Goal: Information Seeking & Learning: Learn about a topic

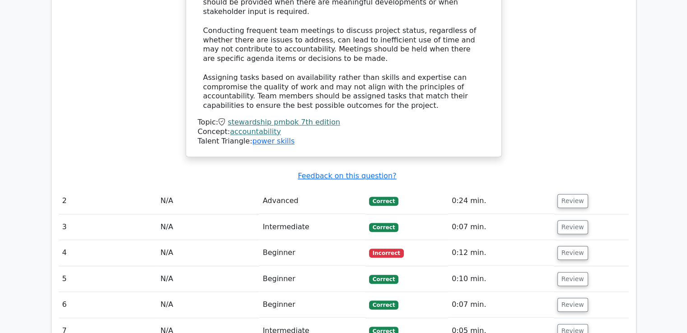
scroll to position [903, 0]
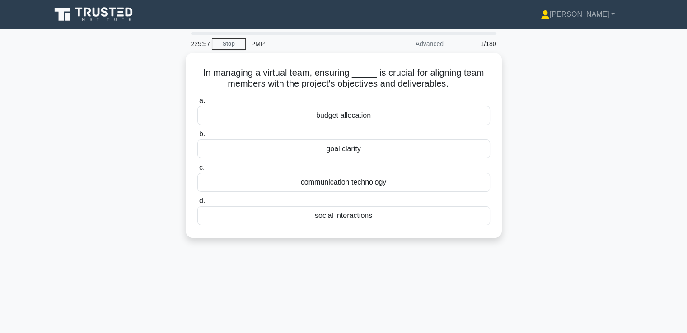
click at [109, 14] on icon at bounding box center [94, 14] width 87 height 17
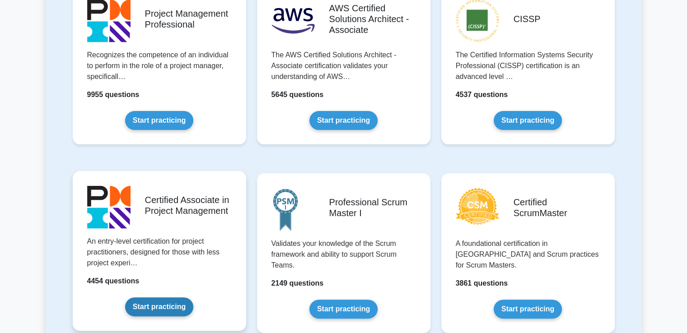
scroll to position [226, 0]
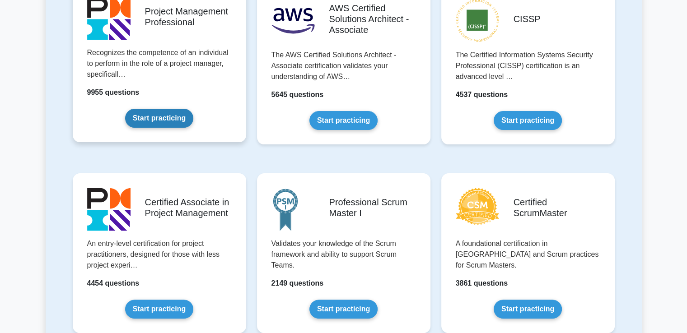
click at [193, 109] on link "Start practicing" at bounding box center [159, 118] width 68 height 19
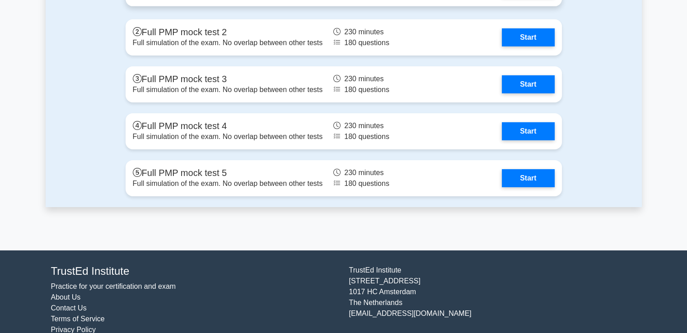
scroll to position [2971, 0]
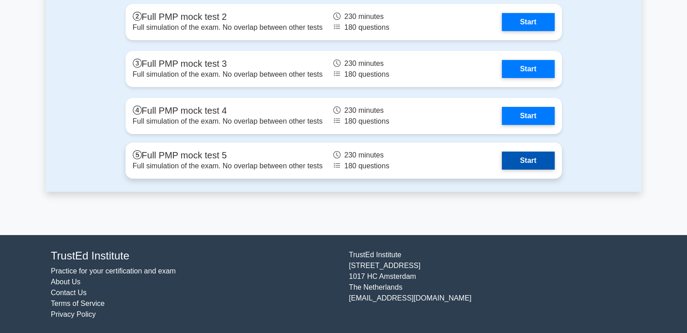
click at [528, 165] on link "Start" at bounding box center [528, 161] width 52 height 18
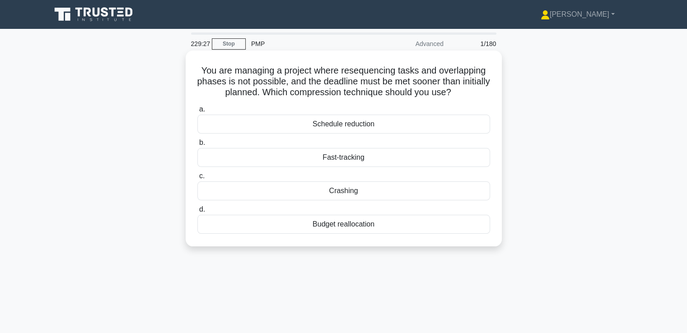
click at [435, 192] on div "Crashing" at bounding box center [343, 191] width 293 height 19
click at [197, 179] on input "c. Crashing" at bounding box center [197, 176] width 0 height 6
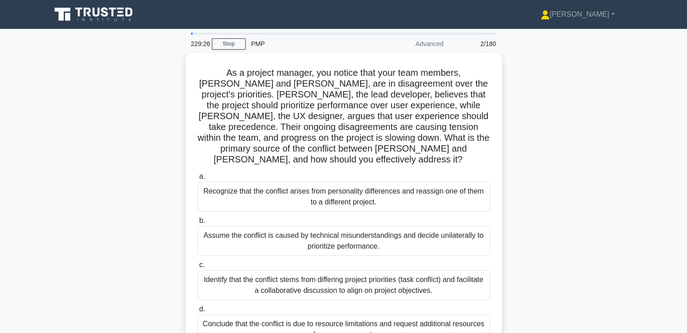
scroll to position [45, 0]
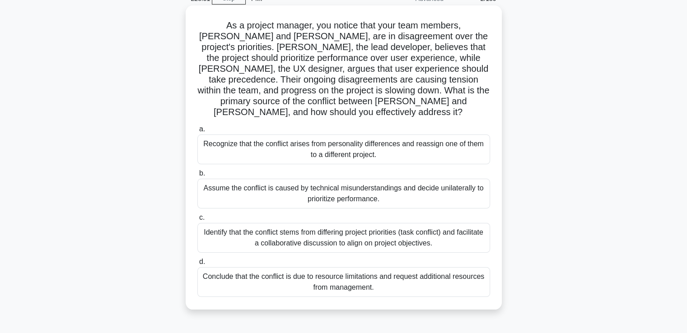
click at [384, 228] on div "Identify that the conflict stems from differing project priorities (task confli…" at bounding box center [343, 238] width 293 height 30
click at [197, 221] on input "c. Identify that the conflict stems from differing project priorities (task con…" at bounding box center [197, 218] width 0 height 6
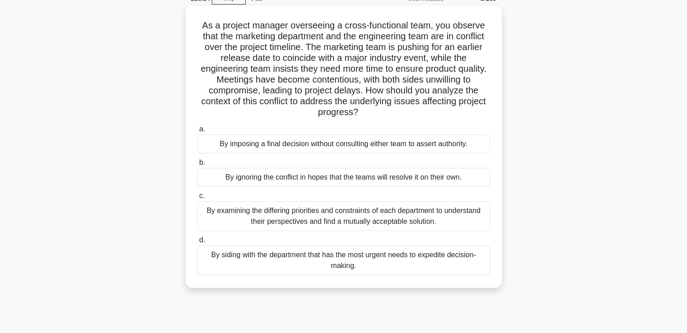
click at [388, 217] on div "By examining the differing priorities and constraints of each department to und…" at bounding box center [343, 216] width 293 height 30
click at [197, 199] on input "c. By examining the differing priorities and constraints of each department to …" at bounding box center [197, 196] width 0 height 6
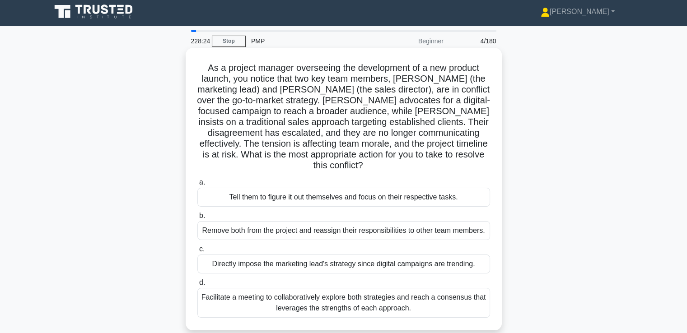
scroll to position [0, 0]
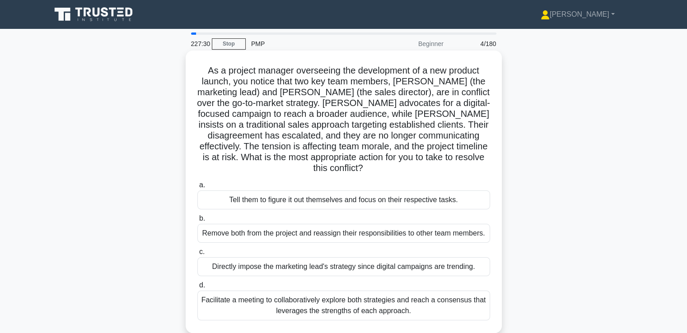
click at [434, 299] on div "Facilitate a meeting to collaboratively explore both strategies and reach a con…" at bounding box center [343, 306] width 293 height 30
click at [197, 289] on input "d. Facilitate a meeting to collaboratively explore both strategies and reach a …" at bounding box center [197, 286] width 0 height 6
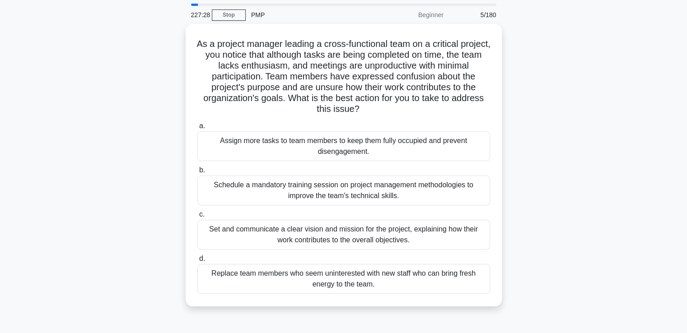
scroll to position [45, 0]
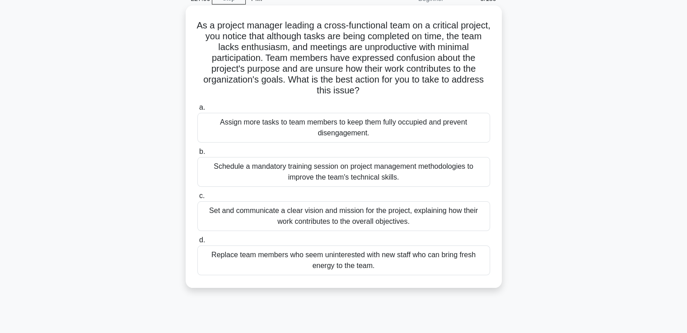
click at [403, 219] on div "Set and communicate a clear vision and mission for the project, explaining how …" at bounding box center [343, 216] width 293 height 30
click at [197, 199] on input "c. Set and communicate a clear vision and mission for the project, explaining h…" at bounding box center [197, 196] width 0 height 6
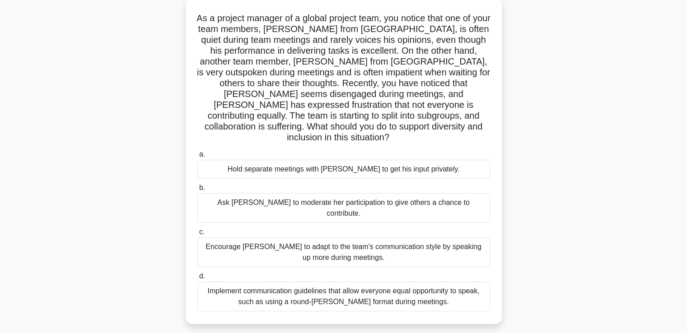
scroll to position [56, 0]
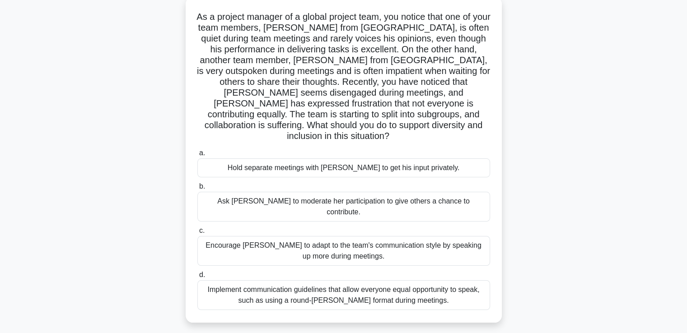
drag, startPoint x: 505, startPoint y: 197, endPoint x: 506, endPoint y: 209, distance: 11.8
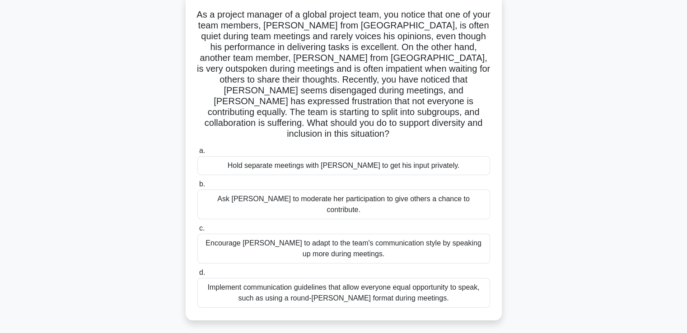
click at [467, 278] on div "Implement communication guidelines that allow everyone equal opportunity to spe…" at bounding box center [343, 293] width 293 height 30
click at [197, 270] on input "d. Implement communication guidelines that allow everyone equal opportunity to …" at bounding box center [197, 273] width 0 height 6
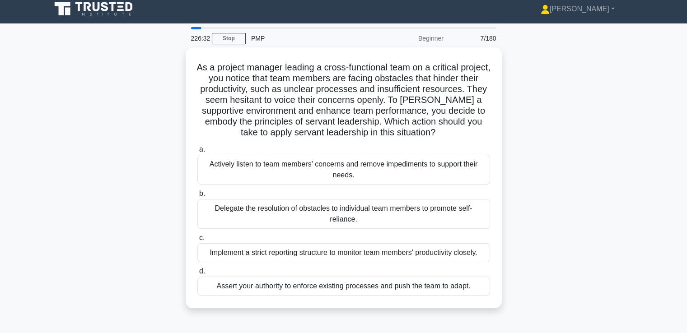
scroll to position [0, 0]
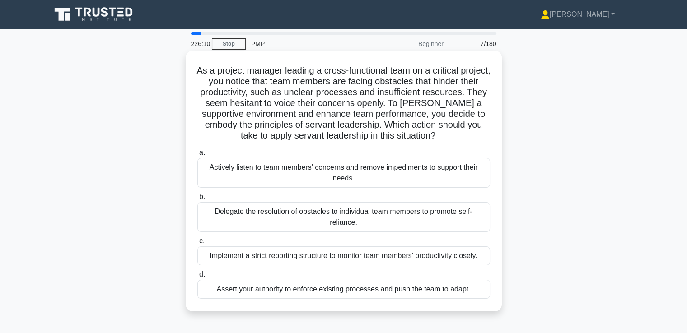
click at [423, 174] on div "Actively listen to team members' concerns and remove impediments to support the…" at bounding box center [343, 173] width 293 height 30
click at [197, 156] on input "a. Actively listen to team members' concerns and remove impediments to support …" at bounding box center [197, 153] width 0 height 6
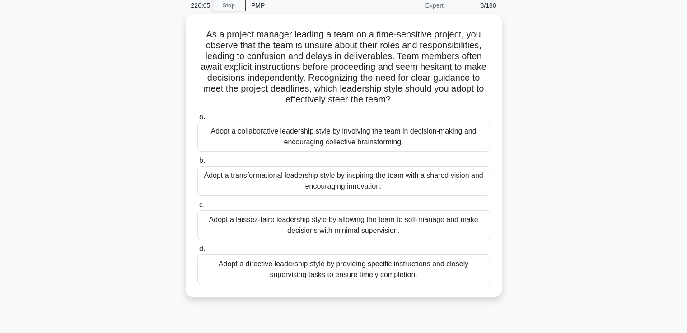
drag, startPoint x: 528, startPoint y: 149, endPoint x: 531, endPoint y: 161, distance: 12.6
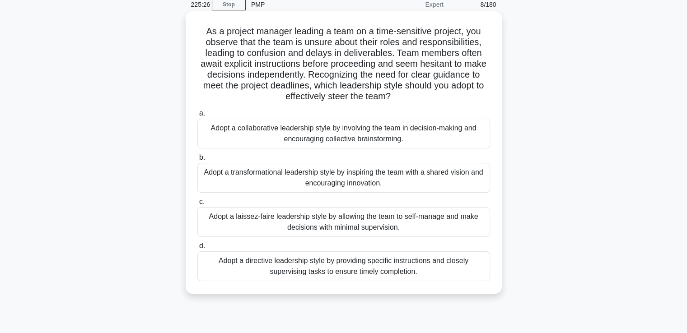
click at [452, 135] on div "Adopt a collaborative leadership style by involving the team in decision-making…" at bounding box center [343, 134] width 293 height 30
click at [197, 117] on input "a. Adopt a collaborative leadership style by involving the team in decision-mak…" at bounding box center [197, 114] width 0 height 6
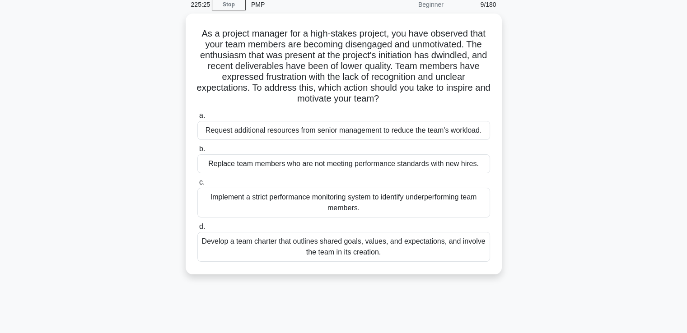
scroll to position [0, 0]
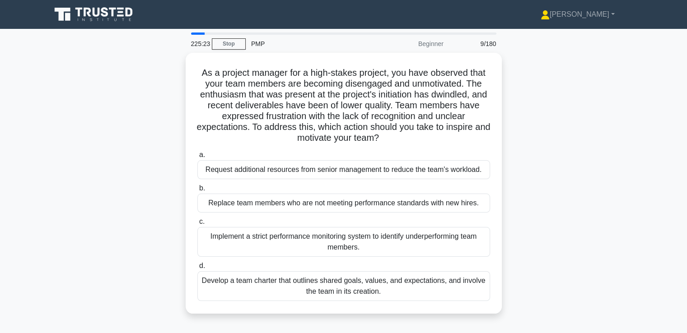
drag, startPoint x: 528, startPoint y: 138, endPoint x: 528, endPoint y: 144, distance: 5.9
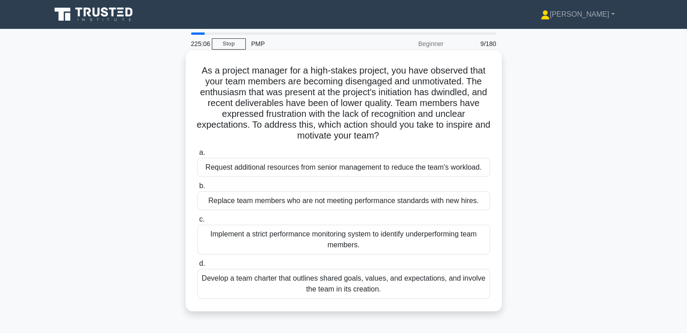
click at [443, 291] on div "Develop a team charter that outlines shared goals, values, and expectations, an…" at bounding box center [343, 284] width 293 height 30
click at [197, 267] on input "d. Develop a team charter that outlines shared goals, values, and expectations,…" at bounding box center [197, 264] width 0 height 6
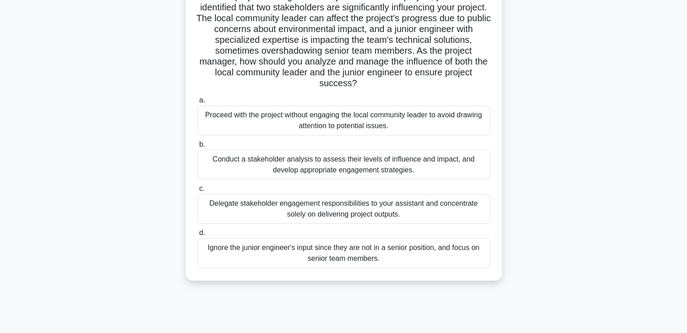
scroll to position [90, 0]
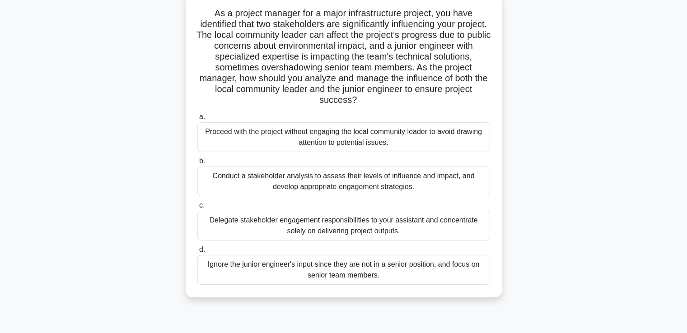
drag, startPoint x: 505, startPoint y: 179, endPoint x: 505, endPoint y: 159, distance: 20.3
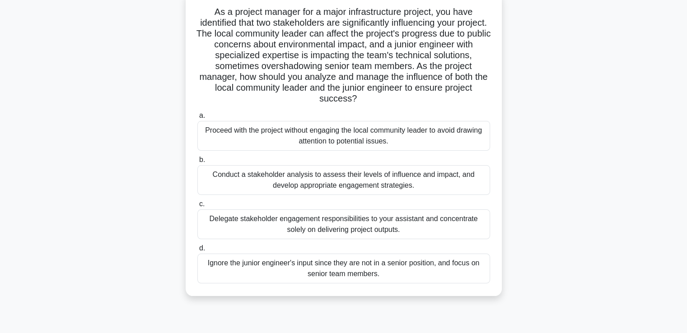
click at [460, 178] on div "Conduct a stakeholder analysis to assess their levels of influence and impact, …" at bounding box center [343, 180] width 293 height 30
click at [197, 163] on input "b. Conduct a stakeholder analysis to assess their levels of influence and impac…" at bounding box center [197, 160] width 0 height 6
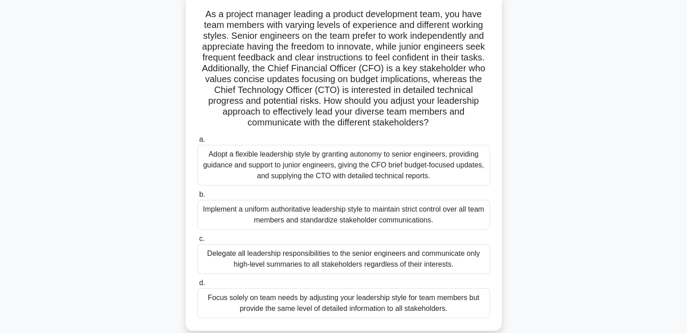
scroll to position [0, 0]
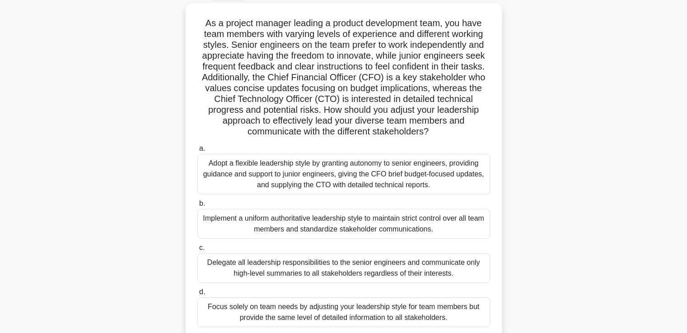
drag, startPoint x: 546, startPoint y: 178, endPoint x: 549, endPoint y: 197, distance: 19.2
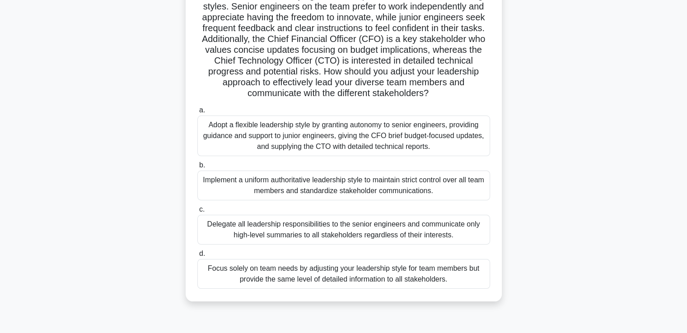
scroll to position [91, 0]
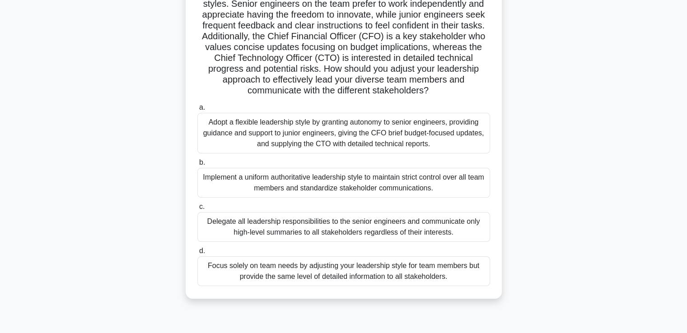
drag, startPoint x: 549, startPoint y: 197, endPoint x: 550, endPoint y: 211, distance: 14.0
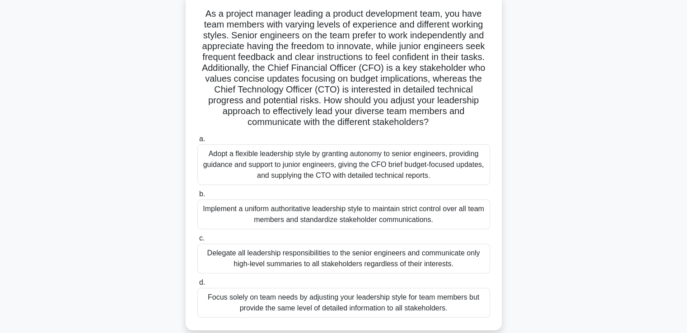
drag, startPoint x: 550, startPoint y: 212, endPoint x: 550, endPoint y: 200, distance: 12.2
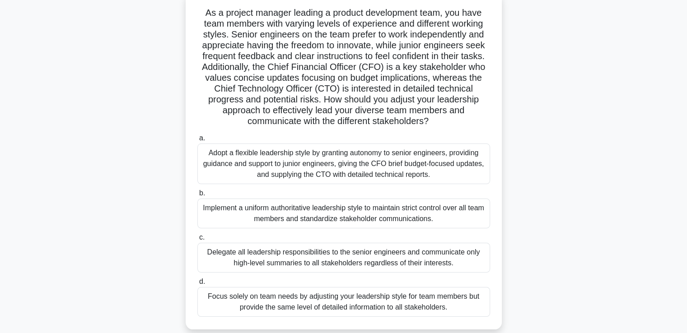
click at [441, 157] on div "Adopt a flexible leadership style by granting autonomy to senior engineers, pro…" at bounding box center [343, 164] width 293 height 41
click at [197, 141] on input "a. Adopt a flexible leadership style by granting autonomy to senior engineers, …" at bounding box center [197, 139] width 0 height 6
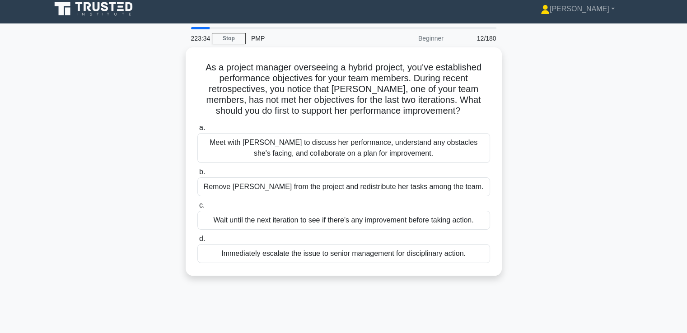
scroll to position [0, 0]
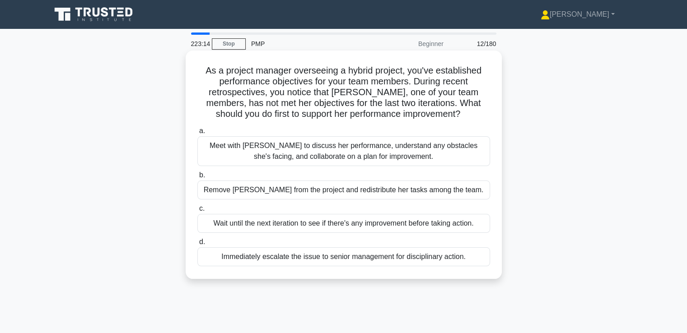
click at [448, 145] on div "Meet with Maria to discuss her performance, understand any obstacles she's faci…" at bounding box center [343, 151] width 293 height 30
click at [197, 134] on input "a. Meet with Maria to discuss her performance, understand any obstacles she's f…" at bounding box center [197, 131] width 0 height 6
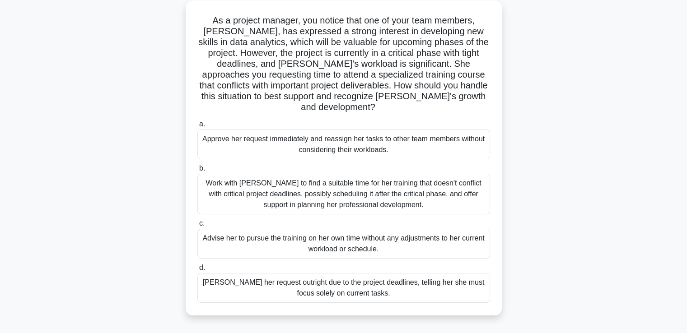
scroll to position [61, 0]
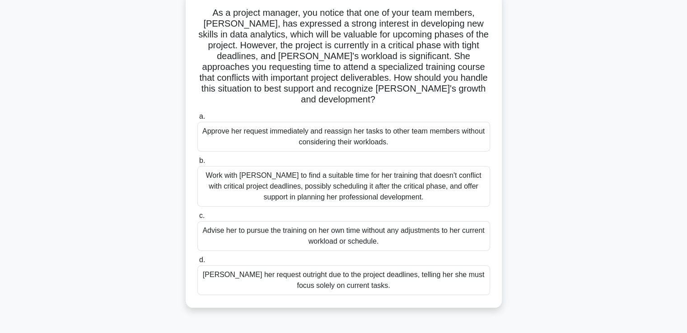
drag, startPoint x: 537, startPoint y: 143, endPoint x: 538, endPoint y: 159, distance: 15.9
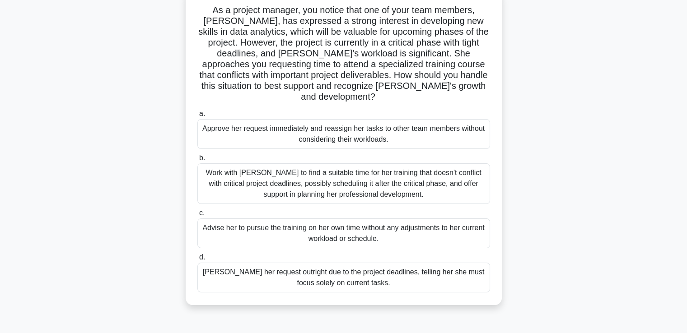
click at [454, 164] on div "Work with Emily to find a suitable time for her training that doesn't conflict …" at bounding box center [343, 184] width 293 height 41
click at [197, 161] on input "b. Work with Emily to find a suitable time for her training that doesn't confli…" at bounding box center [197, 158] width 0 height 6
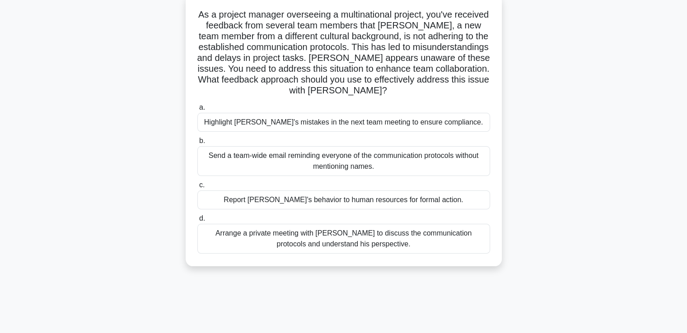
scroll to position [62, 0]
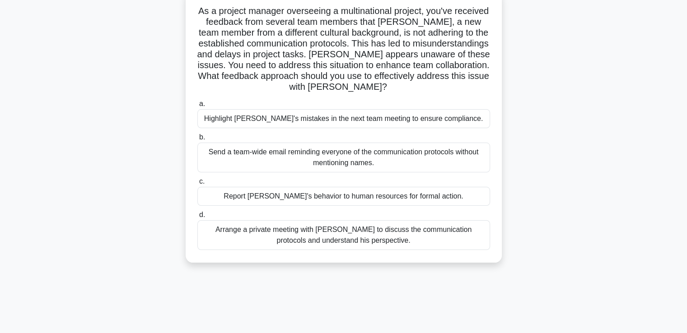
drag, startPoint x: 547, startPoint y: 159, endPoint x: 551, endPoint y: 174, distance: 15.0
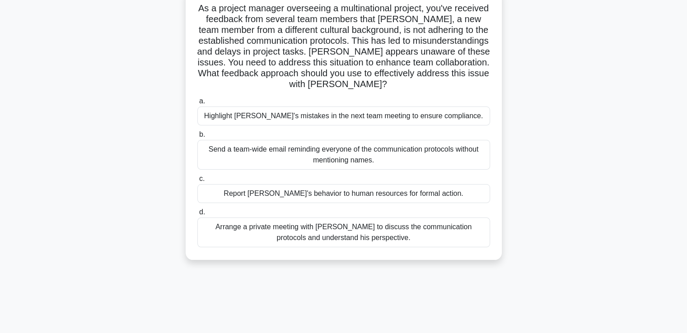
click at [464, 230] on div "Arrange a private meeting with Jacob to discuss the communication protocols and…" at bounding box center [343, 233] width 293 height 30
click at [197, 215] on input "d. Arrange a private meeting with Jacob to discuss the communication protocols …" at bounding box center [197, 213] width 0 height 6
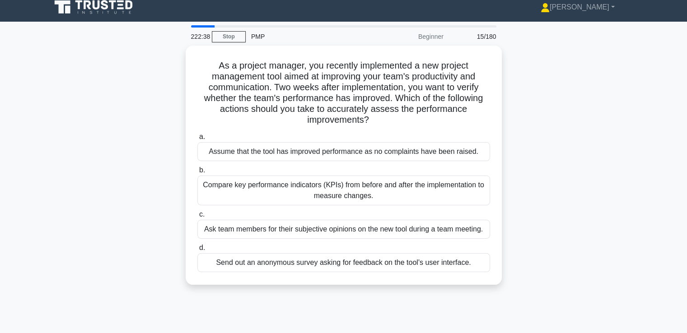
scroll to position [0, 0]
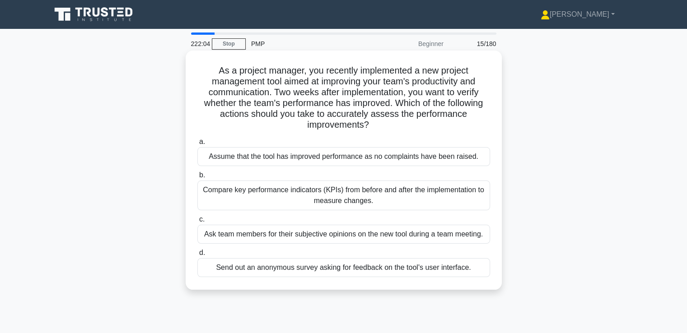
click at [435, 197] on div "Compare key performance indicators (KPIs) from before and after the implementat…" at bounding box center [343, 196] width 293 height 30
click at [197, 178] on input "b. Compare key performance indicators (KPIs) from before and after the implemen…" at bounding box center [197, 176] width 0 height 6
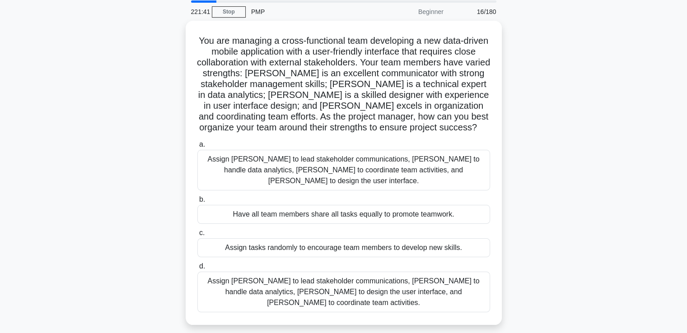
drag, startPoint x: 525, startPoint y: 102, endPoint x: 529, endPoint y: 120, distance: 18.9
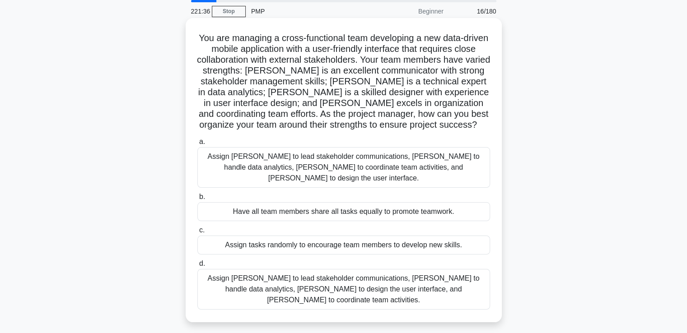
click at [442, 278] on div "Assign Maria to lead stakeholder communications, Ahmed to handle data analytics…" at bounding box center [343, 289] width 293 height 41
click at [197, 267] on input "d. Assign Maria to lead stakeholder communications, Ahmed to handle data analyt…" at bounding box center [197, 264] width 0 height 6
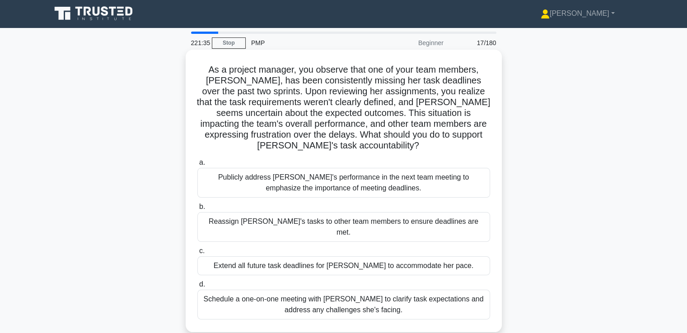
scroll to position [0, 0]
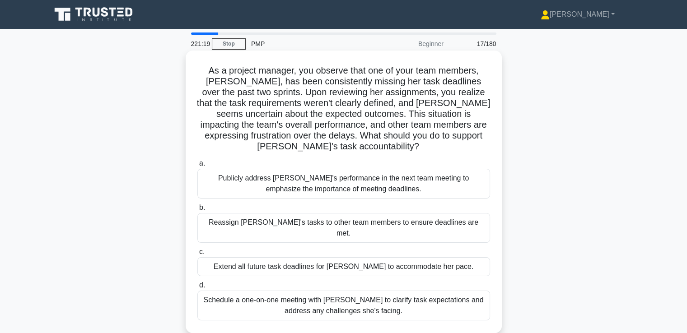
click at [466, 291] on div "Schedule a one-on-one meeting with Emily to clarify task expectations and addre…" at bounding box center [343, 306] width 293 height 30
click at [197, 289] on input "d. Schedule a one-on-one meeting with Emily to clarify task expectations and ad…" at bounding box center [197, 286] width 0 height 6
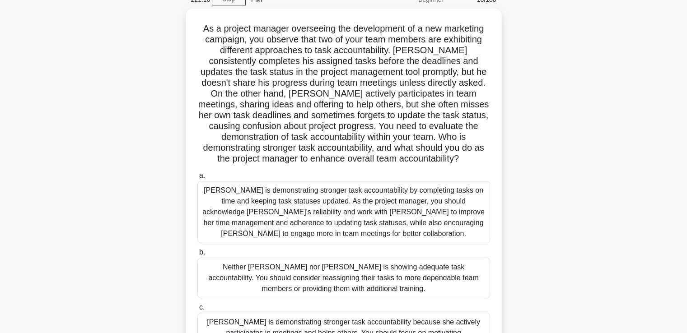
scroll to position [49, 0]
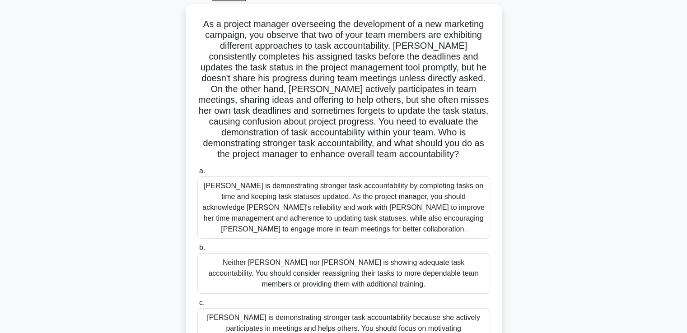
drag, startPoint x: 546, startPoint y: 232, endPoint x: 543, endPoint y: 251, distance: 18.7
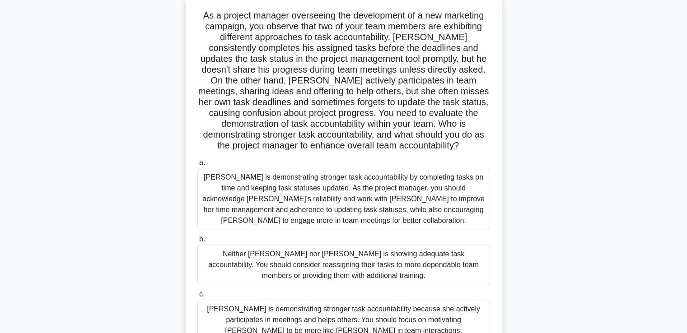
drag, startPoint x: 543, startPoint y: 243, endPoint x: 543, endPoint y: 252, distance: 9.0
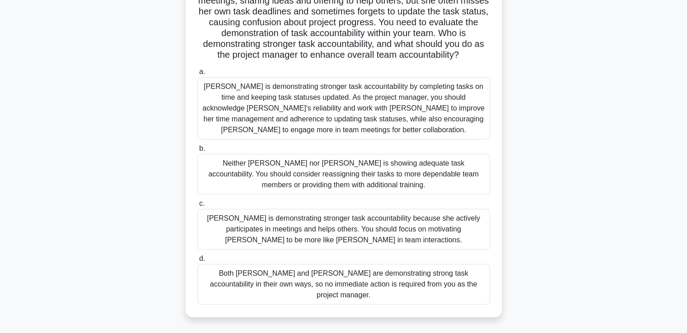
scroll to position [103, 0]
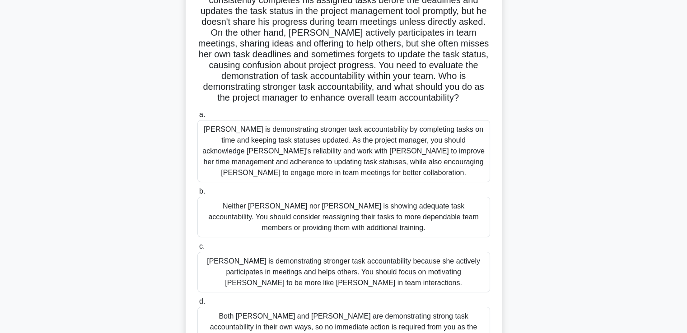
click at [468, 143] on div "Jacob is demonstrating stronger task accountability by completing tasks on time…" at bounding box center [343, 151] width 293 height 62
click at [197, 118] on input "a. Jacob is demonstrating stronger task accountability by completing tasks on t…" at bounding box center [197, 115] width 0 height 6
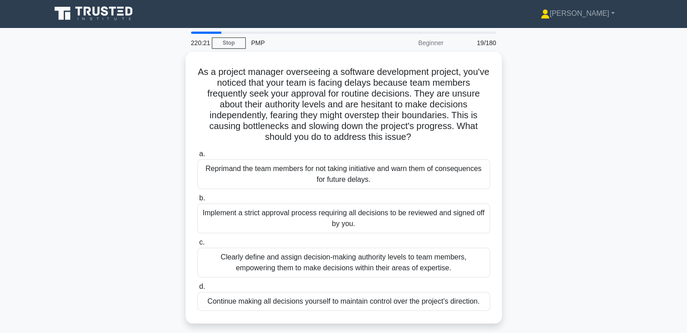
scroll to position [0, 0]
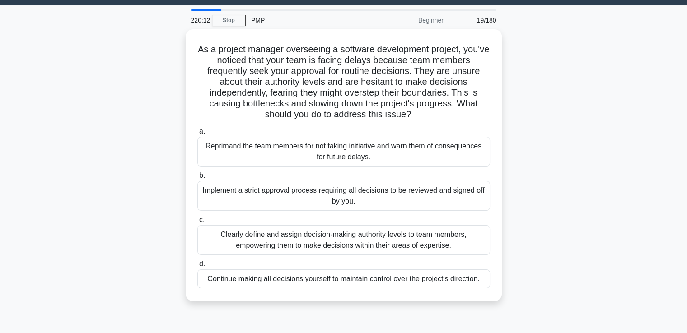
drag, startPoint x: 537, startPoint y: 137, endPoint x: 537, endPoint y: 154, distance: 17.2
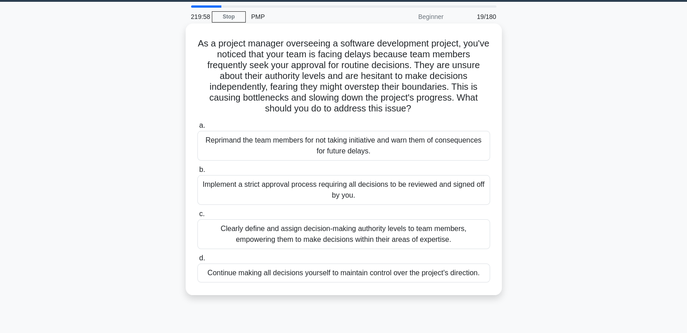
click at [441, 234] on div "Clearly define and assign decision-making authority levels to team members, emp…" at bounding box center [343, 235] width 293 height 30
click at [197, 217] on input "c. Clearly define and assign decision-making authority levels to team members, …" at bounding box center [197, 214] width 0 height 6
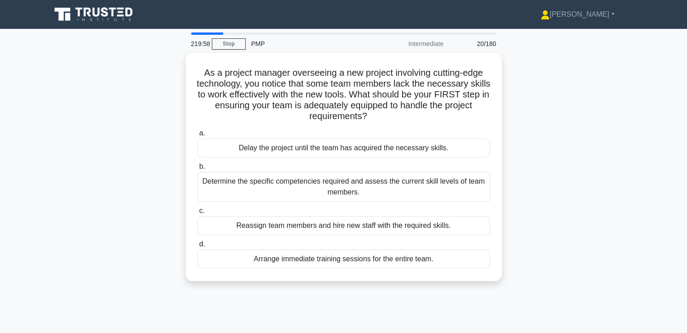
scroll to position [0, 0]
drag, startPoint x: 508, startPoint y: 233, endPoint x: 131, endPoint y: 139, distance: 388.3
click at [131, 139] on div "As a project manager overseeing a new project involving cutting-edge technology…" at bounding box center [344, 172] width 596 height 239
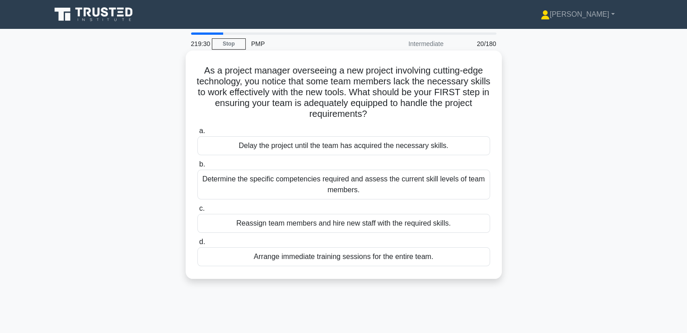
click at [320, 190] on div "Determine the specific competencies required and assess the current skill level…" at bounding box center [343, 185] width 293 height 30
click at [197, 168] on input "b. Determine the specific competencies required and assess the current skill le…" at bounding box center [197, 165] width 0 height 6
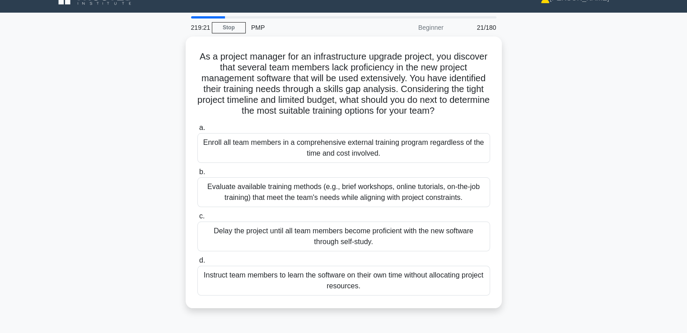
scroll to position [17, 0]
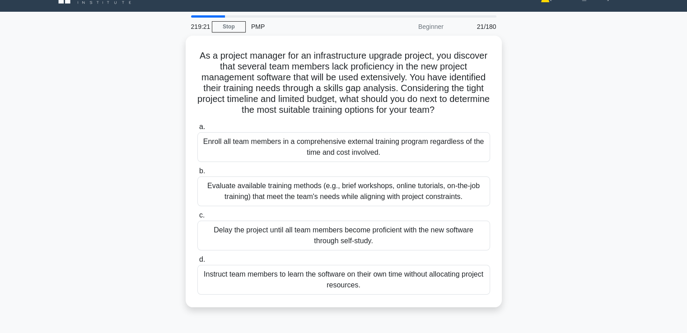
drag, startPoint x: 554, startPoint y: 186, endPoint x: 557, endPoint y: 197, distance: 11.6
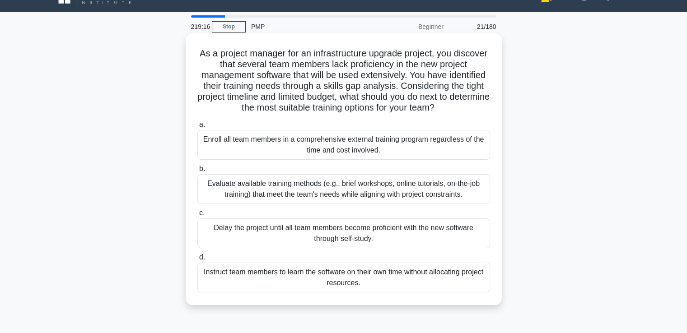
click at [466, 192] on div "Evaluate available training methods (e.g., brief workshops, online tutorials, o…" at bounding box center [343, 189] width 293 height 30
click at [197, 172] on input "b. Evaluate available training methods (e.g., brief workshops, online tutorials…" at bounding box center [197, 169] width 0 height 6
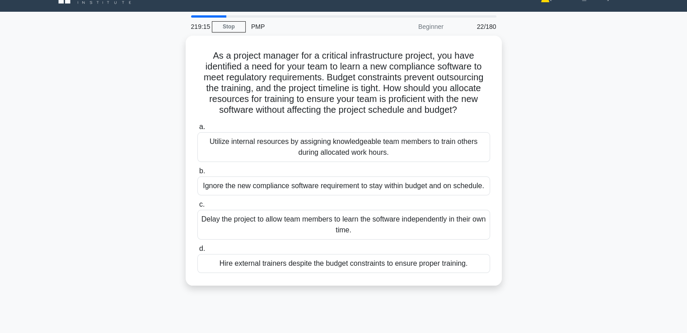
scroll to position [0, 0]
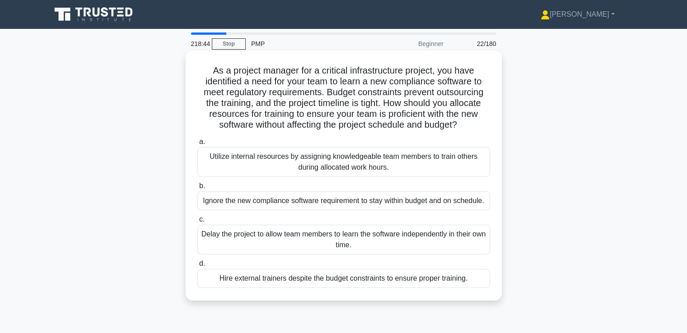
click at [438, 159] on div "Utilize internal resources by assigning knowledgeable team members to train oth…" at bounding box center [343, 162] width 293 height 30
click at [197, 145] on input "a. Utilize internal resources by assigning knowledgeable team members to train …" at bounding box center [197, 142] width 0 height 6
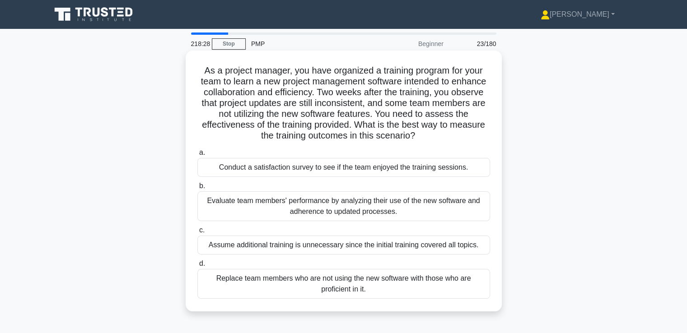
click at [463, 198] on div "Evaluate team members' performance by analyzing their use of the new software a…" at bounding box center [343, 207] width 293 height 30
click at [197, 189] on input "b. Evaluate team members' performance by analyzing their use of the new softwar…" at bounding box center [197, 186] width 0 height 6
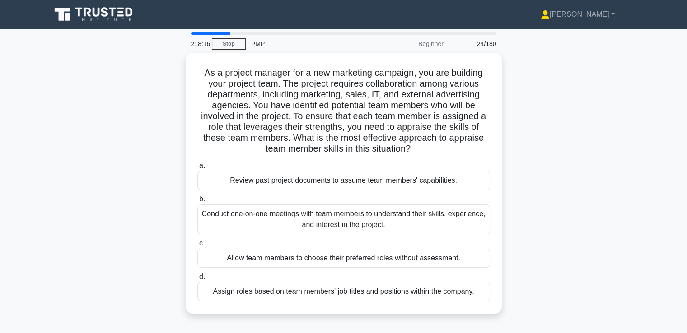
drag, startPoint x: 556, startPoint y: 188, endPoint x: 600, endPoint y: 149, distance: 58.9
click at [600, 149] on div "As a project manager for a new marketing campaign, you are building your projec…" at bounding box center [344, 189] width 596 height 272
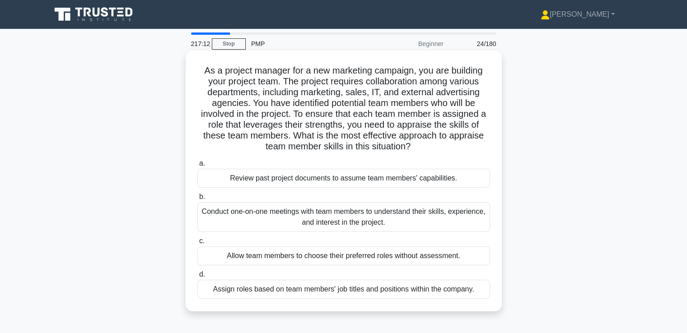
click at [403, 216] on div "Conduct one-on-one meetings with team members to understand their skills, exper…" at bounding box center [343, 217] width 293 height 30
click at [197, 200] on input "b. Conduct one-on-one meetings with team members to understand their skills, ex…" at bounding box center [197, 197] width 0 height 6
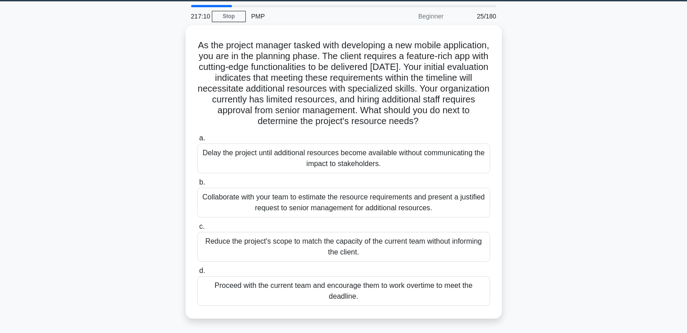
drag, startPoint x: 513, startPoint y: 183, endPoint x: 513, endPoint y: 201, distance: 17.6
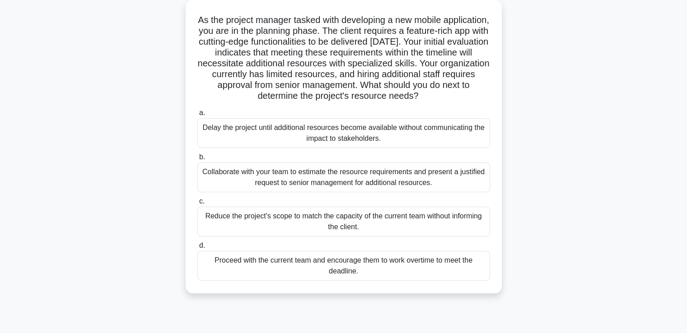
scroll to position [75, 0]
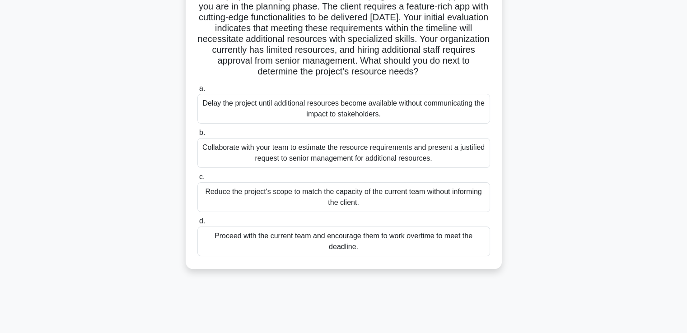
click at [471, 159] on div "Collaborate with your team to estimate the resource requirements and present a …" at bounding box center [343, 153] width 293 height 30
click at [197, 136] on input "b. Collaborate with your team to estimate the resource requirements and present…" at bounding box center [197, 133] width 0 height 6
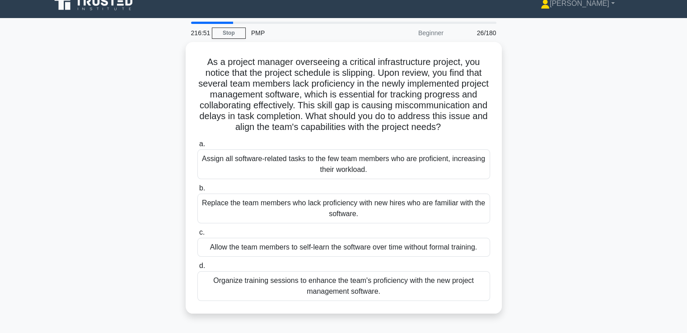
scroll to position [0, 0]
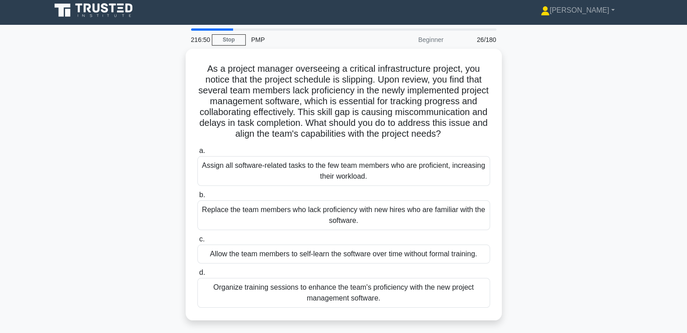
drag, startPoint x: 547, startPoint y: 181, endPoint x: 549, endPoint y: 190, distance: 9.2
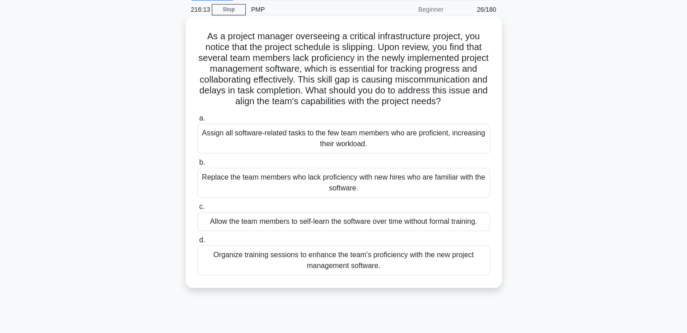
scroll to position [50, 0]
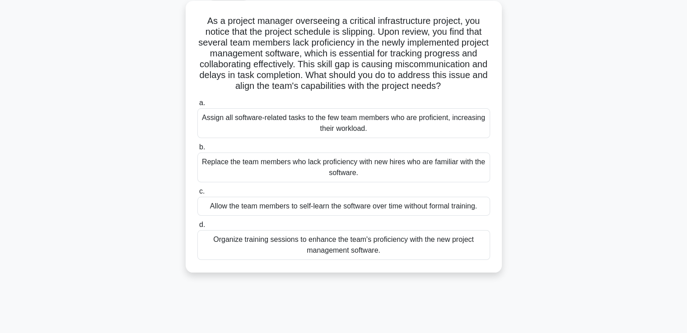
click at [434, 250] on div "Organize training sessions to enhance the team's proficiency with the new proje…" at bounding box center [343, 245] width 293 height 30
click at [197, 228] on input "d. Organize training sessions to enhance the team's proficiency with the new pr…" at bounding box center [197, 225] width 0 height 6
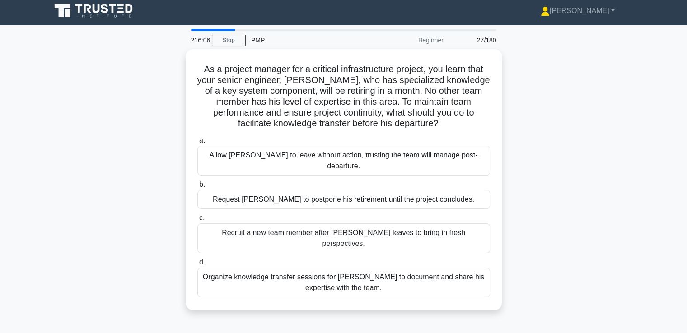
scroll to position [0, 0]
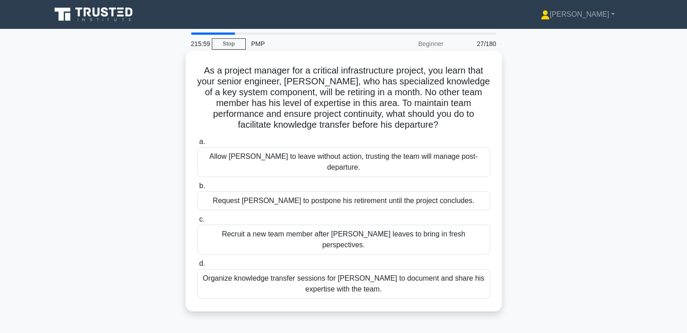
click at [436, 269] on div "Organize knowledge transfer sessions for Daniel to document and share his exper…" at bounding box center [343, 284] width 293 height 30
click at [197, 264] on input "d. Organize knowledge transfer sessions for Daniel to document and share his ex…" at bounding box center [197, 264] width 0 height 6
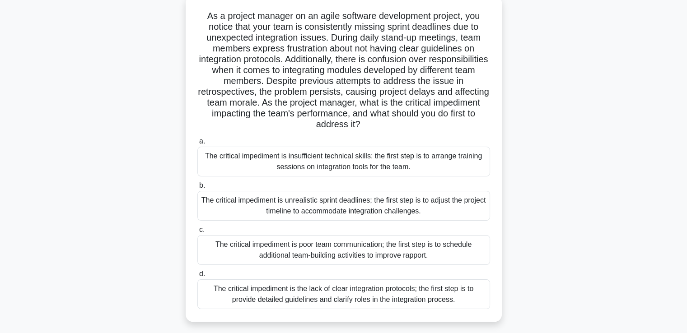
scroll to position [60, 0]
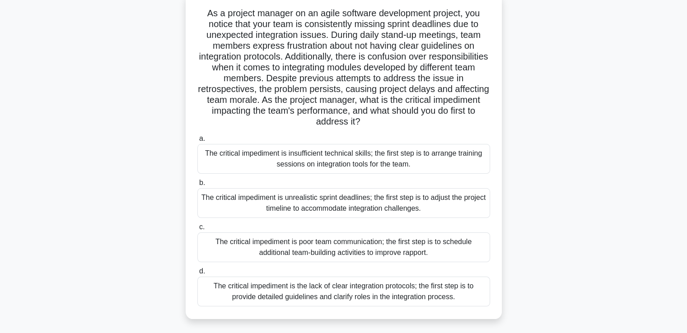
drag, startPoint x: 533, startPoint y: 244, endPoint x: 535, endPoint y: 259, distance: 14.6
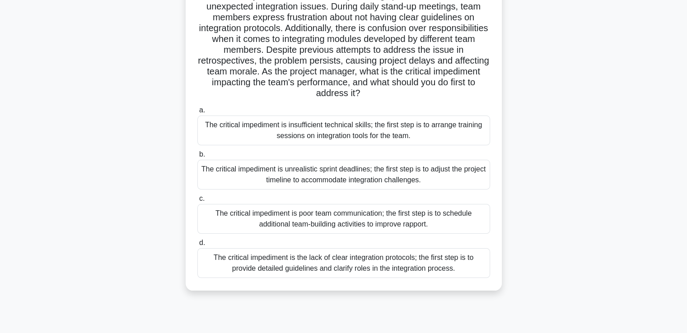
scroll to position [90, 0]
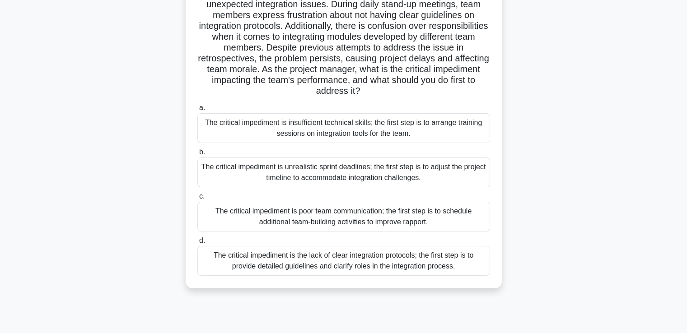
drag, startPoint x: 536, startPoint y: 150, endPoint x: 538, endPoint y: 165, distance: 14.6
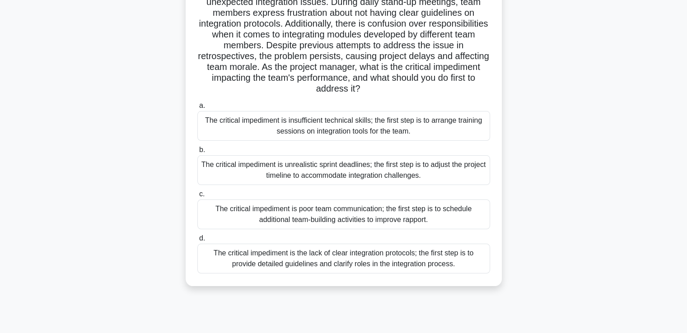
click at [437, 262] on div "The critical impediment is the lack of clear integration protocols; the first s…" at bounding box center [343, 259] width 293 height 30
click at [197, 242] on input "d. The critical impediment is the lack of clear integration protocols; the firs…" at bounding box center [197, 239] width 0 height 6
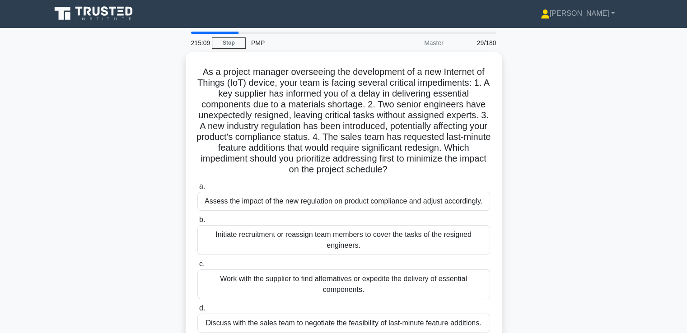
scroll to position [0, 0]
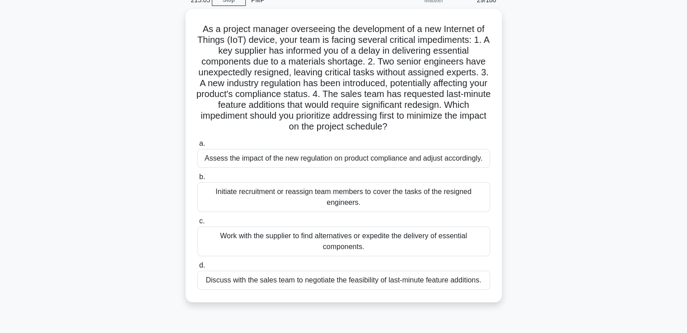
drag, startPoint x: 522, startPoint y: 218, endPoint x: 524, endPoint y: 231, distance: 13.3
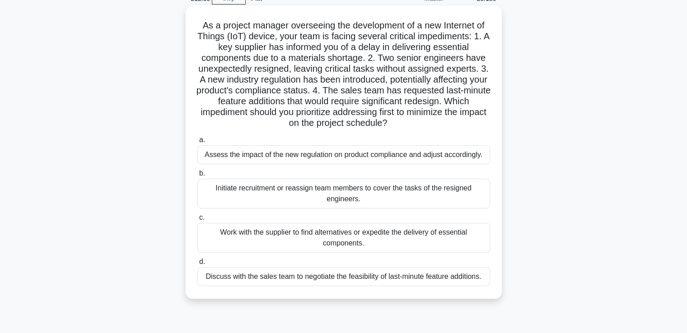
click at [388, 192] on div "Initiate recruitment or reassign team members to cover the tasks of the resigne…" at bounding box center [343, 194] width 293 height 30
click at [197, 177] on input "b. Initiate recruitment or reassign team members to cover the tasks of the resi…" at bounding box center [197, 174] width 0 height 6
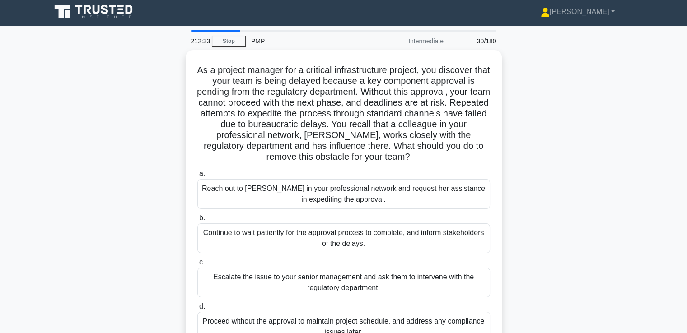
scroll to position [0, 0]
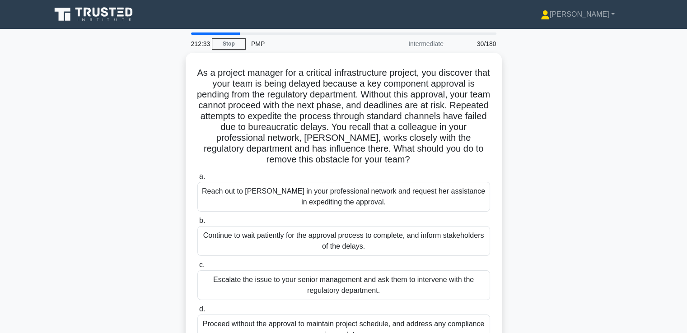
drag, startPoint x: 510, startPoint y: 161, endPoint x: 511, endPoint y: 147, distance: 14.5
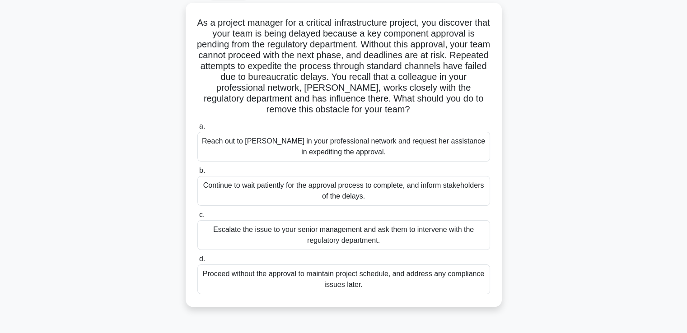
drag, startPoint x: 511, startPoint y: 147, endPoint x: 514, endPoint y: 168, distance: 21.0
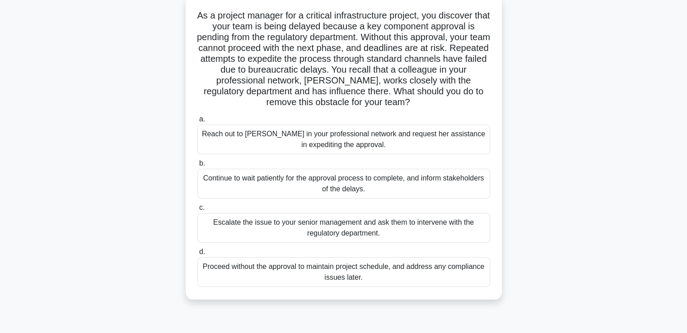
click at [435, 134] on div "Reach out to Susan in your professional network and request her assistance in e…" at bounding box center [343, 140] width 293 height 30
click at [197, 122] on input "a. Reach out to Susan in your professional network and request her assistance i…" at bounding box center [197, 120] width 0 height 6
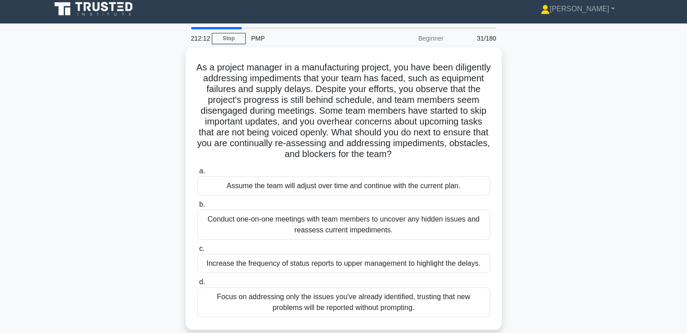
scroll to position [0, 0]
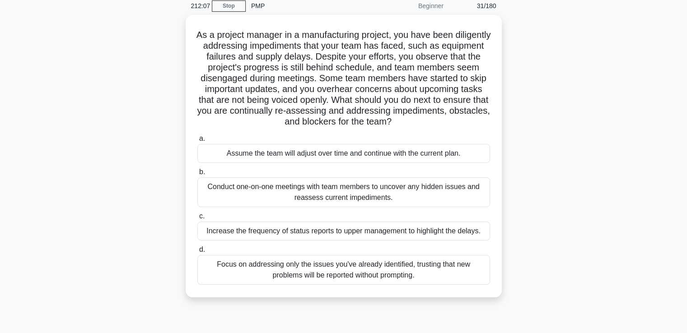
drag, startPoint x: 508, startPoint y: 152, endPoint x: 510, endPoint y: 162, distance: 10.2
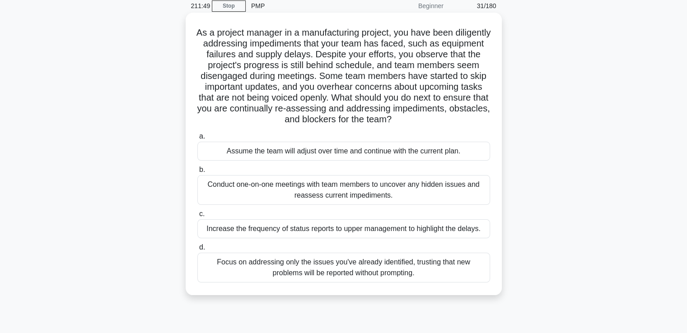
click at [456, 191] on div "Conduct one-on-one meetings with team members to uncover any hidden issues and …" at bounding box center [343, 190] width 293 height 30
click at [197, 173] on input "b. Conduct one-on-one meetings with team members to uncover any hidden issues a…" at bounding box center [197, 170] width 0 height 6
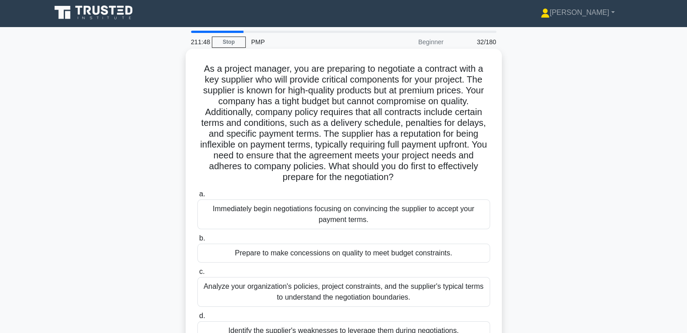
scroll to position [0, 0]
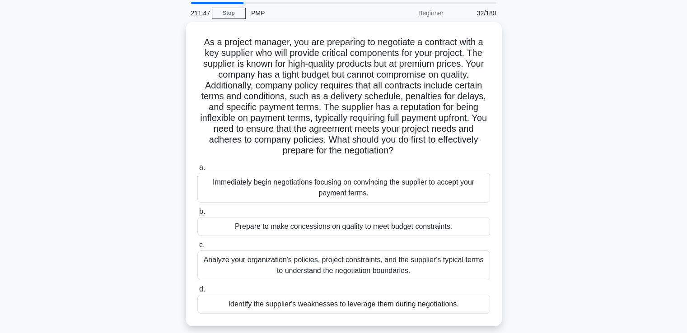
drag, startPoint x: 522, startPoint y: 177, endPoint x: 523, endPoint y: 197, distance: 20.4
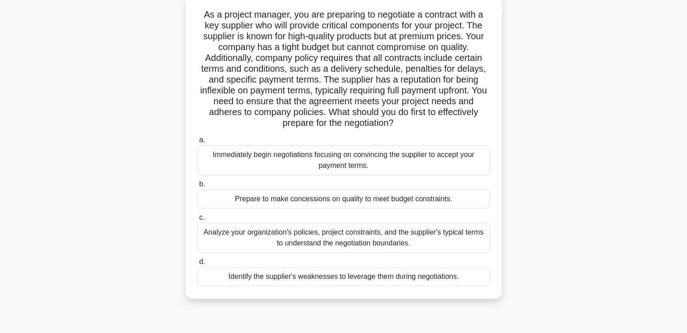
drag, startPoint x: 522, startPoint y: 185, endPoint x: 524, endPoint y: 196, distance: 11.1
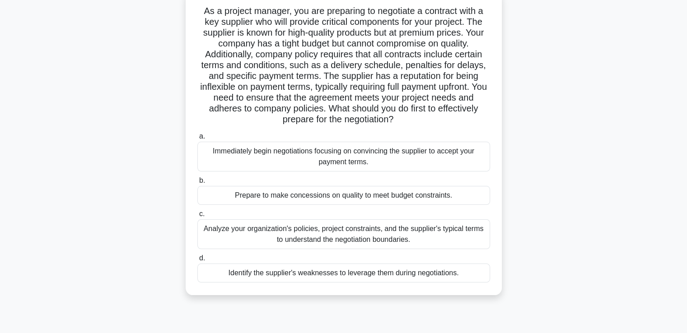
click at [444, 231] on div "Analyze your organization's policies, project constraints, and the supplier's t…" at bounding box center [343, 235] width 293 height 30
click at [197, 217] on input "c. Analyze your organization's policies, project constraints, and the supplier'…" at bounding box center [197, 214] width 0 height 6
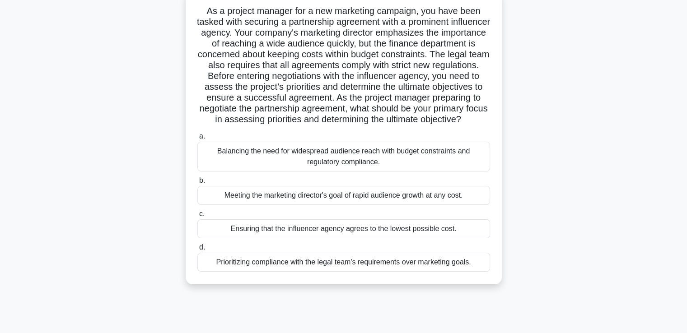
scroll to position [0, 0]
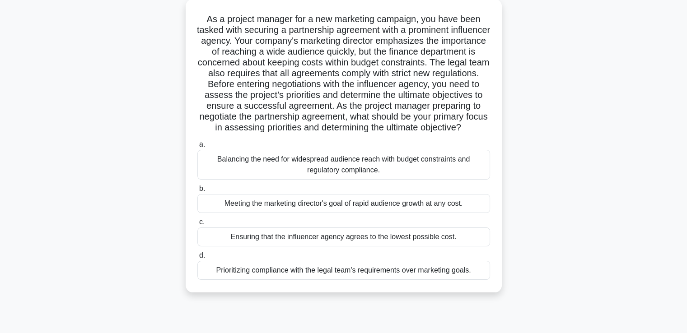
drag, startPoint x: 511, startPoint y: 167, endPoint x: 512, endPoint y: 182, distance: 14.9
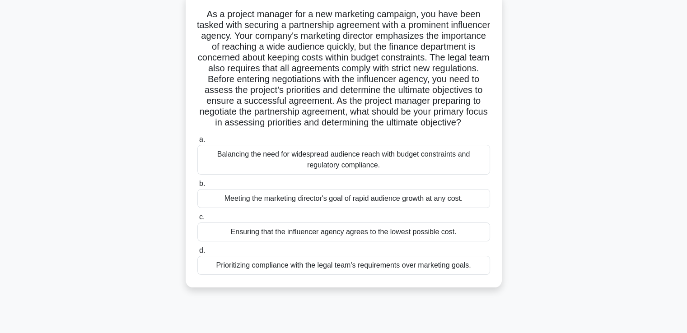
click at [455, 169] on div "Balancing the need for widespread audience reach with budget constraints and re…" at bounding box center [343, 160] width 293 height 30
click at [197, 143] on input "a. Balancing the need for widespread audience reach with budget constraints and…" at bounding box center [197, 140] width 0 height 6
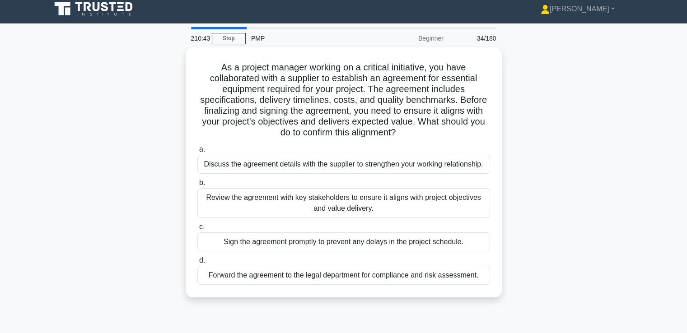
scroll to position [0, 0]
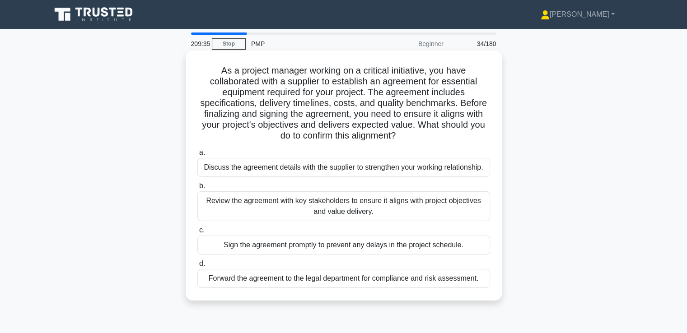
click at [405, 202] on div "Review the agreement with key stakeholders to ensure it aligns with project obj…" at bounding box center [343, 207] width 293 height 30
click at [197, 189] on input "b. Review the agreement with key stakeholders to ensure it aligns with project …" at bounding box center [197, 186] width 0 height 6
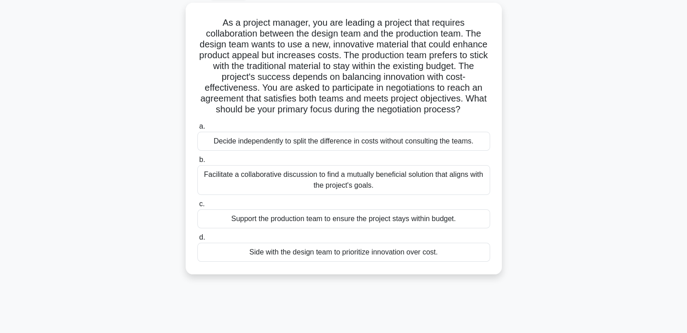
scroll to position [52, 0]
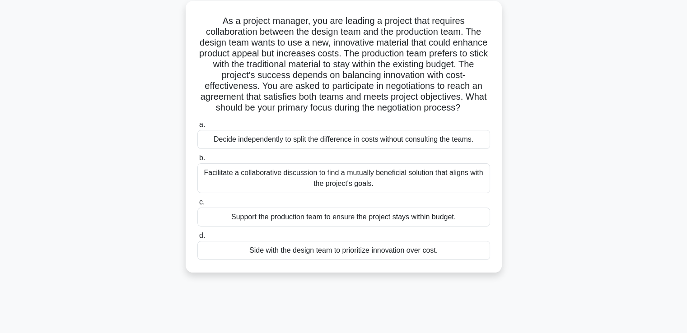
drag, startPoint x: 519, startPoint y: 169, endPoint x: 521, endPoint y: 182, distance: 13.7
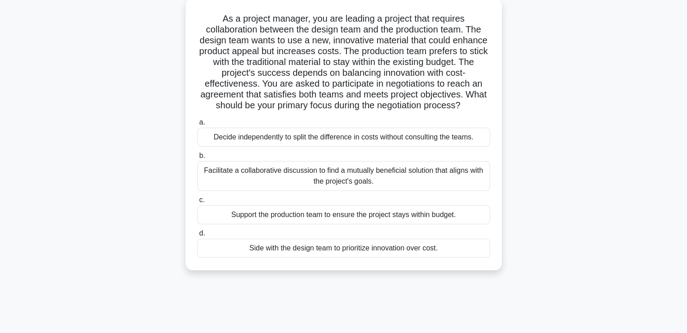
click at [464, 178] on div "Facilitate a collaborative discussion to find a mutually beneficial solution th…" at bounding box center [343, 176] width 293 height 30
click at [197, 159] on input "b. Facilitate a collaborative discussion to find a mutually beneficial solution…" at bounding box center [197, 156] width 0 height 6
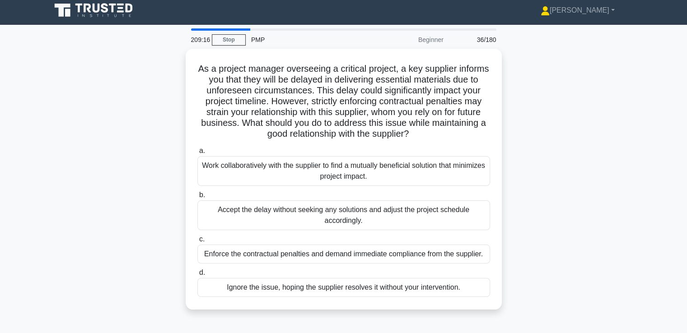
scroll to position [0, 0]
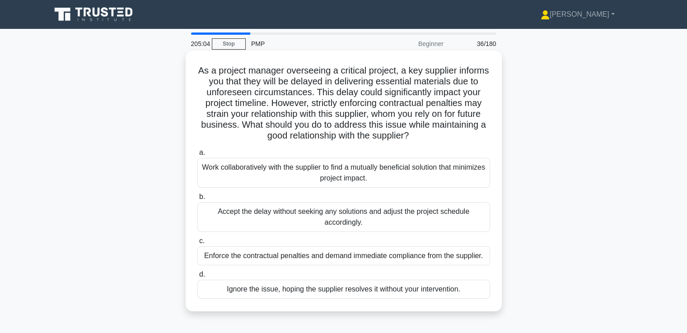
click at [403, 172] on div "Work collaboratively with the supplier to find a mutually beneficial solution t…" at bounding box center [343, 173] width 293 height 30
click at [197, 156] on input "a. Work collaboratively with the supplier to find a mutually beneficial solutio…" at bounding box center [197, 153] width 0 height 6
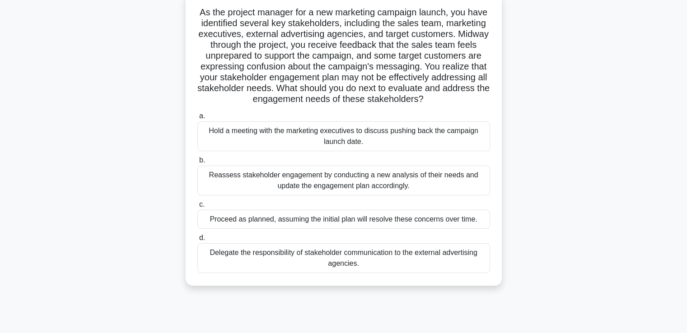
drag, startPoint x: 403, startPoint y: 172, endPoint x: 405, endPoint y: 184, distance: 12.4
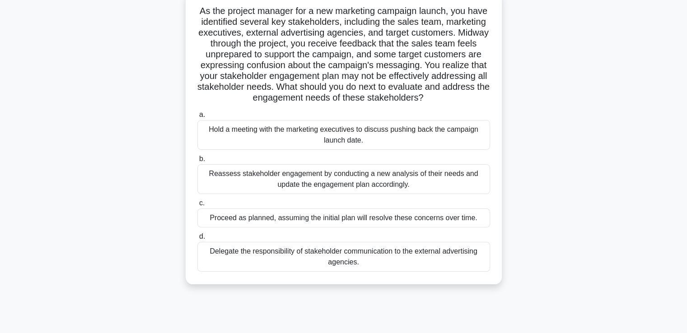
click at [432, 185] on div "Reassess stakeholder engagement by conducting a new analysis of their needs and…" at bounding box center [343, 179] width 293 height 30
click at [197, 162] on input "b. Reassess stakeholder engagement by conducting a new analysis of their needs …" at bounding box center [197, 159] width 0 height 6
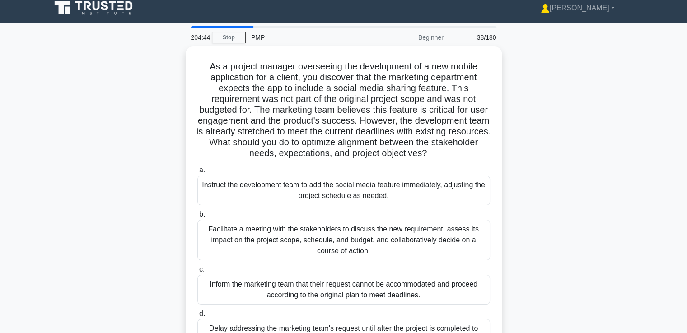
scroll to position [0, 0]
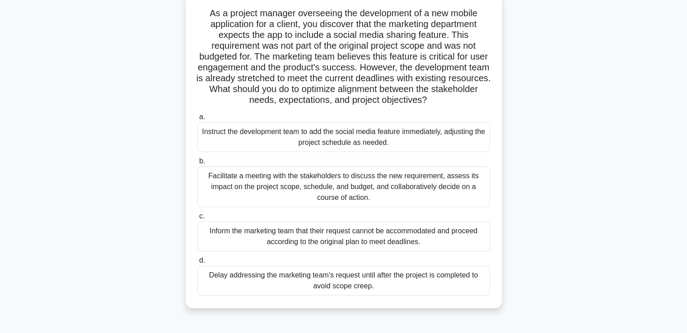
drag, startPoint x: 520, startPoint y: 194, endPoint x: 523, endPoint y: 206, distance: 12.0
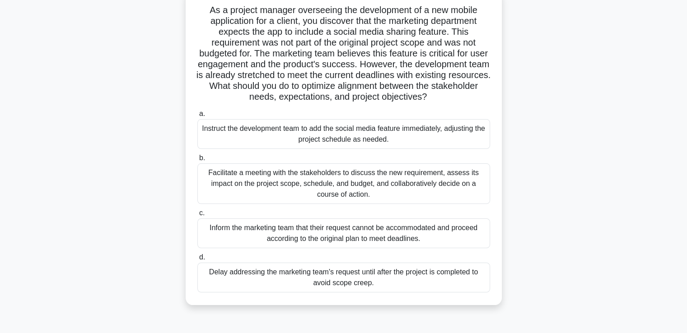
click at [455, 182] on div "Facilitate a meeting with the stakeholders to discuss the new requirement, asse…" at bounding box center [343, 184] width 293 height 41
click at [197, 161] on input "b. Facilitate a meeting with the stakeholders to discuss the new requirement, a…" at bounding box center [197, 158] width 0 height 6
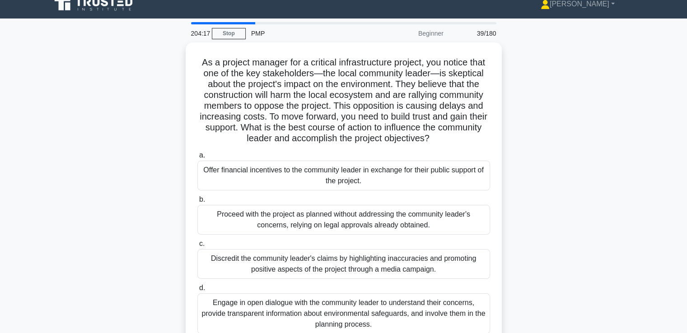
scroll to position [0, 0]
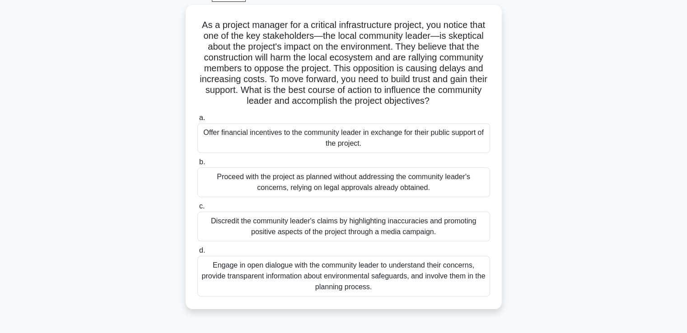
drag, startPoint x: 551, startPoint y: 195, endPoint x: 549, endPoint y: 213, distance: 18.2
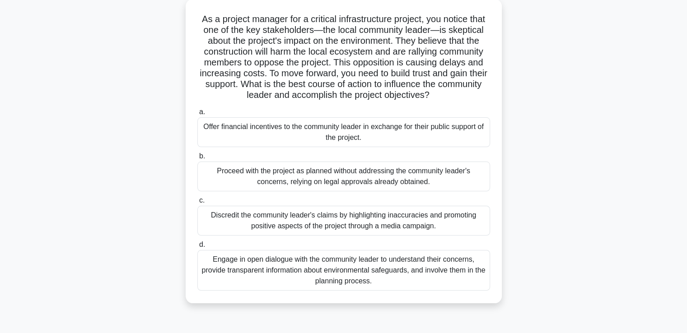
click at [456, 264] on div "Engage in open dialogue with the community leader to understand their concerns,…" at bounding box center [343, 270] width 293 height 41
click at [197, 248] on input "d. Engage in open dialogue with the community leader to understand their concer…" at bounding box center [197, 245] width 0 height 6
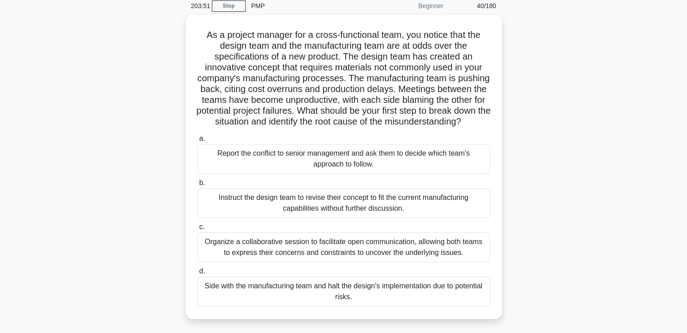
scroll to position [49, 0]
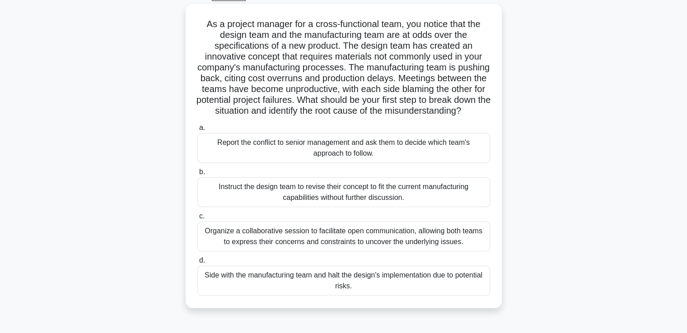
drag, startPoint x: 544, startPoint y: 244, endPoint x: 547, endPoint y: 264, distance: 20.1
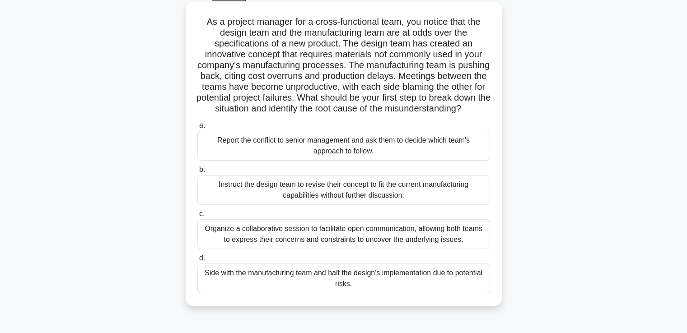
click at [472, 248] on div "Organize a collaborative session to facilitate open communication, allowing bot…" at bounding box center [343, 235] width 293 height 30
click at [197, 217] on input "c. Organize a collaborative session to facilitate open communication, allowing …" at bounding box center [197, 214] width 0 height 6
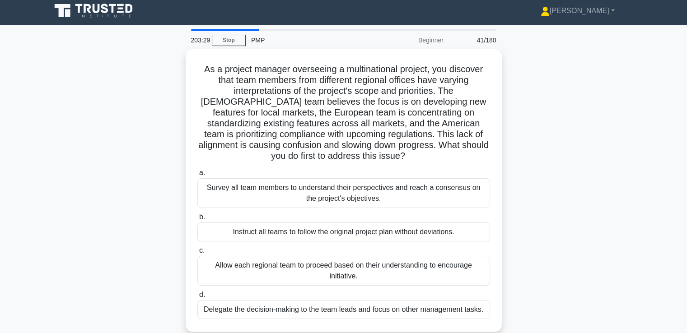
scroll to position [0, 0]
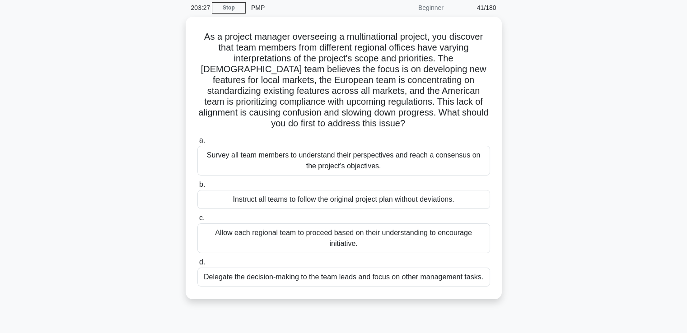
drag, startPoint x: 531, startPoint y: 240, endPoint x: 533, endPoint y: 258, distance: 18.2
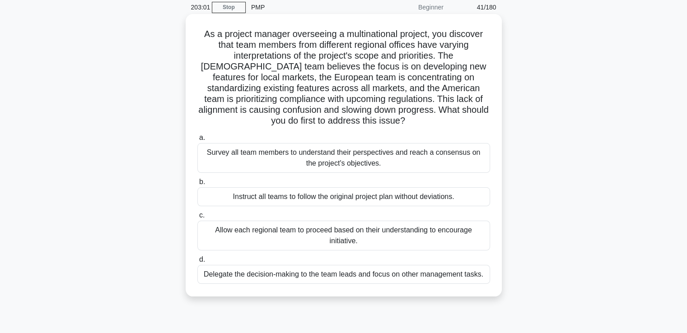
click at [465, 159] on div "Survey all team members to understand their perspectives and reach a consensus …" at bounding box center [343, 158] width 293 height 30
click at [197, 141] on input "a. Survey all team members to understand their perspectives and reach a consens…" at bounding box center [197, 138] width 0 height 6
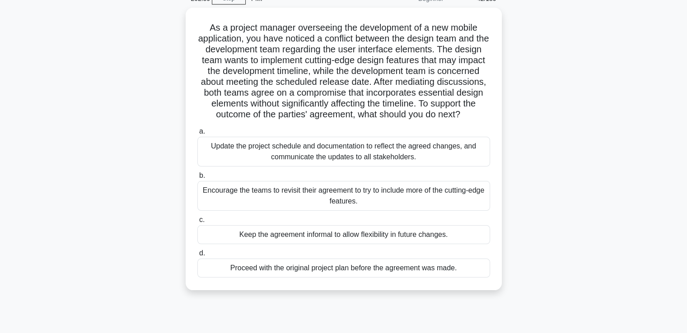
scroll to position [53, 0]
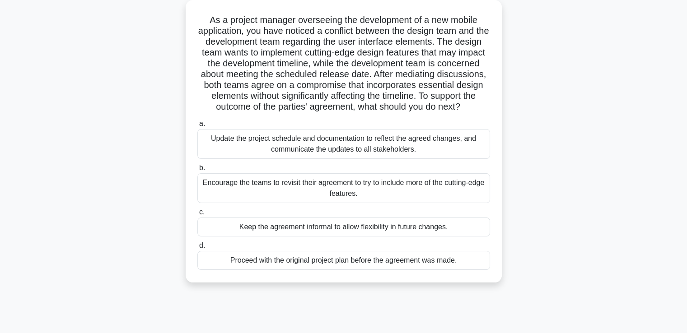
drag, startPoint x: 542, startPoint y: 158, endPoint x: 542, endPoint y: 184, distance: 25.8
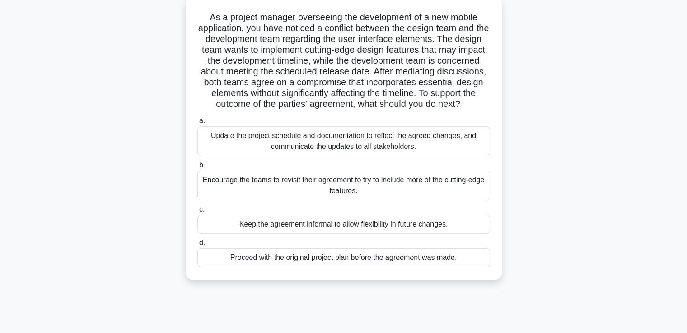
click at [455, 154] on div "Update the project schedule and documentation to reflect the agreed changes, an…" at bounding box center [343, 141] width 293 height 30
click at [197, 124] on input "a. Update the project schedule and documentation to reflect the agreed changes,…" at bounding box center [197, 121] width 0 height 6
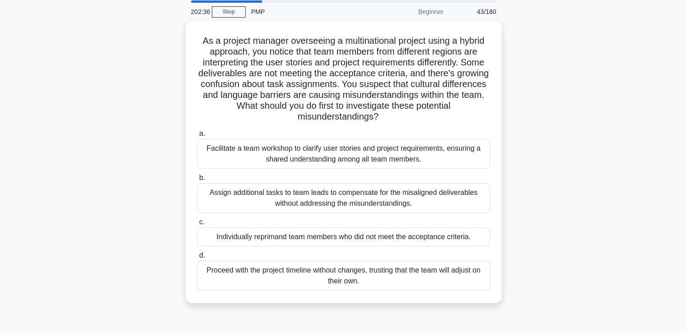
scroll to position [47, 0]
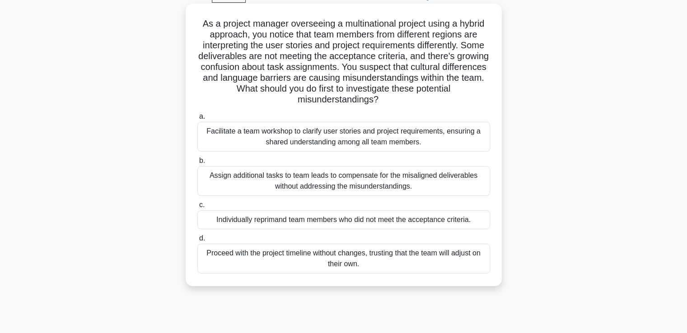
click at [445, 139] on div "Facilitate a team workshop to clarify user stories and project requirements, en…" at bounding box center [343, 137] width 293 height 30
click at [197, 120] on input "a. Facilitate a team workshop to clarify user stories and project requirements,…" at bounding box center [197, 117] width 0 height 6
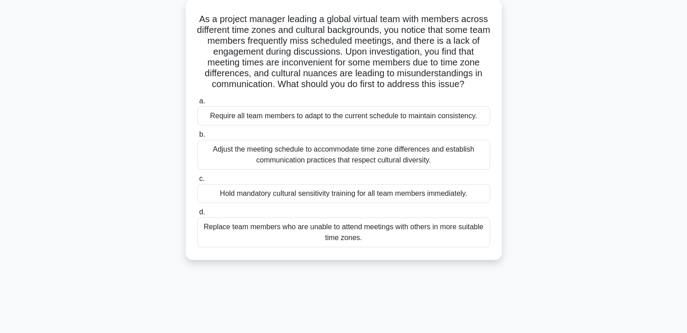
scroll to position [69, 0]
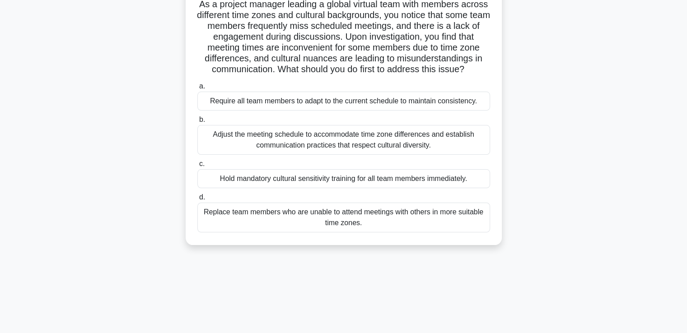
drag, startPoint x: 517, startPoint y: 163, endPoint x: 525, endPoint y: 199, distance: 36.5
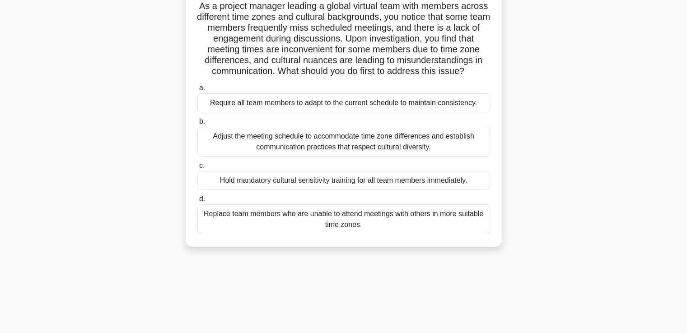
scroll to position [64, 0]
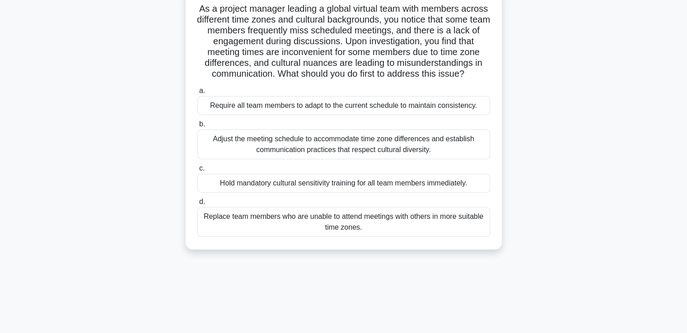
drag, startPoint x: 525, startPoint y: 199, endPoint x: 524, endPoint y: 189, distance: 10.0
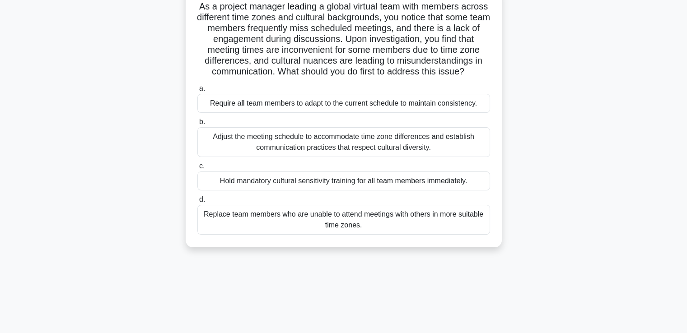
click at [436, 154] on div "Adjust the meeting schedule to accommodate time zone differences and establish …" at bounding box center [343, 142] width 293 height 30
click at [197, 125] on input "b. Adjust the meeting schedule to accommodate time zone differences and establi…" at bounding box center [197, 122] width 0 height 6
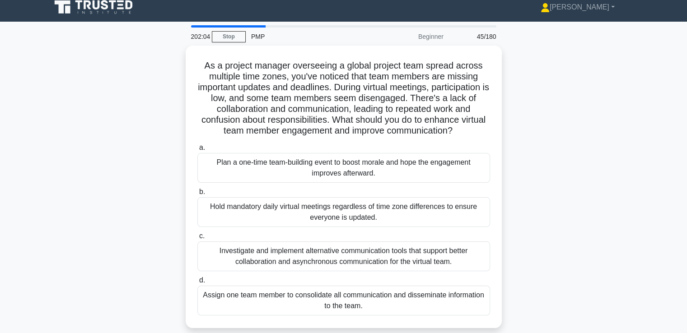
scroll to position [0, 0]
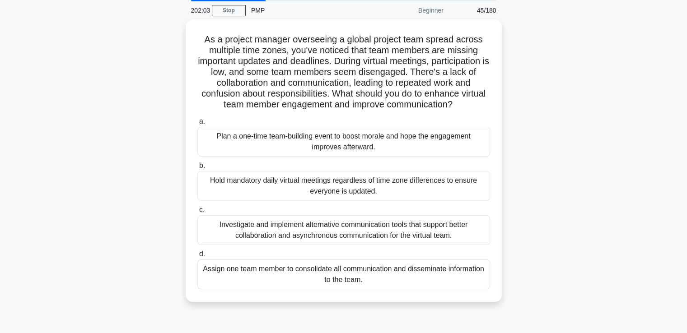
drag, startPoint x: 522, startPoint y: 181, endPoint x: 525, endPoint y: 193, distance: 12.2
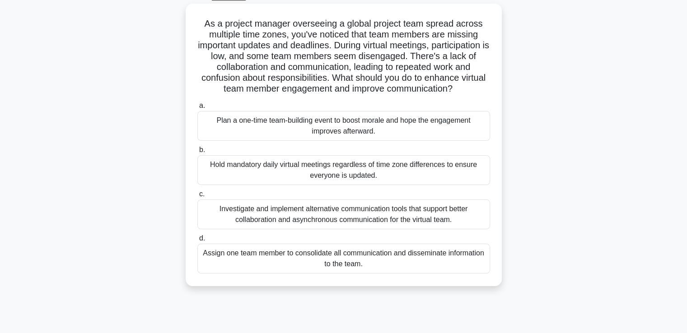
scroll to position [53, 0]
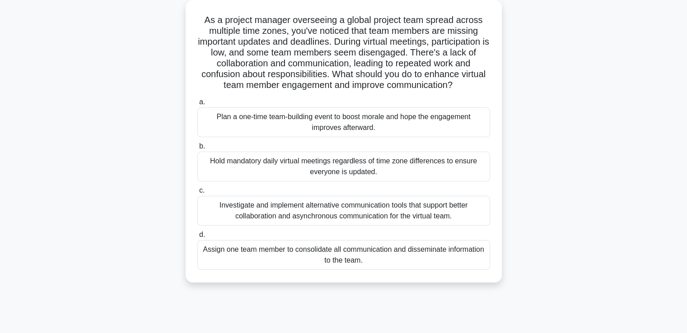
drag, startPoint x: 525, startPoint y: 193, endPoint x: 525, endPoint y: 207, distance: 14.0
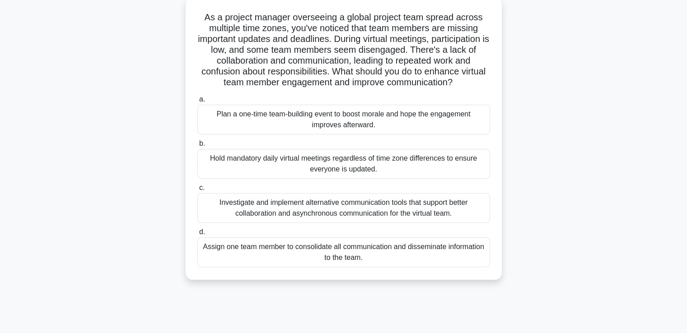
click at [468, 206] on div "Investigate and implement alternative communication tools that support better c…" at bounding box center [343, 208] width 293 height 30
click at [197, 191] on input "c. Investigate and implement alternative communication tools that support bette…" at bounding box center [197, 188] width 0 height 6
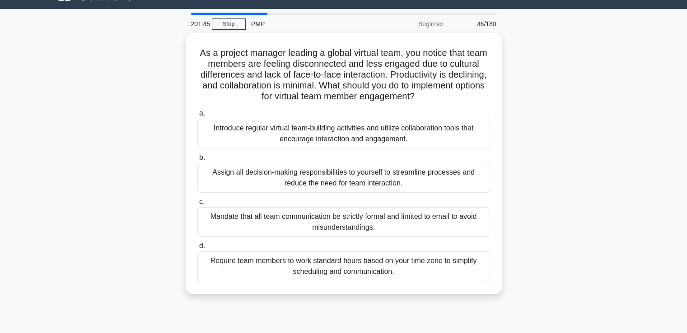
scroll to position [54, 0]
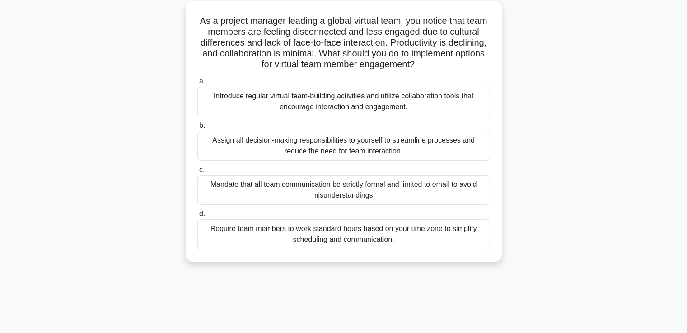
drag, startPoint x: 522, startPoint y: 199, endPoint x: 527, endPoint y: 234, distance: 35.1
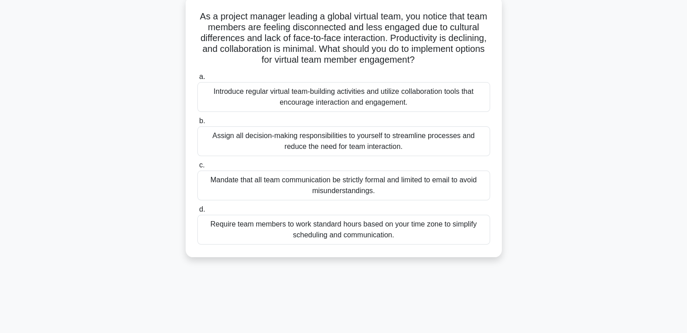
click at [459, 94] on div "Introduce regular virtual team-building activities and utilize collaboration to…" at bounding box center [343, 97] width 293 height 30
click at [197, 80] on input "a. Introduce regular virtual team-building activities and utilize collaboration…" at bounding box center [197, 77] width 0 height 6
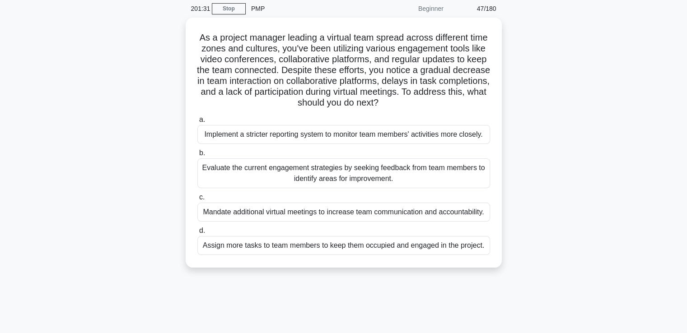
scroll to position [50, 0]
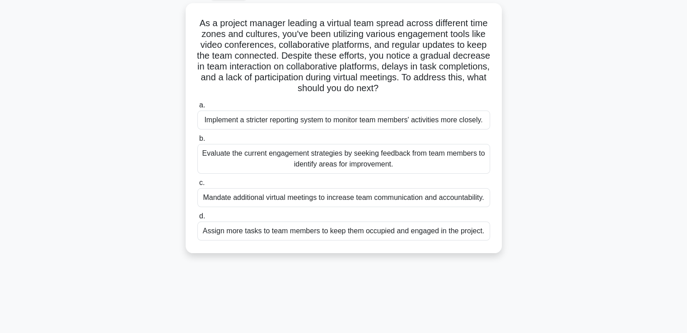
drag, startPoint x: 544, startPoint y: 203, endPoint x: 545, endPoint y: 226, distance: 23.1
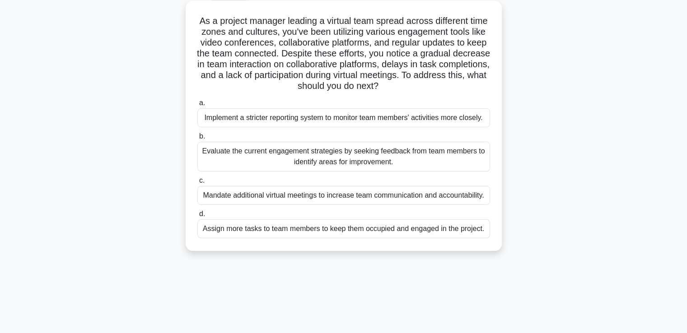
click at [444, 156] on div "Evaluate the current engagement strategies by seeking feedback from team member…" at bounding box center [343, 157] width 293 height 30
click at [197, 140] on input "b. Evaluate the current engagement strategies by seeking feedback from team mem…" at bounding box center [197, 137] width 0 height 6
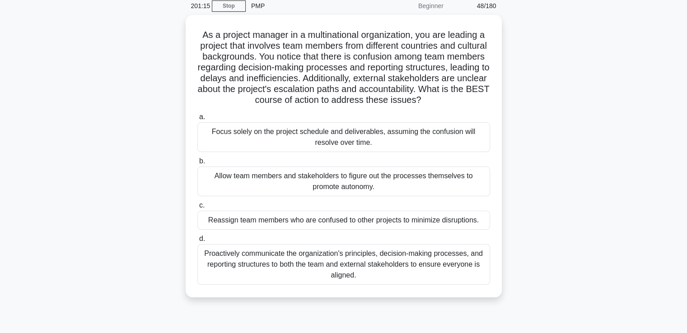
drag, startPoint x: 578, startPoint y: 173, endPoint x: 578, endPoint y: 201, distance: 28.0
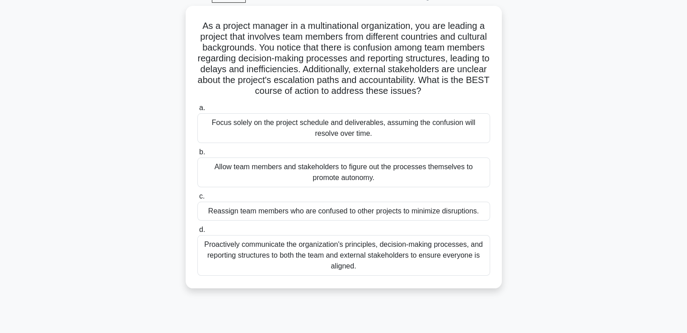
drag, startPoint x: 578, startPoint y: 201, endPoint x: 579, endPoint y: 210, distance: 9.0
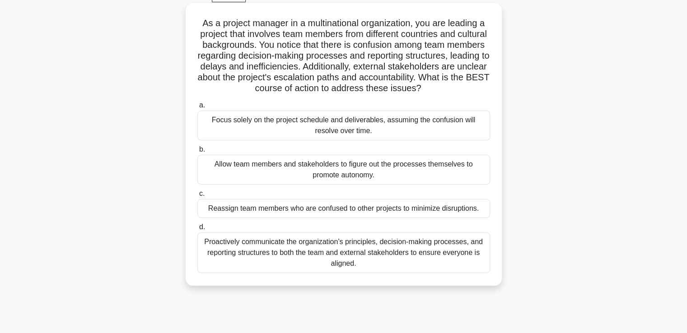
click at [453, 254] on div "Proactively communicate the organization's principles, decision-making processe…" at bounding box center [343, 253] width 293 height 41
click at [197, 230] on input "d. Proactively communicate the organization's principles, decision-making proce…" at bounding box center [197, 228] width 0 height 6
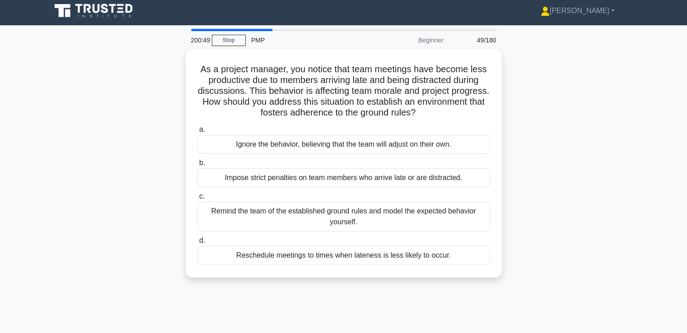
scroll to position [0, 0]
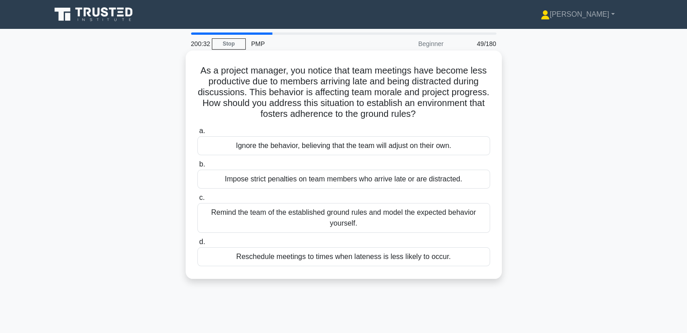
click at [416, 219] on div "Remind the team of the established ground rules and model the expected behavior…" at bounding box center [343, 218] width 293 height 30
click at [197, 201] on input "c. Remind the team of the established ground rules and model the expected behav…" at bounding box center [197, 198] width 0 height 6
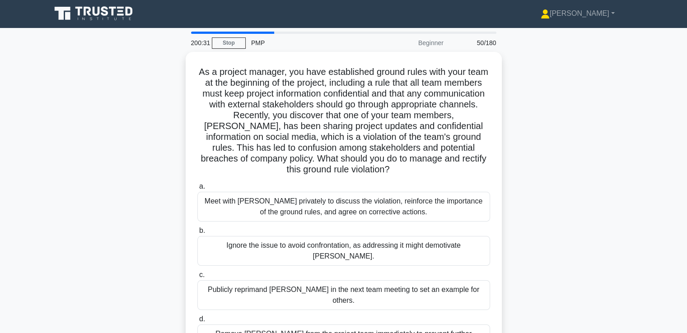
drag, startPoint x: 537, startPoint y: 173, endPoint x: 535, endPoint y: 183, distance: 10.0
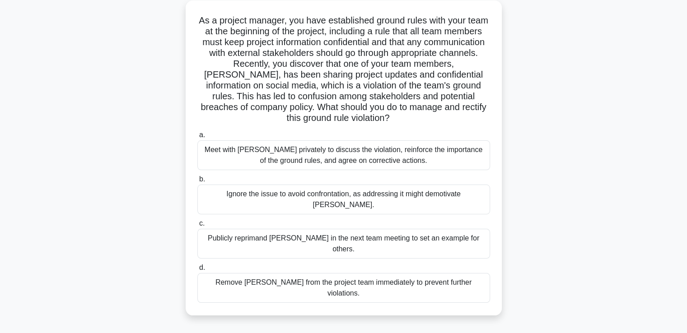
drag, startPoint x: 567, startPoint y: 144, endPoint x: 567, endPoint y: 168, distance: 24.8
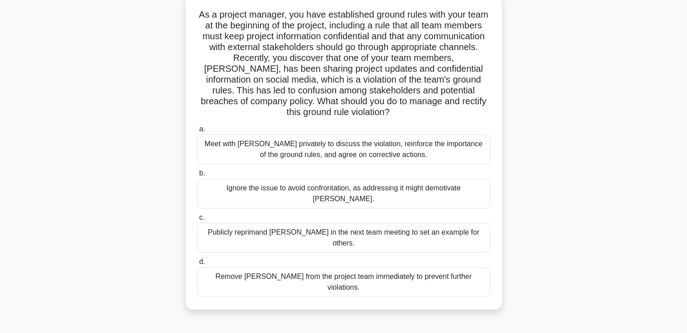
click at [434, 143] on div "Meet with Tom privately to discuss the violation, reinforce the importance of t…" at bounding box center [343, 150] width 293 height 30
click at [197, 132] on input "a. Meet with Tom privately to discuss the violation, reinforce the importance o…" at bounding box center [197, 129] width 0 height 6
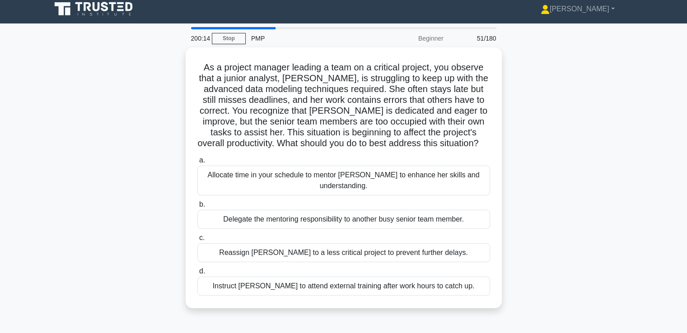
scroll to position [0, 0]
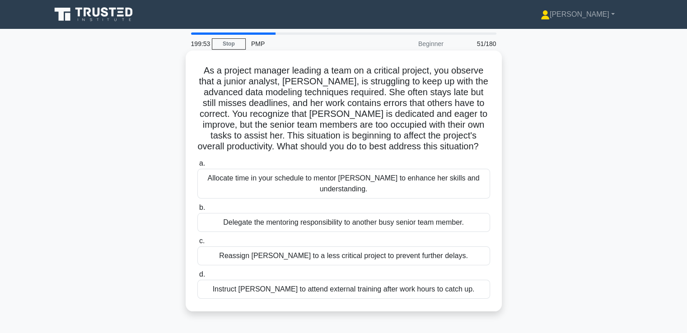
click at [436, 178] on div "Allocate time in your schedule to mentor Emma to enhance her skills and underst…" at bounding box center [343, 184] width 293 height 30
click at [197, 167] on input "a. Allocate time in your schedule to mentor Emma to enhance her skills and unde…" at bounding box center [197, 164] width 0 height 6
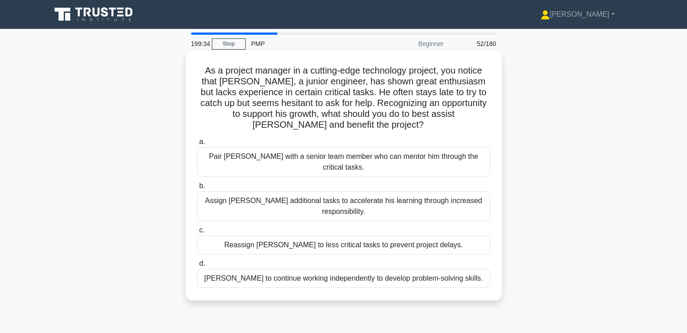
click at [438, 154] on div "Pair Sam with a senior team member who can mentor him through the critical task…" at bounding box center [343, 162] width 293 height 30
click at [197, 145] on input "a. Pair Sam with a senior team member who can mentor him through the critical t…" at bounding box center [197, 142] width 0 height 6
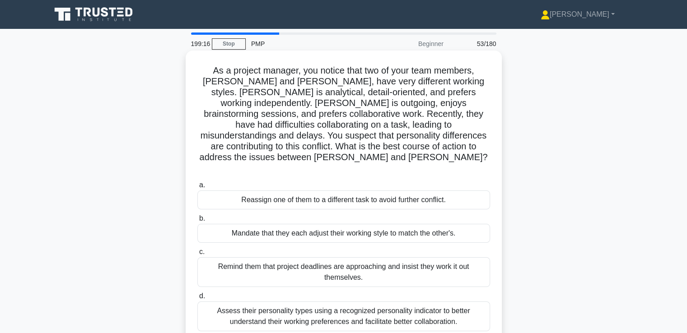
click at [406, 302] on div "Assess their personality types using a recognized personality indicator to bett…" at bounding box center [343, 317] width 293 height 30
click at [197, 294] on input "d. Assess their personality types using a recognized personality indicator to b…" at bounding box center [197, 297] width 0 height 6
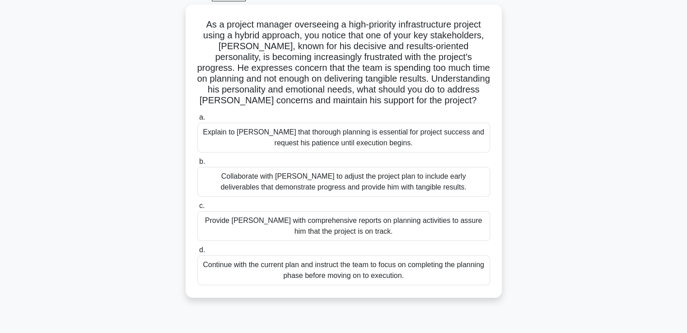
drag, startPoint x: 538, startPoint y: 234, endPoint x: 540, endPoint y: 250, distance: 15.9
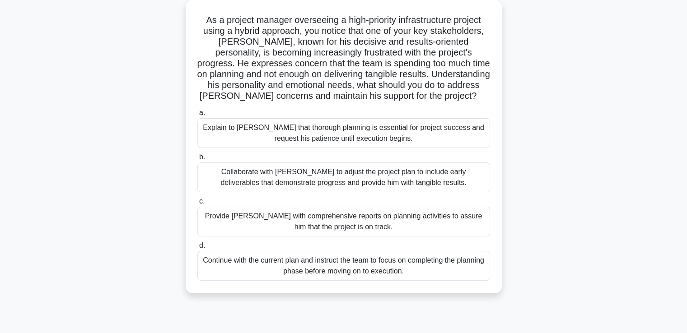
click at [449, 179] on div "Collaborate with Thomas to adjust the project plan to include early deliverable…" at bounding box center [343, 178] width 293 height 30
click at [197, 160] on input "b. Collaborate with Thomas to adjust the project plan to include early delivera…" at bounding box center [197, 157] width 0 height 6
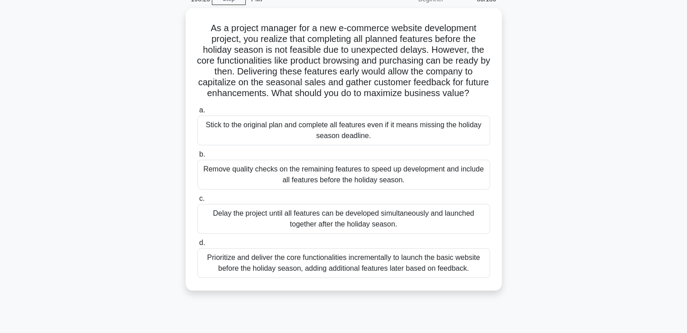
scroll to position [49, 0]
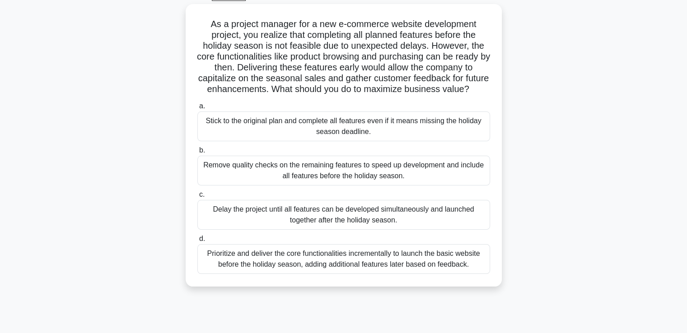
drag, startPoint x: 572, startPoint y: 188, endPoint x: 575, endPoint y: 206, distance: 17.5
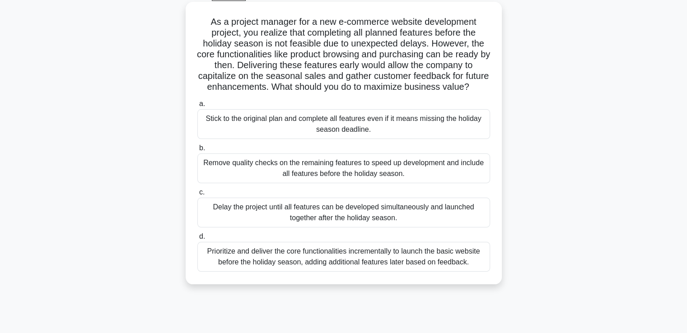
click at [459, 272] on div "Prioritize and deliver the core functionalities incrementally to launch the bas…" at bounding box center [343, 257] width 293 height 30
click at [197, 240] on input "d. Prioritize and deliver the core functionalities incrementally to launch the …" at bounding box center [197, 237] width 0 height 6
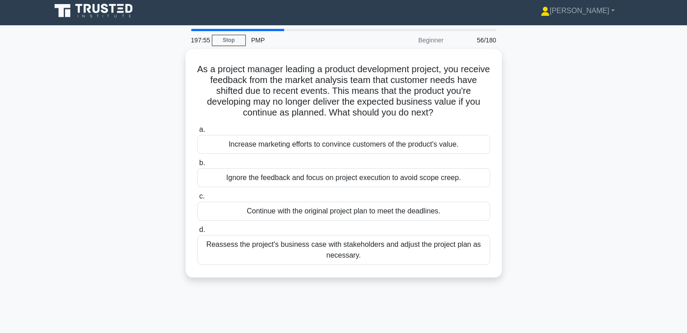
scroll to position [0, 0]
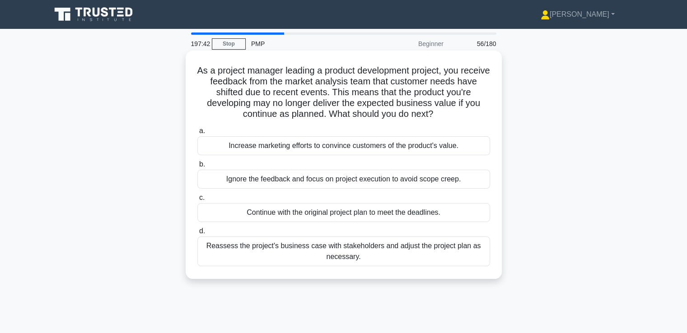
click at [450, 252] on div "Reassess the project's business case with stakeholders and adjust the project p…" at bounding box center [343, 252] width 293 height 30
click at [197, 234] on input "d. Reassess the project's business case with stakeholders and adjust the projec…" at bounding box center [197, 232] width 0 height 6
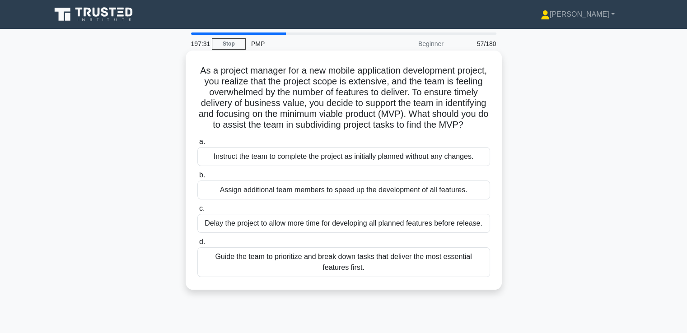
click at [453, 266] on div "Guide the team to prioritize and break down tasks that deliver the most essenti…" at bounding box center [343, 263] width 293 height 30
click at [197, 245] on input "d. Guide the team to prioritize and break down tasks that deliver the most esse…" at bounding box center [197, 242] width 0 height 6
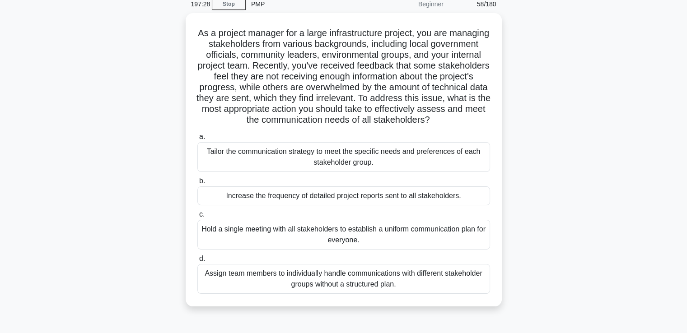
scroll to position [45, 0]
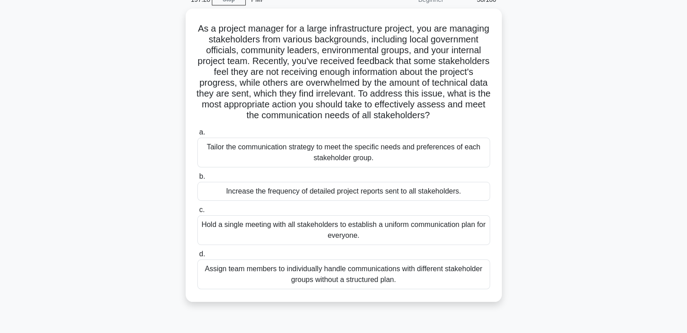
drag, startPoint x: 542, startPoint y: 234, endPoint x: 545, endPoint y: 248, distance: 14.9
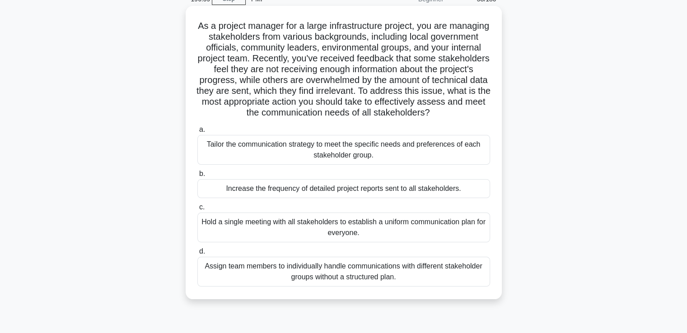
click at [434, 165] on div "Tailor the communication strategy to meet the specific needs and preferences of…" at bounding box center [343, 150] width 293 height 30
click at [197, 133] on input "a. Tailor the communication strategy to meet the specific needs and preferences…" at bounding box center [197, 130] width 0 height 6
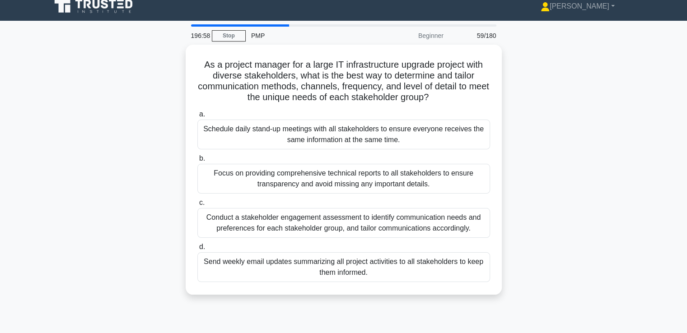
scroll to position [0, 0]
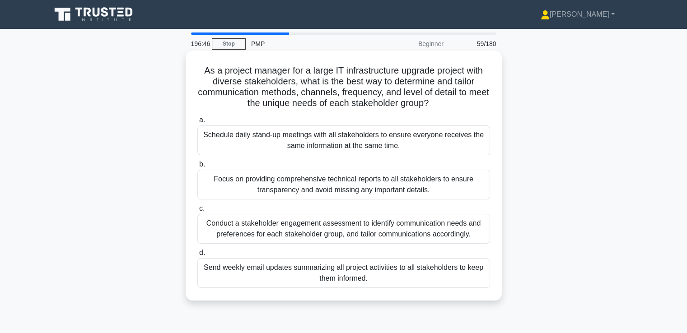
click at [463, 225] on div "Conduct a stakeholder engagement assessment to identify communication needs and…" at bounding box center [343, 229] width 293 height 30
click at [197, 212] on input "c. Conduct a stakeholder engagement assessment to identify communication needs …" at bounding box center [197, 209] width 0 height 6
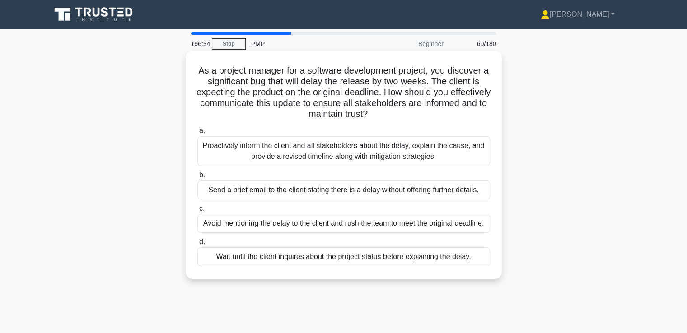
click at [418, 148] on div "Proactively inform the client and all stakeholders about the delay, explain the…" at bounding box center [343, 151] width 293 height 30
click at [197, 134] on input "a. Proactively inform the client and all stakeholders about the delay, explain …" at bounding box center [197, 131] width 0 height 6
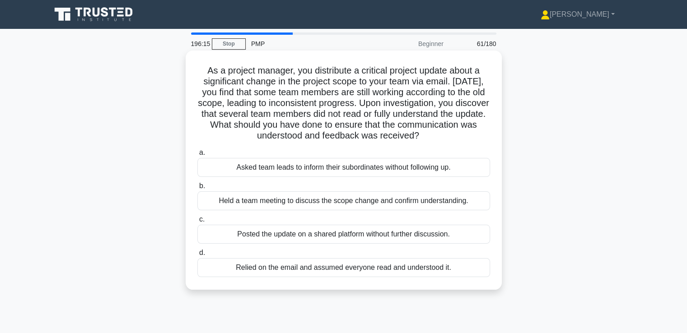
click at [430, 203] on div "Held a team meeting to discuss the scope change and confirm understanding." at bounding box center [343, 201] width 293 height 19
click at [197, 189] on input "b. Held a team meeting to discuss the scope change and confirm understanding." at bounding box center [197, 186] width 0 height 6
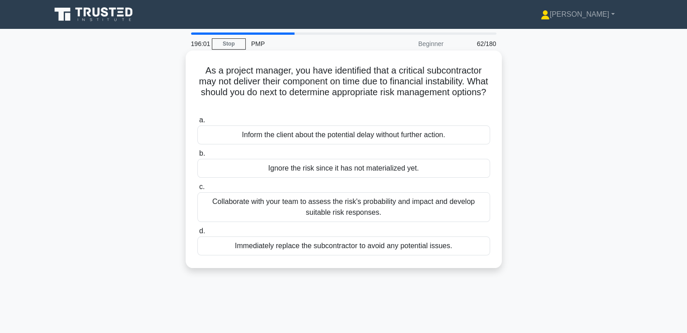
click at [432, 208] on div "Collaborate with your team to assess the risk's probability and impact and deve…" at bounding box center [343, 207] width 293 height 30
click at [197, 190] on input "c. Collaborate with your team to assess the risk's probability and impact and d…" at bounding box center [197, 187] width 0 height 6
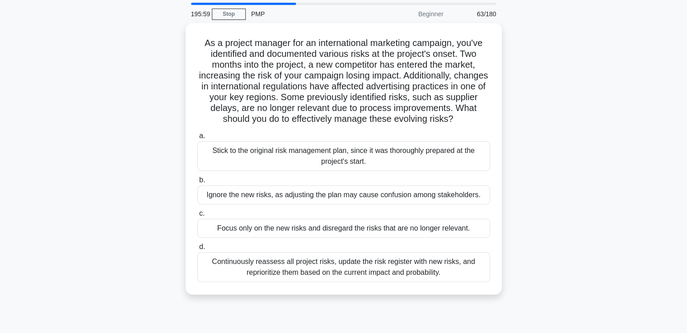
scroll to position [34, 0]
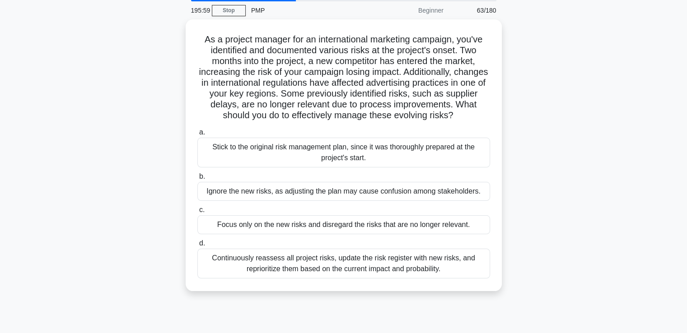
drag, startPoint x: 555, startPoint y: 197, endPoint x: 557, endPoint y: 215, distance: 17.8
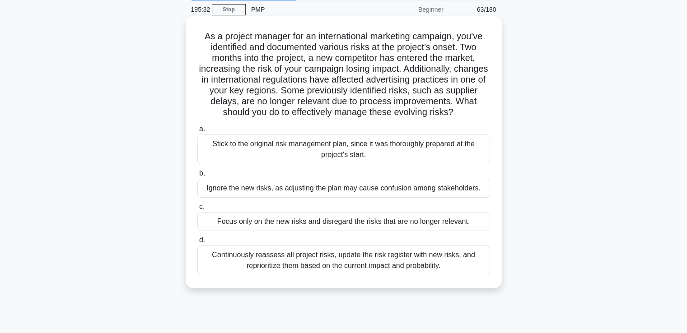
click at [452, 265] on div "Continuously reassess all project risks, update the risk register with new risk…" at bounding box center [343, 261] width 293 height 30
click at [197, 243] on input "d. Continuously reassess all project risks, update the risk register with new r…" at bounding box center [197, 241] width 0 height 6
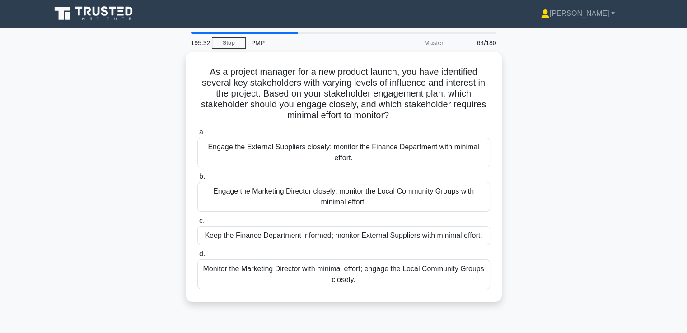
scroll to position [0, 0]
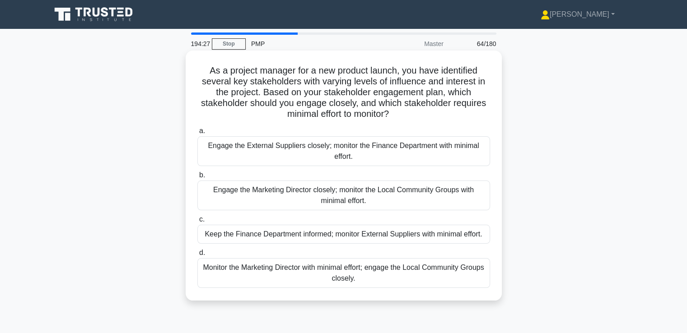
click at [399, 194] on div "Engage the Marketing Director closely; monitor the Local Community Groups with …" at bounding box center [343, 196] width 293 height 30
click at [197, 178] on input "b. Engage the Marketing Director closely; monitor the Local Community Groups wi…" at bounding box center [197, 176] width 0 height 6
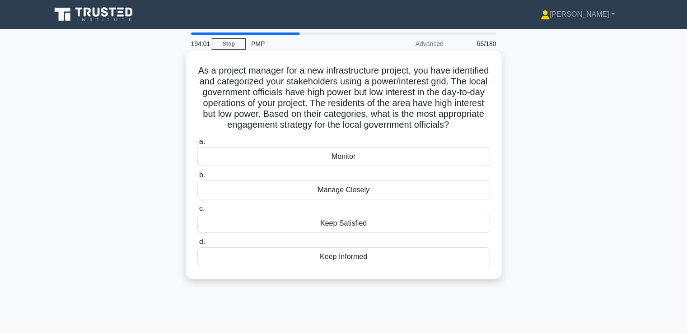
click at [365, 233] on div "Keep Satisfied" at bounding box center [343, 223] width 293 height 19
click at [197, 212] on input "c. Keep Satisfied" at bounding box center [197, 209] width 0 height 6
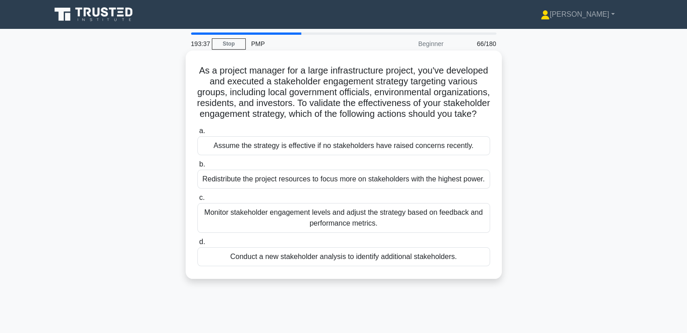
click at [422, 230] on div "Monitor stakeholder engagement levels and adjust the strategy based on feedback…" at bounding box center [343, 218] width 293 height 30
click at [197, 201] on input "c. Monitor stakeholder engagement levels and adjust the strategy based on feedb…" at bounding box center [197, 198] width 0 height 6
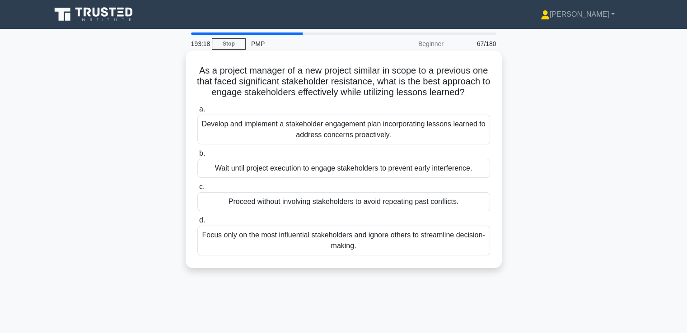
click at [444, 136] on div "Develop and implement a stakeholder engagement plan incorporating lessons learn…" at bounding box center [343, 130] width 293 height 30
click at [197, 112] on input "a. Develop and implement a stakeholder engagement plan incorporating lessons le…" at bounding box center [197, 110] width 0 height 6
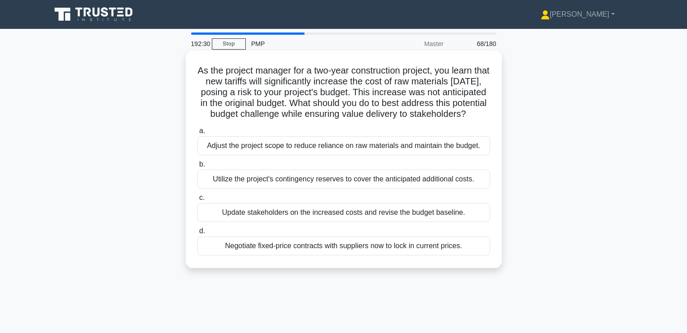
click at [468, 222] on div "Update stakeholders on the increased costs and revise the budget baseline." at bounding box center [343, 212] width 293 height 19
click at [197, 201] on input "c. Update stakeholders on the increased costs and revise the budget baseline." at bounding box center [197, 198] width 0 height 6
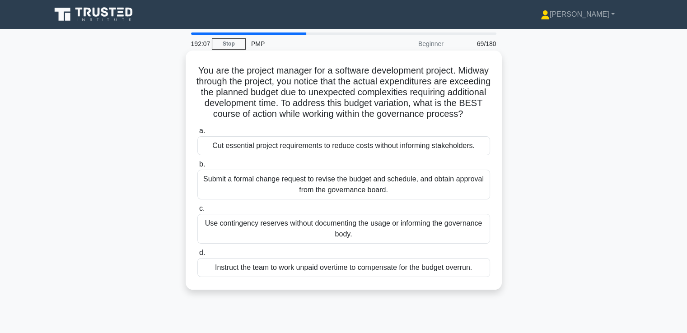
click at [430, 196] on div "Submit a formal change request to revise the budget and schedule, and obtain ap…" at bounding box center [343, 185] width 293 height 30
click at [197, 168] on input "b. Submit a formal change request to revise the budget and schedule, and obtain…" at bounding box center [197, 165] width 0 height 6
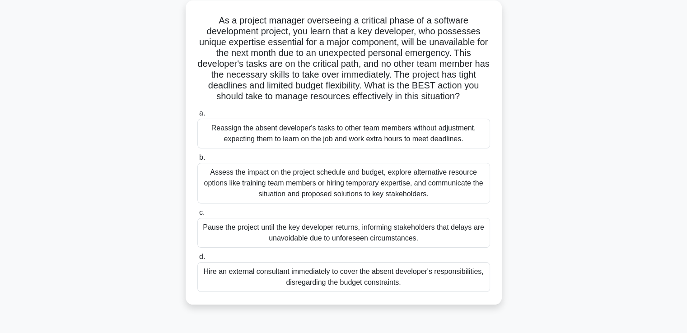
drag, startPoint x: 557, startPoint y: 198, endPoint x: 557, endPoint y: 214, distance: 16.3
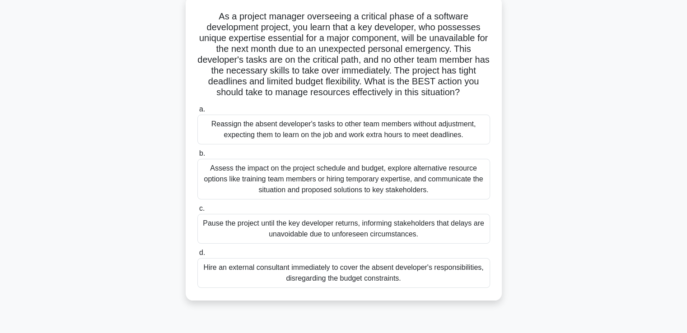
click at [441, 178] on div "Assess the impact on the project schedule and budget, explore alternative resou…" at bounding box center [343, 179] width 293 height 41
click at [197, 157] on input "b. Assess the impact on the project schedule and budget, explore alternative re…" at bounding box center [197, 154] width 0 height 6
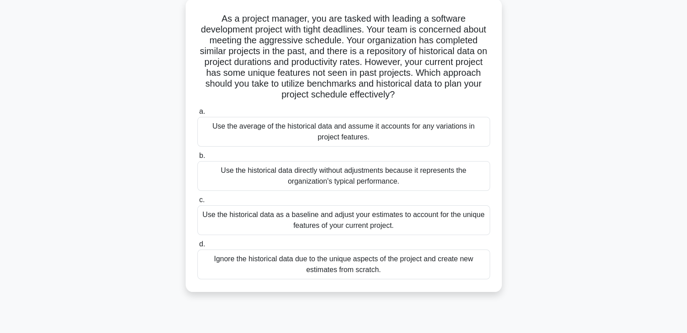
scroll to position [0, 0]
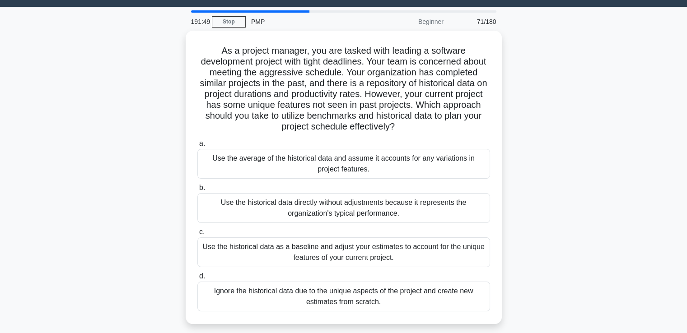
drag, startPoint x: 535, startPoint y: 179, endPoint x: 536, endPoint y: 197, distance: 18.1
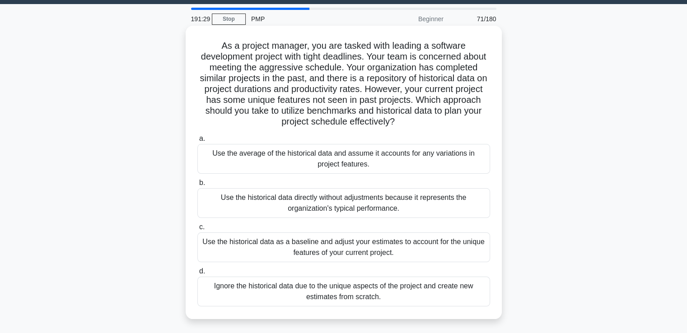
click at [458, 243] on div "Use the historical data as a baseline and adjust your estimates to account for …" at bounding box center [343, 248] width 293 height 30
click at [197, 230] on input "c. Use the historical data as a baseline and adjust your estimates to account f…" at bounding box center [197, 228] width 0 height 6
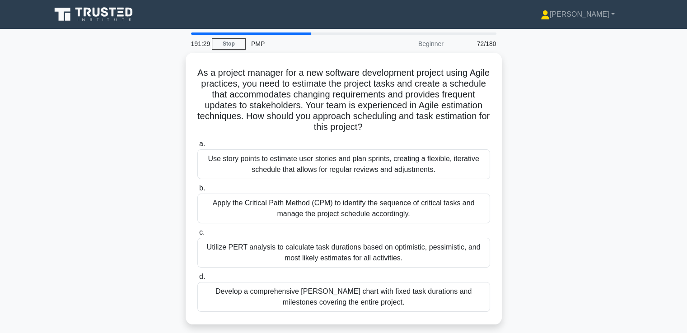
scroll to position [0, 0]
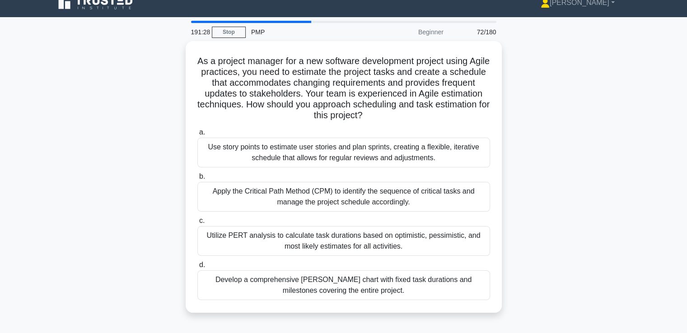
drag, startPoint x: 529, startPoint y: 210, endPoint x: 535, endPoint y: 228, distance: 18.9
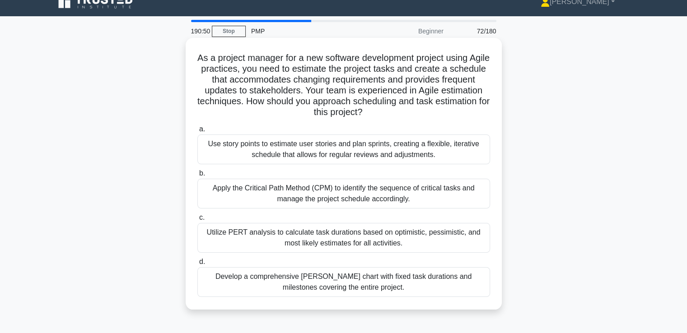
click at [444, 150] on div "Use story points to estimate user stories and plan sprints, creating a flexible…" at bounding box center [343, 150] width 293 height 30
click at [197, 132] on input "a. Use story points to estimate user stories and plan sprints, creating a flexi…" at bounding box center [197, 129] width 0 height 6
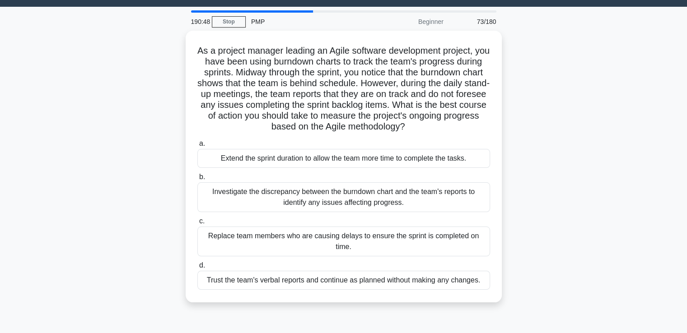
scroll to position [29, 0]
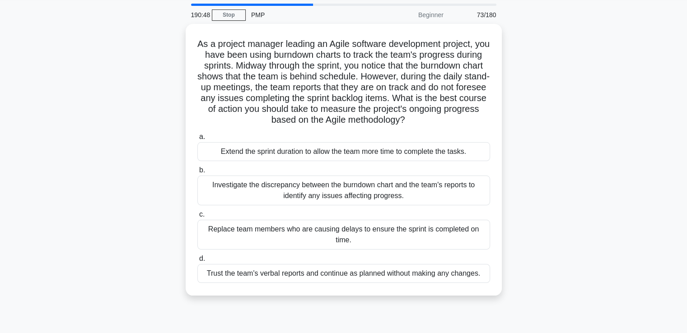
drag, startPoint x: 544, startPoint y: 164, endPoint x: 544, endPoint y: 186, distance: 21.7
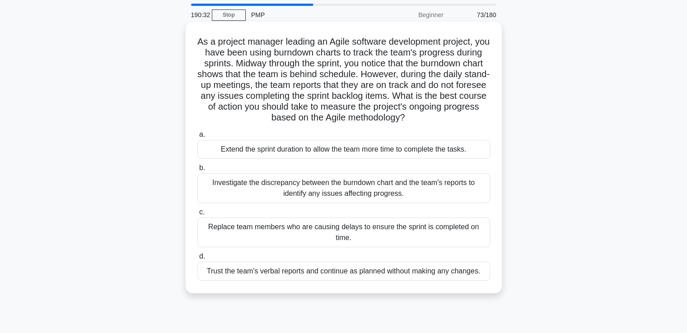
click at [470, 182] on div "Investigate the discrepancy between the burndown chart and the team's reports t…" at bounding box center [343, 188] width 293 height 30
click at [197, 171] on input "b. Investigate the discrepancy between the burndown chart and the team's report…" at bounding box center [197, 168] width 0 height 6
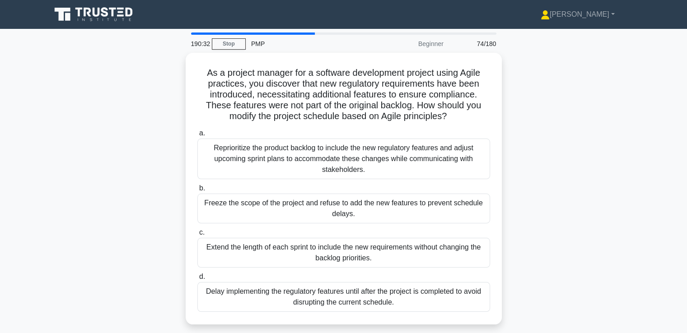
scroll to position [0, 0]
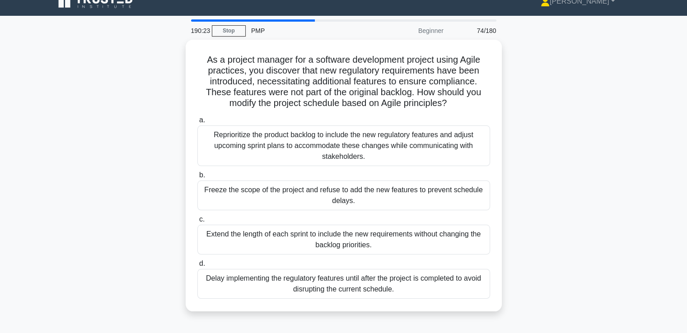
drag, startPoint x: 539, startPoint y: 180, endPoint x: 537, endPoint y: 189, distance: 9.2
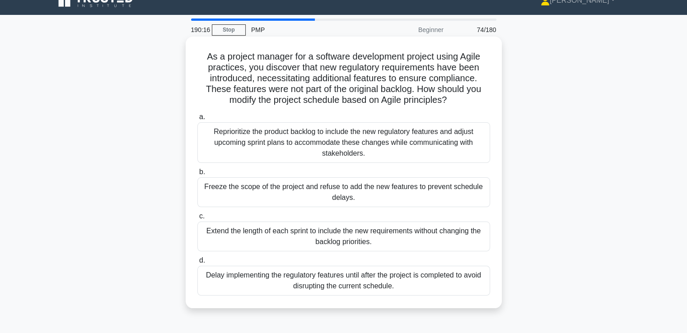
click at [450, 143] on div "Reprioritize the product backlog to include the new regulatory features and adj…" at bounding box center [343, 142] width 293 height 41
click at [197, 120] on input "a. Reprioritize the product backlog to include the new regulatory features and …" at bounding box center [197, 117] width 0 height 6
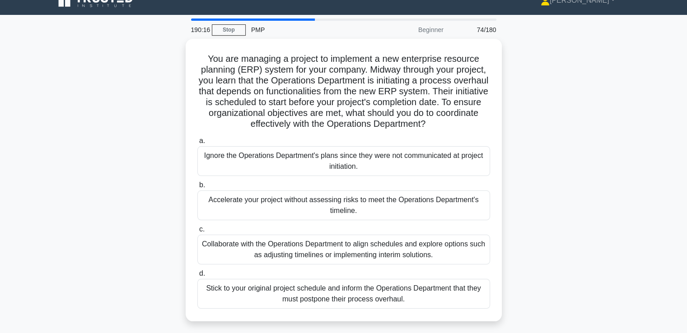
scroll to position [0, 0]
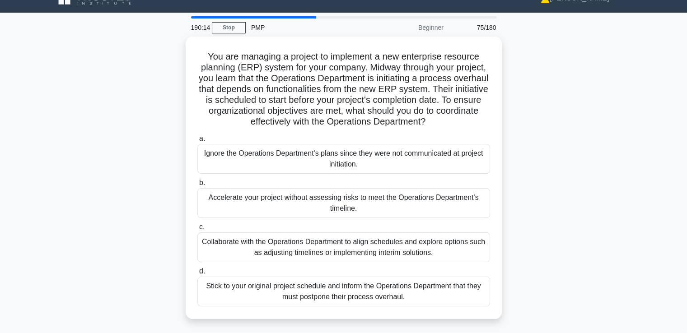
drag, startPoint x: 552, startPoint y: 158, endPoint x: 552, endPoint y: 172, distance: 14.5
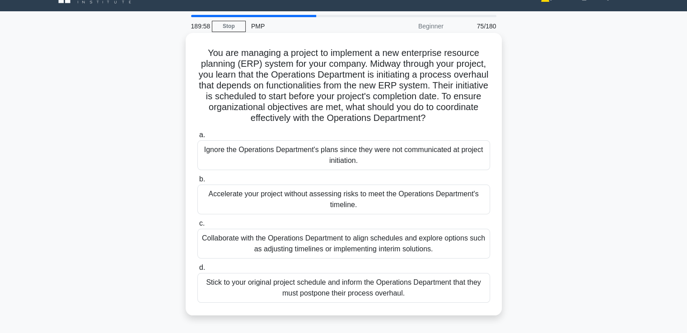
click at [468, 245] on div "Collaborate with the Operations Department to align schedules and explore optio…" at bounding box center [343, 244] width 293 height 30
click at [197, 227] on input "c. Collaborate with the Operations Department to align schedules and explore op…" at bounding box center [197, 224] width 0 height 6
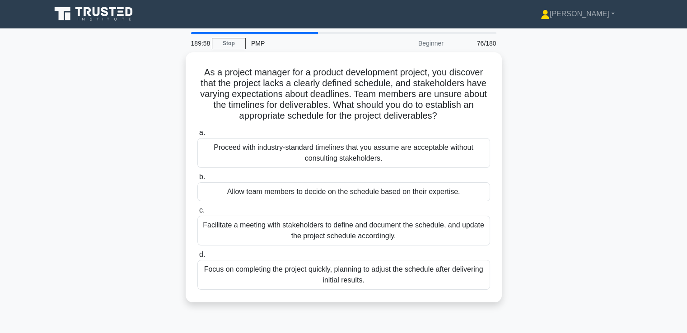
scroll to position [0, 0]
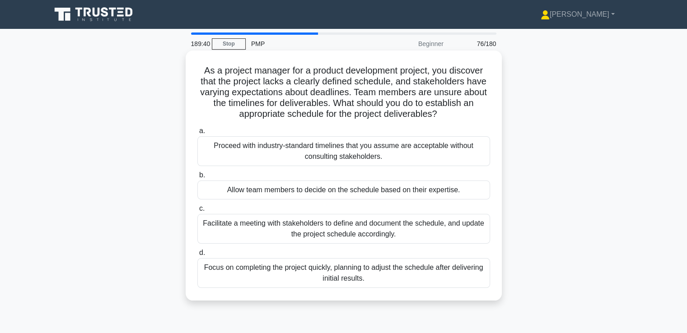
click at [401, 233] on div "Facilitate a meeting with stakeholders to define and document the schedule, and…" at bounding box center [343, 229] width 293 height 30
click at [197, 212] on input "c. Facilitate a meeting with stakeholders to define and document the schedule, …" at bounding box center [197, 209] width 0 height 6
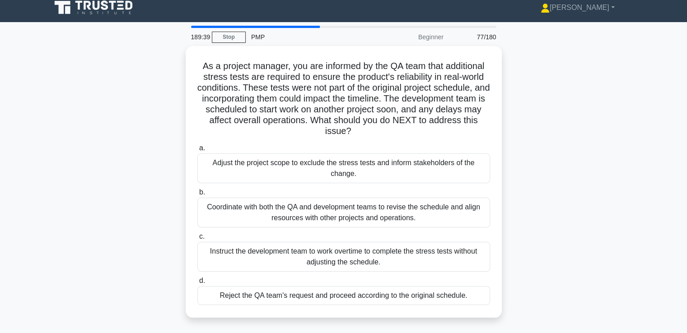
scroll to position [11, 0]
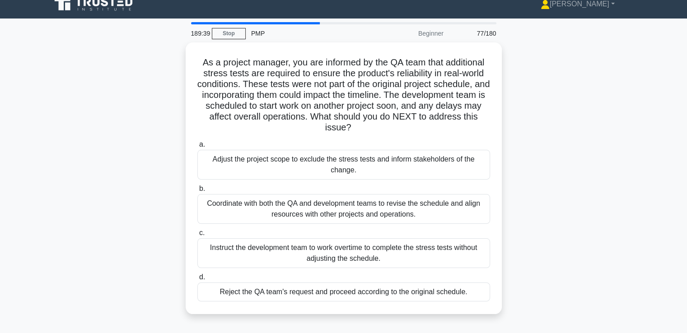
drag, startPoint x: 522, startPoint y: 190, endPoint x: 522, endPoint y: 204, distance: 14.0
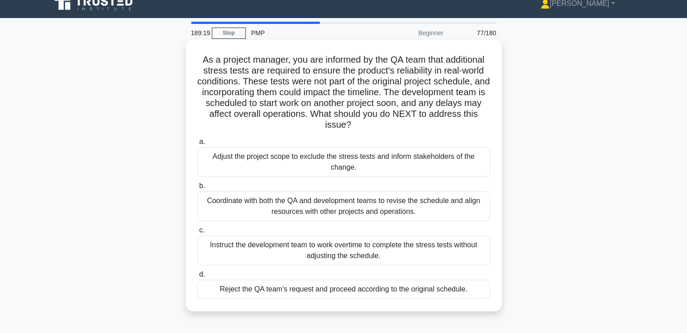
click at [455, 203] on div "Coordinate with both the QA and development teams to revise the schedule and al…" at bounding box center [343, 207] width 293 height 30
click at [197, 189] on input "b. Coordinate with both the QA and development teams to revise the schedule and…" at bounding box center [197, 186] width 0 height 6
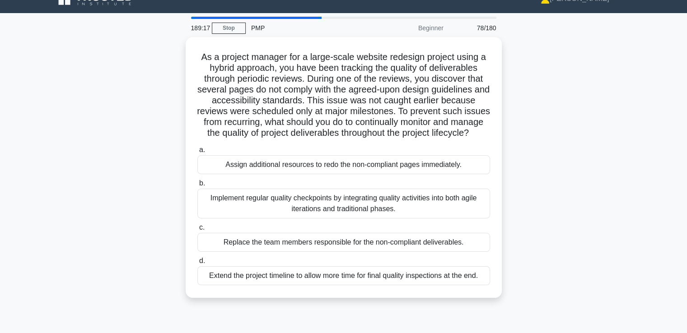
scroll to position [22, 0]
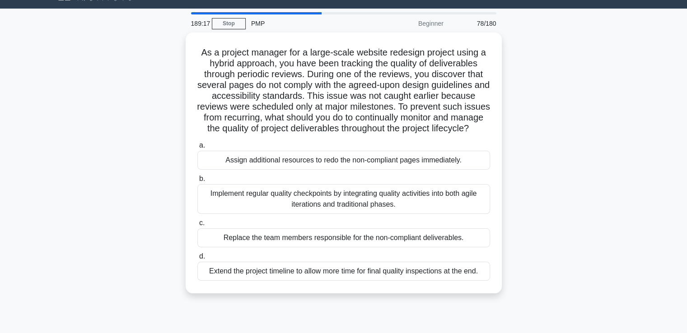
drag, startPoint x: 531, startPoint y: 162, endPoint x: 528, endPoint y: 188, distance: 26.9
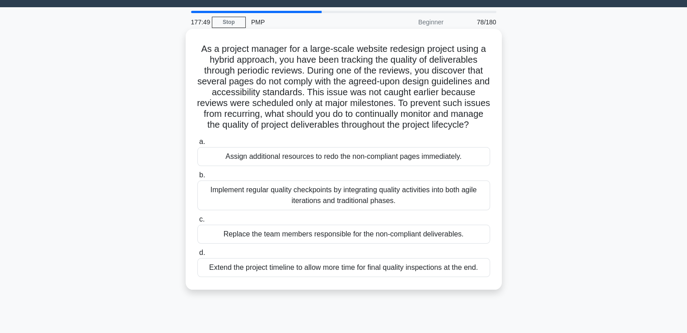
click at [452, 201] on div "Implement regular quality checkpoints by integrating quality activities into bo…" at bounding box center [343, 196] width 293 height 30
click at [197, 178] on input "b. Implement regular quality checkpoints by integrating quality activities into…" at bounding box center [197, 176] width 0 height 6
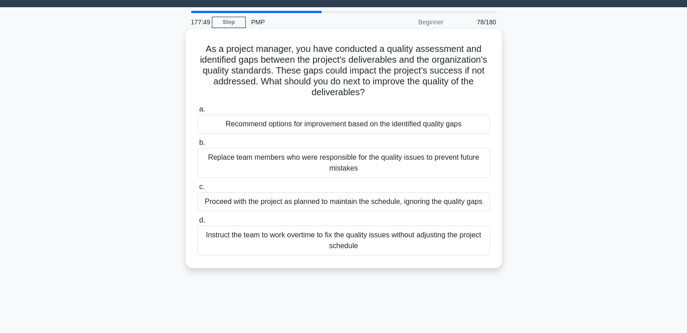
scroll to position [0, 0]
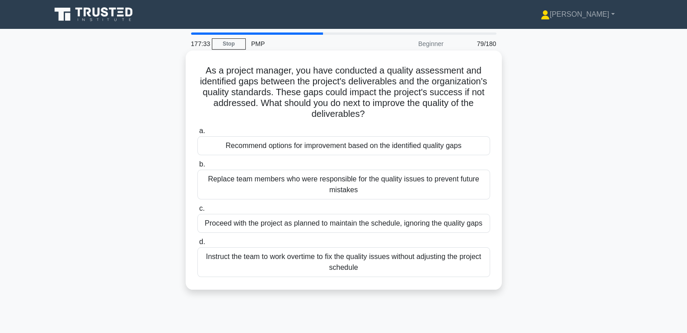
click at [399, 147] on div "Recommend options for improvement based on the identified quality gaps" at bounding box center [343, 145] width 293 height 19
click at [197, 134] on input "a. Recommend options for improvement based on the identified quality gaps" at bounding box center [197, 131] width 0 height 6
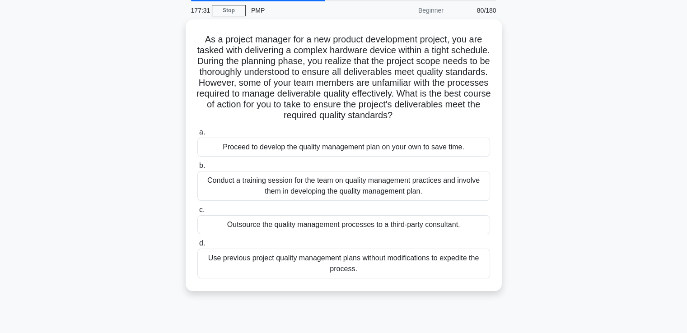
drag, startPoint x: 532, startPoint y: 190, endPoint x: 535, endPoint y: 210, distance: 19.8
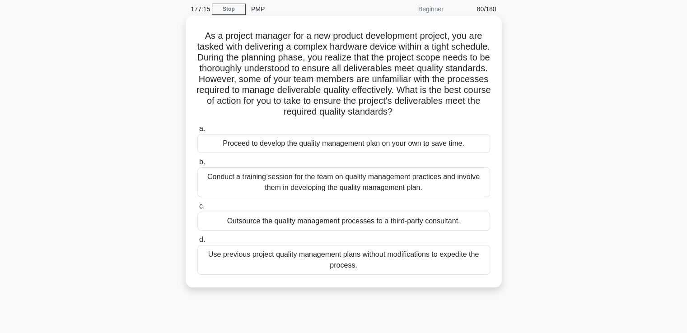
click at [467, 181] on div "Conduct a training session for the team on quality management practices and inv…" at bounding box center [343, 183] width 293 height 30
click at [197, 165] on input "b. Conduct a training session for the team on quality management practices and …" at bounding box center [197, 162] width 0 height 6
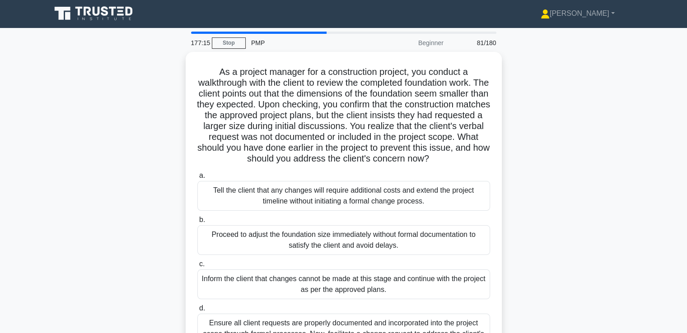
scroll to position [0, 0]
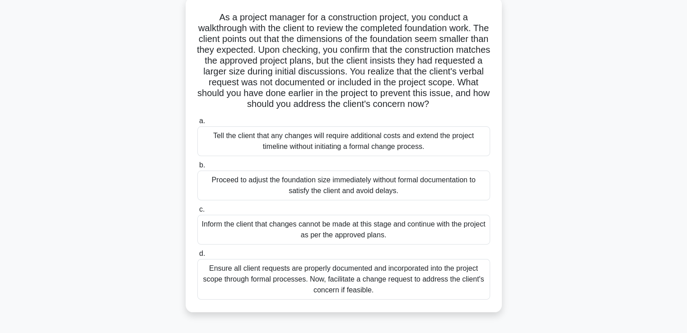
drag, startPoint x: 562, startPoint y: 179, endPoint x: 566, endPoint y: 202, distance: 23.5
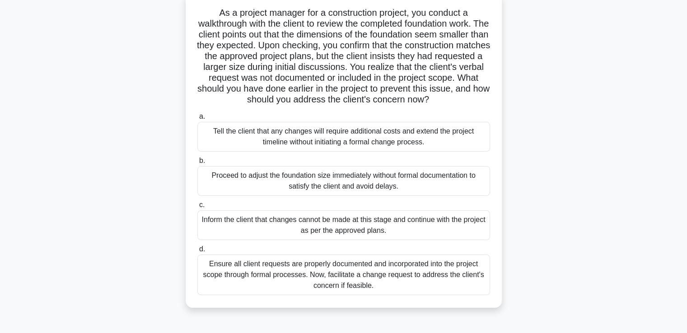
click at [408, 279] on div "Ensure all client requests are properly documented and incorporated into the pr…" at bounding box center [343, 275] width 293 height 41
click at [197, 253] on input "d. Ensure all client requests are properly documented and incorporated into the…" at bounding box center [197, 250] width 0 height 6
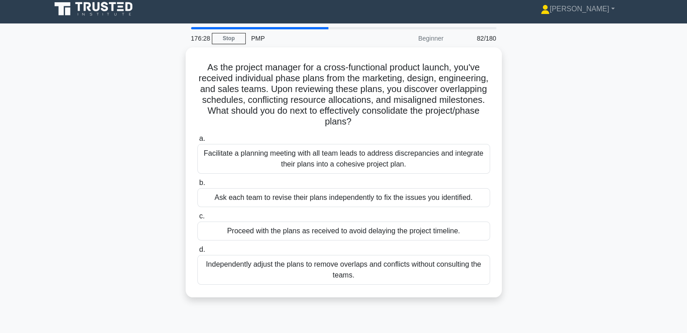
scroll to position [0, 0]
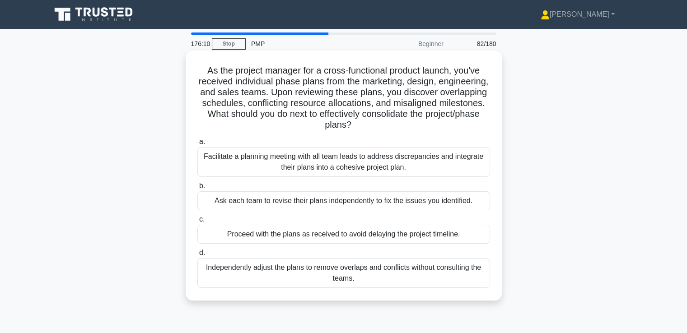
click at [443, 155] on div "Facilitate a planning meeting with all team leads to address discrepancies and …" at bounding box center [343, 162] width 293 height 30
click at [197, 145] on input "a. Facilitate a planning meeting with all team leads to address discrepancies a…" at bounding box center [197, 142] width 0 height 6
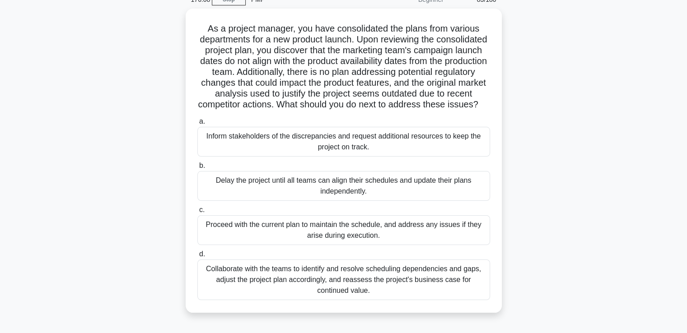
scroll to position [49, 0]
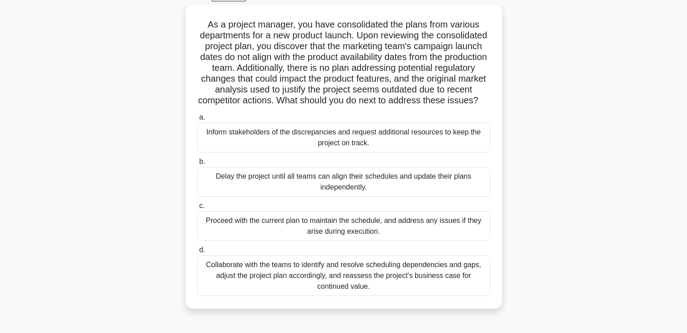
drag, startPoint x: 556, startPoint y: 139, endPoint x: 556, endPoint y: 162, distance: 23.0
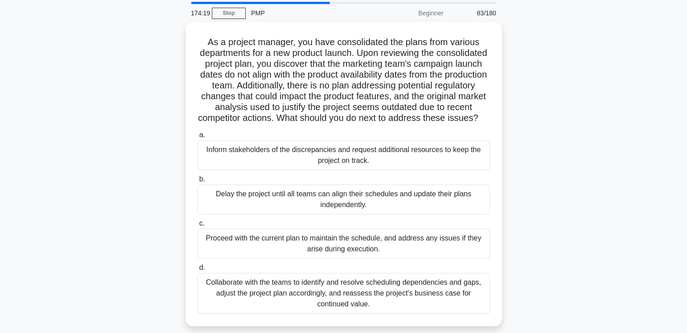
scroll to position [90, 0]
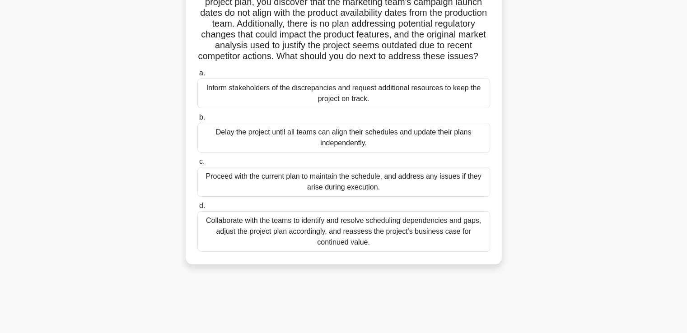
click at [411, 241] on div "Collaborate with the teams to identify and resolve scheduling dependencies and …" at bounding box center [343, 231] width 293 height 41
click at [197, 209] on input "d. Collaborate with the teams to identify and resolve scheduling dependencies a…" at bounding box center [197, 206] width 0 height 6
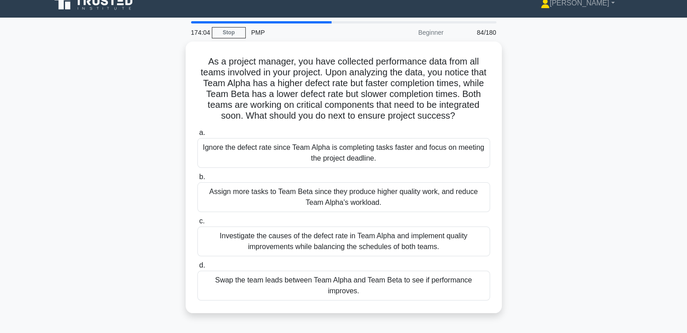
scroll to position [14, 0]
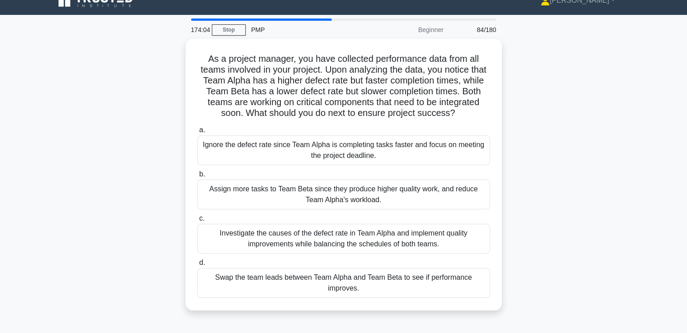
drag, startPoint x: 567, startPoint y: 168, endPoint x: 567, endPoint y: 182, distance: 13.6
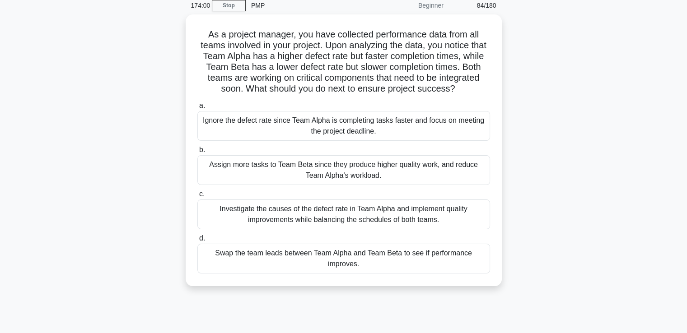
scroll to position [45, 0]
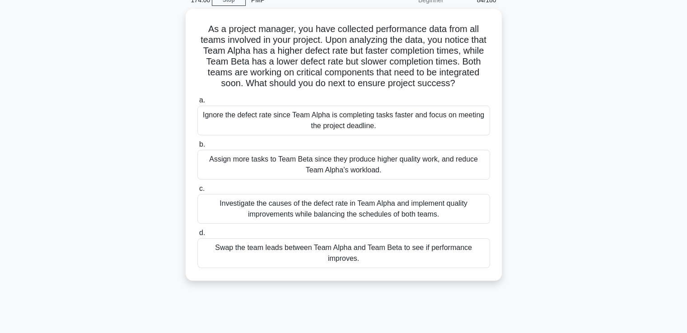
drag, startPoint x: 567, startPoint y: 182, endPoint x: 564, endPoint y: 199, distance: 17.5
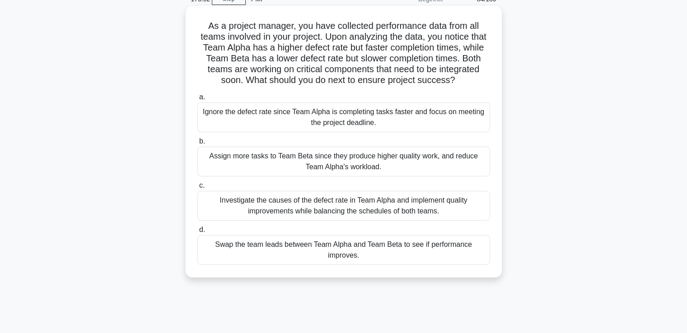
click at [449, 215] on div "Investigate the causes of the defect rate in Team Alpha and implement quality i…" at bounding box center [343, 206] width 293 height 30
click at [197, 189] on input "c. Investigate the causes of the defect rate in Team Alpha and implement qualit…" at bounding box center [197, 186] width 0 height 6
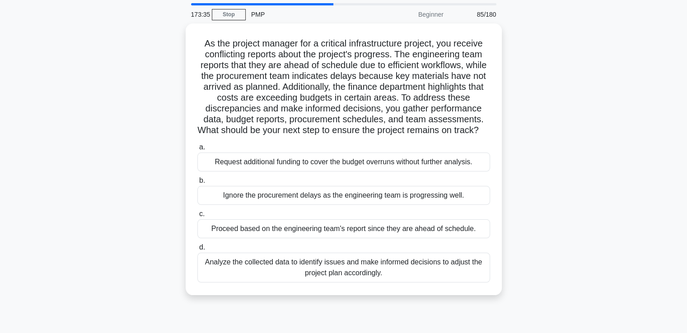
scroll to position [45, 0]
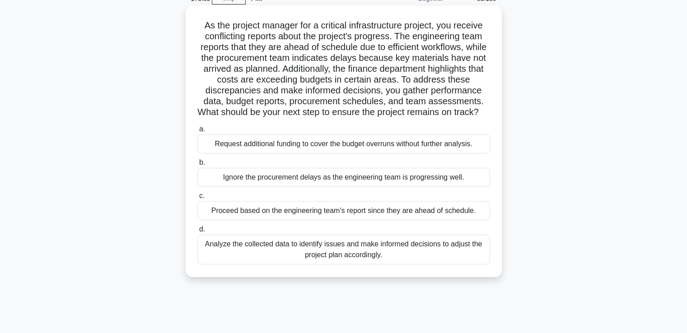
click at [405, 261] on div "Analyze the collected data to identify issues and make informed decisions to ad…" at bounding box center [343, 250] width 293 height 30
click at [197, 233] on input "d. Analyze the collected data to identify issues and make informed decisions to…" at bounding box center [197, 230] width 0 height 6
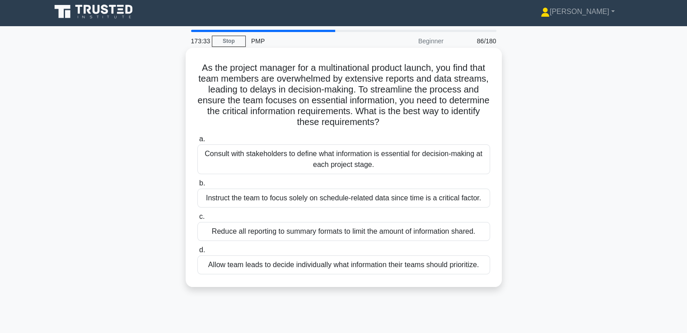
scroll to position [0, 0]
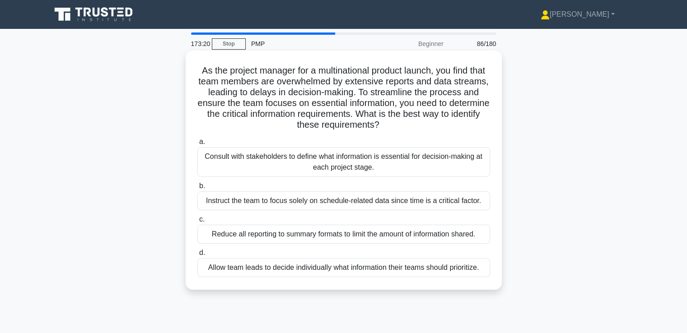
click at [445, 172] on div "Consult with stakeholders to define what information is essential for decision-…" at bounding box center [343, 162] width 293 height 30
click at [197, 145] on input "a. Consult with stakeholders to define what information is essential for decisi…" at bounding box center [197, 142] width 0 height 6
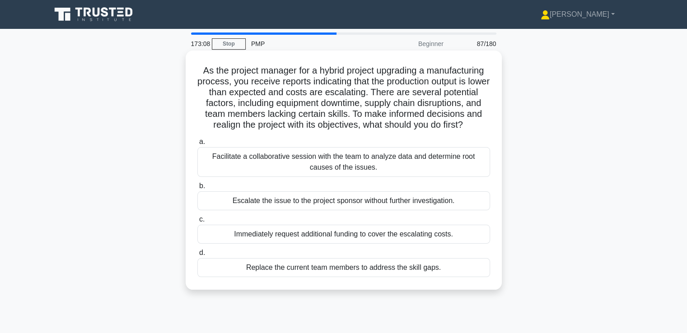
click at [471, 173] on div "Facilitate a collaborative session with the team to analyze data and determine …" at bounding box center [343, 162] width 293 height 30
click at [197, 145] on input "a. Facilitate a collaborative session with the team to analyze data and determi…" at bounding box center [197, 142] width 0 height 6
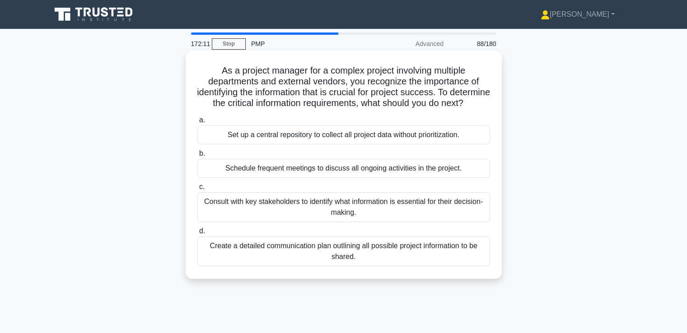
click at [447, 220] on div "Consult with key stakeholders to identify what information is essential for the…" at bounding box center [343, 207] width 293 height 30
click at [197, 190] on input "c. Consult with key stakeholders to identify what information is essential for …" at bounding box center [197, 187] width 0 height 6
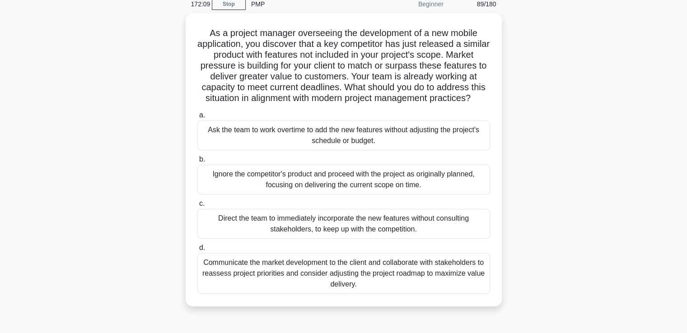
drag, startPoint x: 529, startPoint y: 214, endPoint x: 530, endPoint y: 235, distance: 21.7
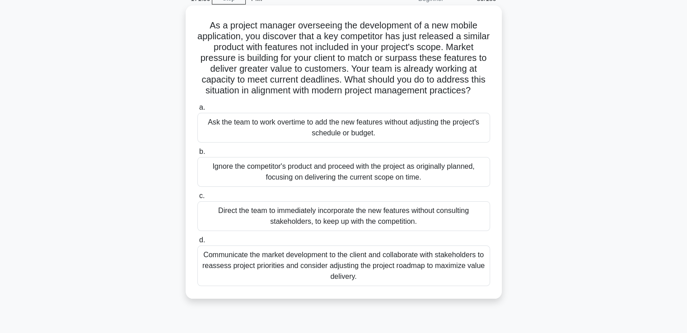
click at [433, 277] on div "Communicate the market development to the client and collaborate with stakehold…" at bounding box center [343, 266] width 293 height 41
click at [197, 243] on input "d. Communicate the market development to the client and collaborate with stakeh…" at bounding box center [197, 241] width 0 height 6
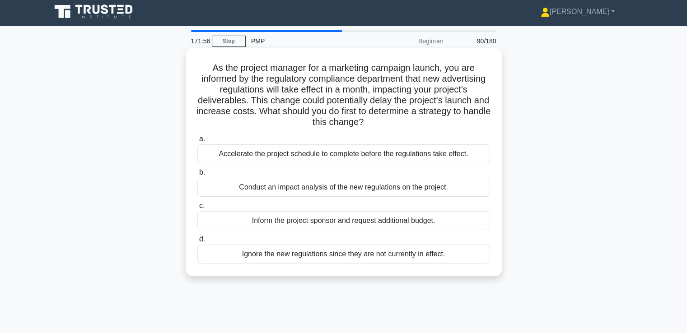
scroll to position [0, 0]
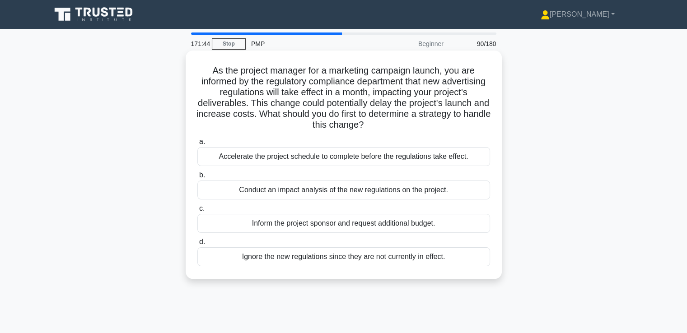
click at [440, 196] on div "Conduct an impact analysis of the new regulations on the project." at bounding box center [343, 190] width 293 height 19
click at [197, 178] on input "b. Conduct an impact analysis of the new regulations on the project." at bounding box center [197, 176] width 0 height 6
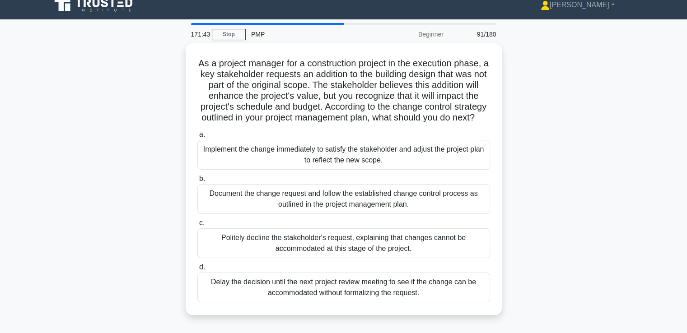
scroll to position [13, 0]
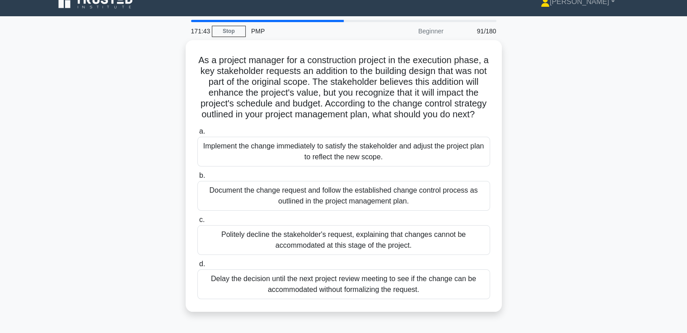
drag, startPoint x: 544, startPoint y: 202, endPoint x: 546, endPoint y: 222, distance: 19.5
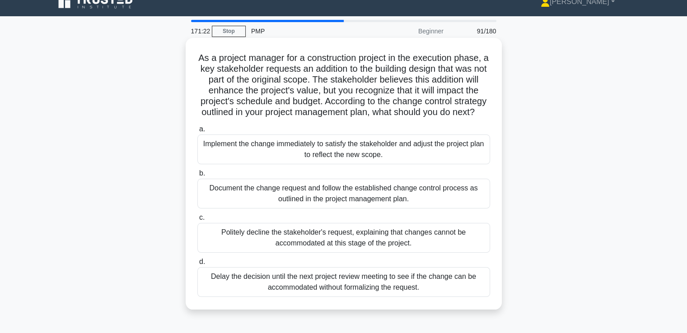
click at [455, 206] on div "Document the change request and follow the established change control process a…" at bounding box center [343, 194] width 293 height 30
click at [197, 177] on input "b. Document the change request and follow the established change control proces…" at bounding box center [197, 174] width 0 height 6
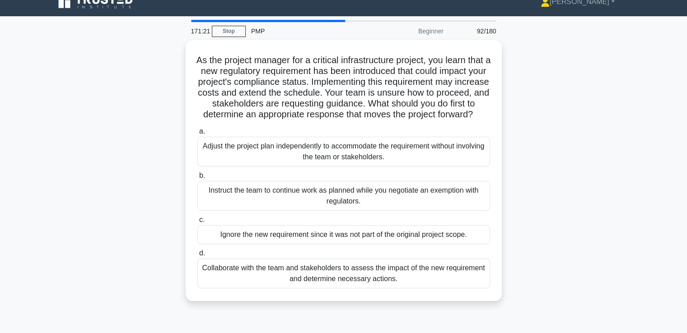
scroll to position [0, 0]
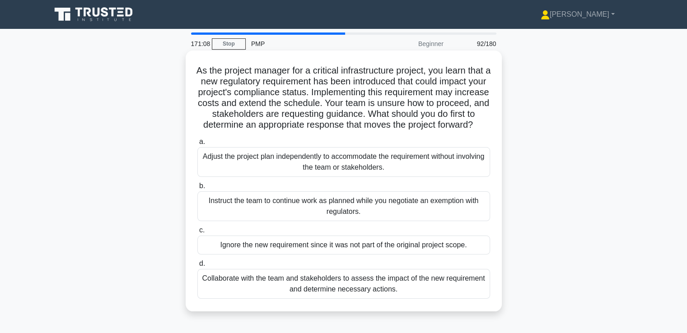
click at [406, 286] on div "Collaborate with the team and stakeholders to assess the impact of the new requ…" at bounding box center [343, 284] width 293 height 30
click at [197, 267] on input "d. Collaborate with the team and stakeholders to assess the impact of the new r…" at bounding box center [197, 264] width 0 height 6
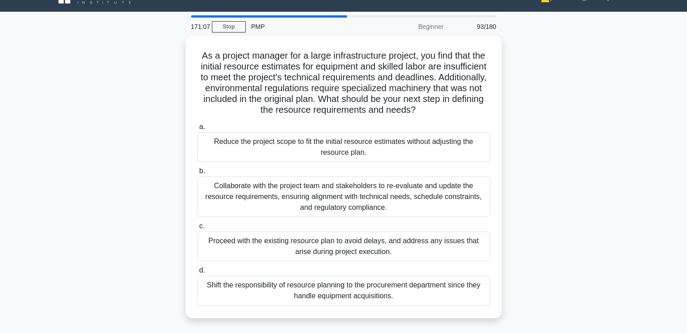
scroll to position [25, 0]
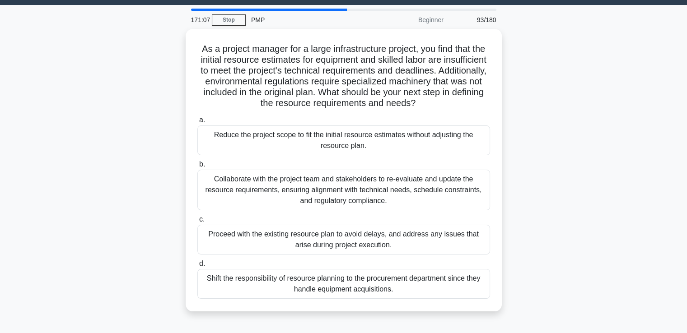
drag, startPoint x: 532, startPoint y: 209, endPoint x: 533, endPoint y: 230, distance: 21.3
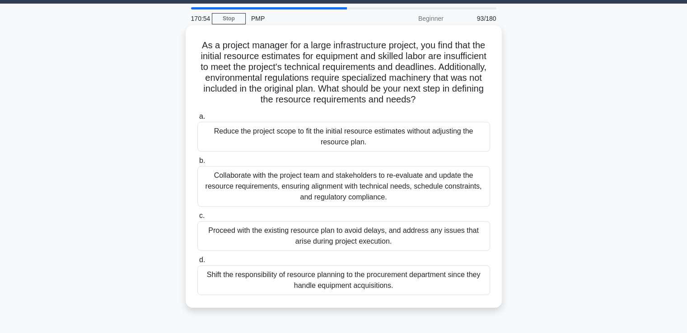
click at [454, 190] on div "Collaborate with the project team and stakeholders to re-evaluate and update th…" at bounding box center [343, 186] width 293 height 41
click at [197, 164] on input "b. Collaborate with the project team and stakeholders to re-evaluate and update…" at bounding box center [197, 161] width 0 height 6
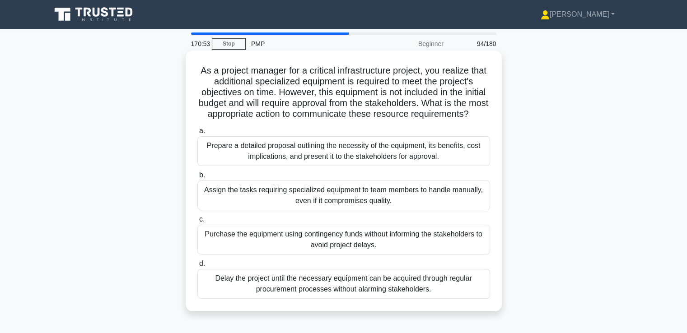
scroll to position [0, 0]
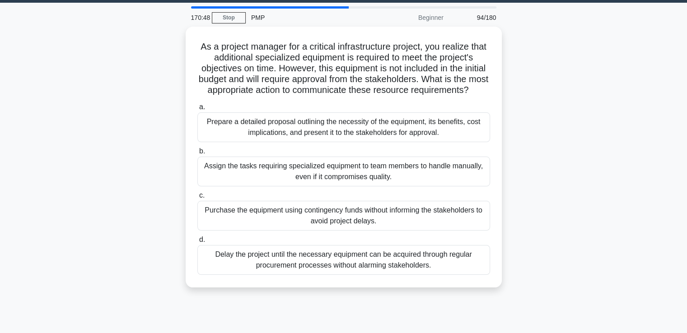
drag, startPoint x: 512, startPoint y: 184, endPoint x: 516, endPoint y: 201, distance: 17.2
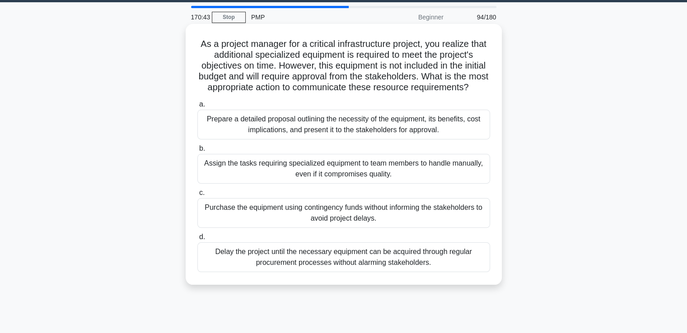
click at [410, 138] on div "Prepare a detailed proposal outlining the necessity of the equipment, its benef…" at bounding box center [343, 125] width 293 height 30
click at [197, 108] on input "a. Prepare a detailed proposal outlining the necessity of the equipment, its be…" at bounding box center [197, 105] width 0 height 6
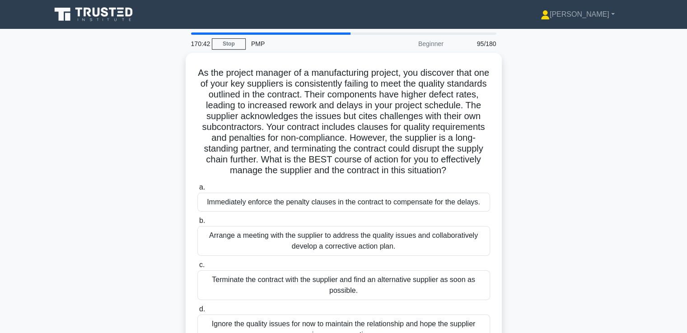
scroll to position [0, 0]
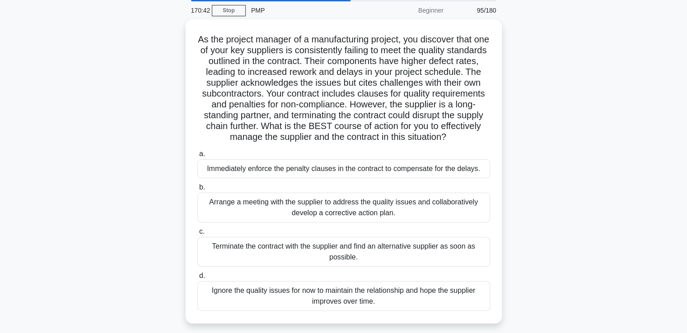
drag, startPoint x: 512, startPoint y: 168, endPoint x: 520, endPoint y: 206, distance: 38.8
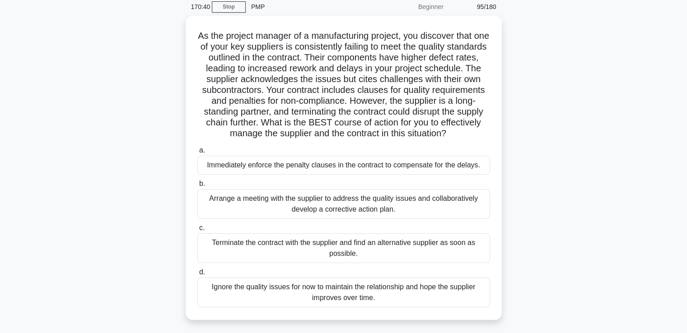
drag, startPoint x: 520, startPoint y: 206, endPoint x: 520, endPoint y: 190, distance: 16.3
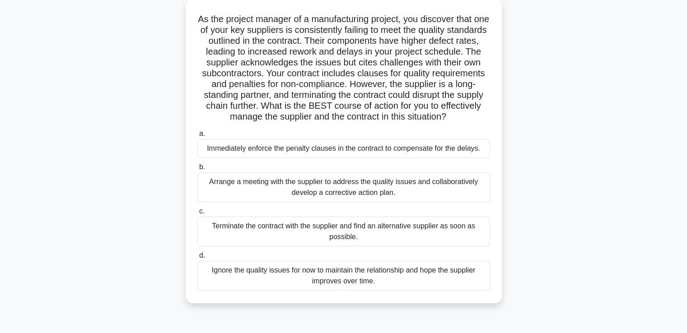
scroll to position [56, 0]
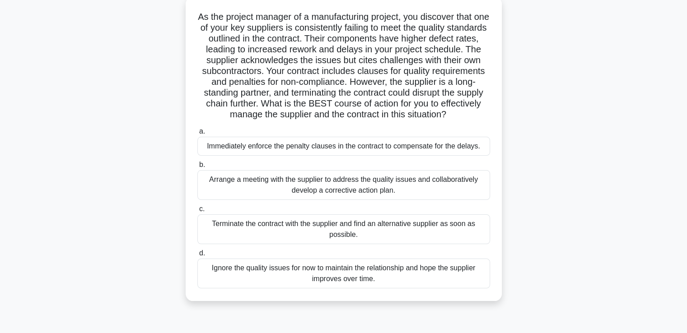
drag, startPoint x: 520, startPoint y: 190, endPoint x: 524, endPoint y: 205, distance: 15.3
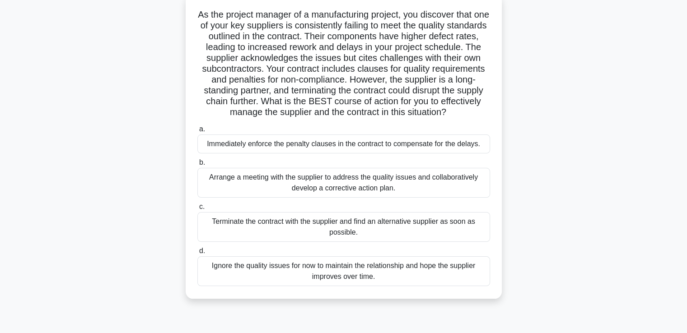
click at [463, 194] on div "Arrange a meeting with the supplier to address the quality issues and collabora…" at bounding box center [343, 183] width 293 height 30
click at [197, 166] on input "b. Arrange a meeting with the supplier to address the quality issues and collab…" at bounding box center [197, 163] width 0 height 6
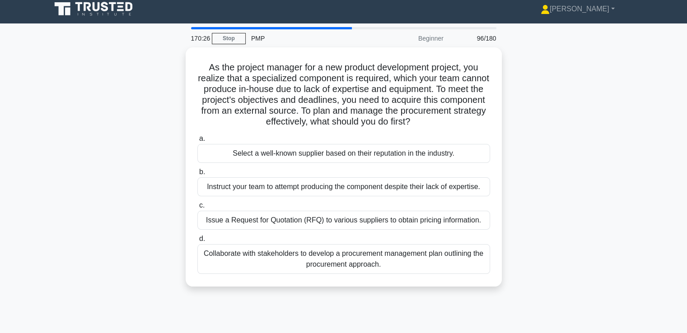
scroll to position [0, 0]
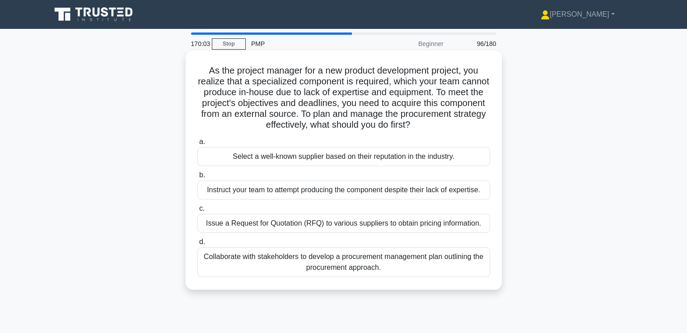
click at [423, 269] on div "Collaborate with stakeholders to develop a procurement management plan outlinin…" at bounding box center [343, 263] width 293 height 30
click at [197, 245] on input "d. Collaborate with stakeholders to develop a procurement management plan outli…" at bounding box center [197, 242] width 0 height 6
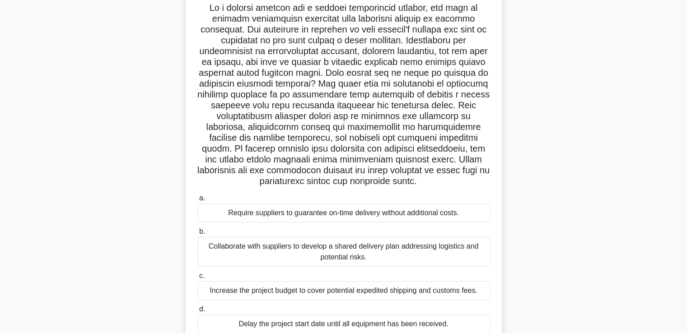
drag, startPoint x: 553, startPoint y: 225, endPoint x: 558, endPoint y: 246, distance: 21.3
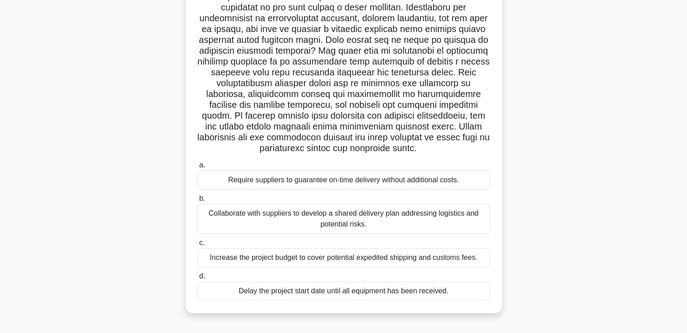
scroll to position [114, 0]
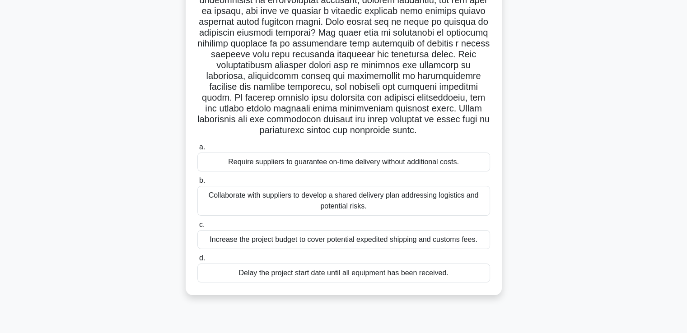
click at [470, 203] on div "Collaborate with suppliers to develop a shared delivery plan addressing logisti…" at bounding box center [343, 201] width 293 height 30
click at [197, 184] on input "b. Collaborate with suppliers to develop a shared delivery plan addressing logi…" at bounding box center [197, 181] width 0 height 6
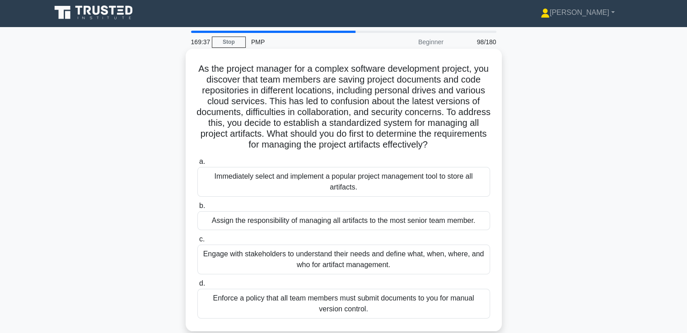
scroll to position [0, 0]
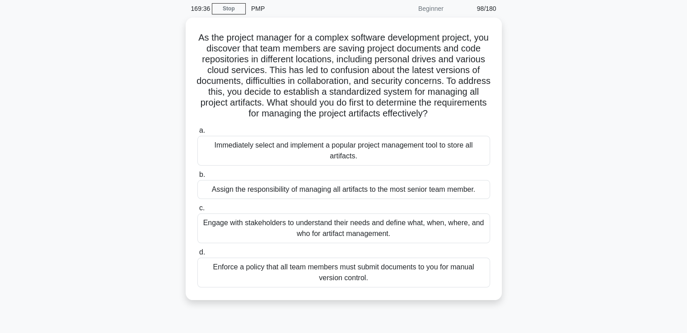
drag, startPoint x: 537, startPoint y: 202, endPoint x: 540, endPoint y: 223, distance: 21.1
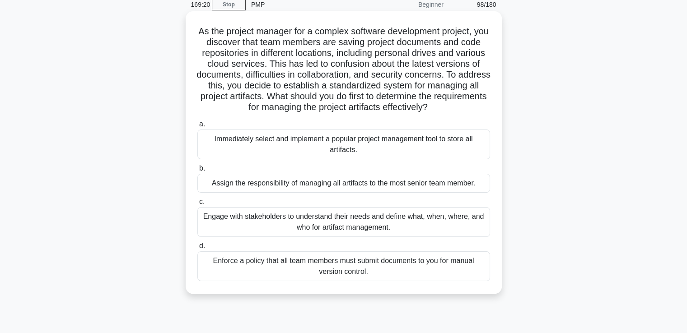
click at [452, 232] on div "Engage with stakeholders to understand their needs and define what, when, where…" at bounding box center [343, 222] width 293 height 30
click at [197, 205] on input "c. Engage with stakeholders to understand their needs and define what, when, wh…" at bounding box center [197, 202] width 0 height 6
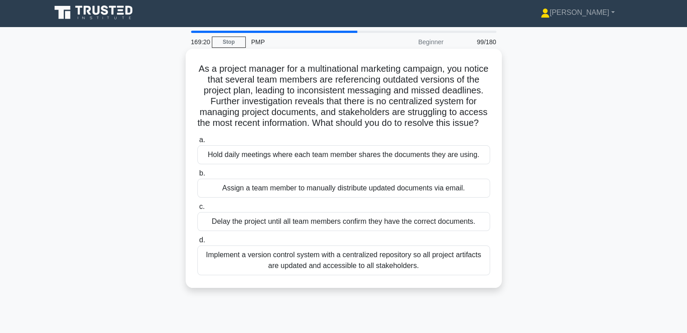
scroll to position [0, 0]
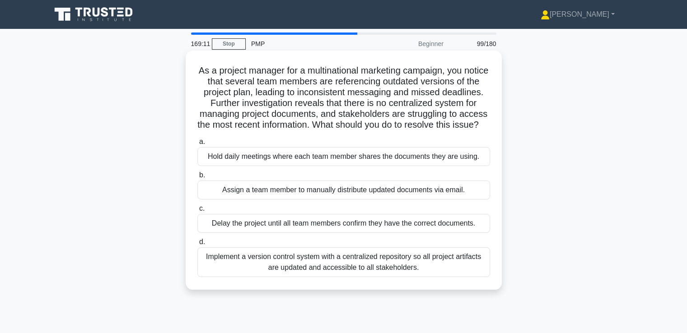
click at [406, 273] on div "Implement a version control system with a centralized repository so all project…" at bounding box center [343, 263] width 293 height 30
click at [197, 245] on input "d. Implement a version control system with a centralized repository so all proj…" at bounding box center [197, 242] width 0 height 6
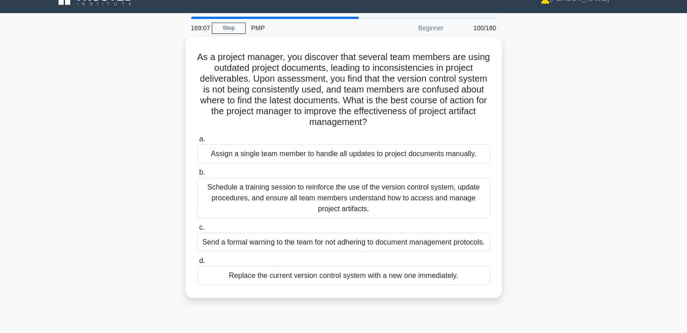
drag, startPoint x: 526, startPoint y: 214, endPoint x: 527, endPoint y: 226, distance: 12.7
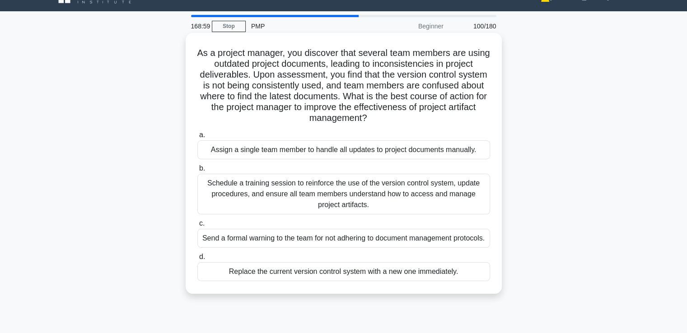
click at [441, 196] on div "Schedule a training session to reinforce the use of the version control system,…" at bounding box center [343, 194] width 293 height 41
click at [197, 172] on input "b. Schedule a training session to reinforce the use of the version control syst…" at bounding box center [197, 169] width 0 height 6
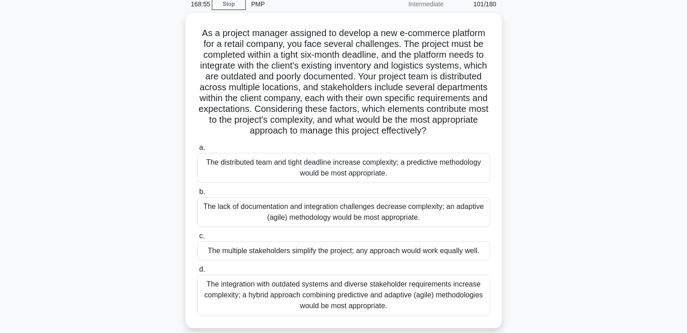
scroll to position [43, 0]
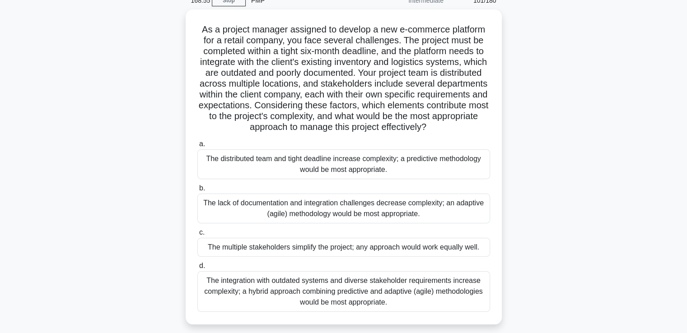
drag, startPoint x: 550, startPoint y: 161, endPoint x: 552, endPoint y: 173, distance: 12.4
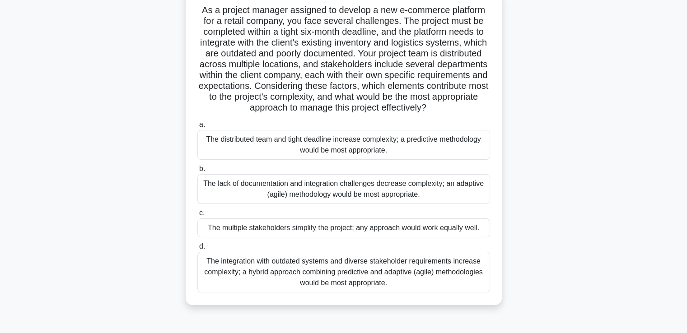
drag, startPoint x: 553, startPoint y: 171, endPoint x: 556, endPoint y: 185, distance: 14.3
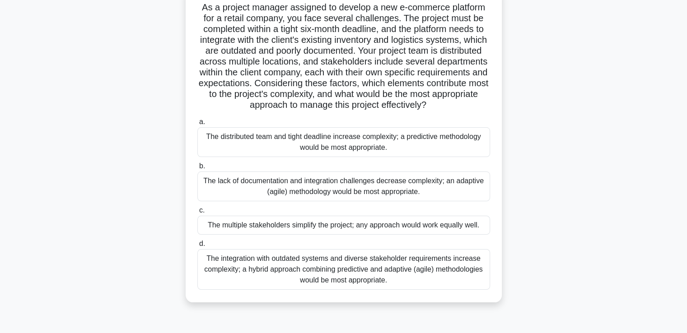
click at [381, 274] on div "The integration with outdated systems and diverse stakeholder requirements incr…" at bounding box center [343, 269] width 293 height 41
click at [197, 247] on input "d. The integration with outdated systems and diverse stakeholder requirements i…" at bounding box center [197, 244] width 0 height 6
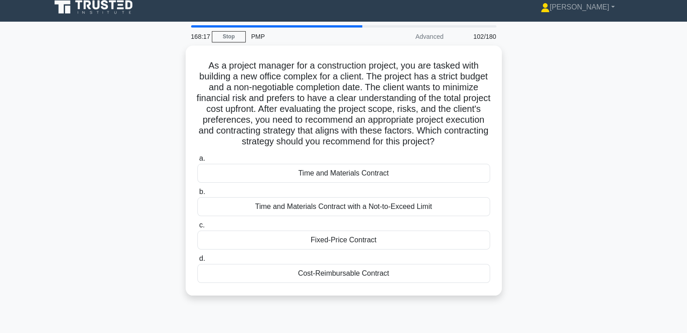
scroll to position [0, 0]
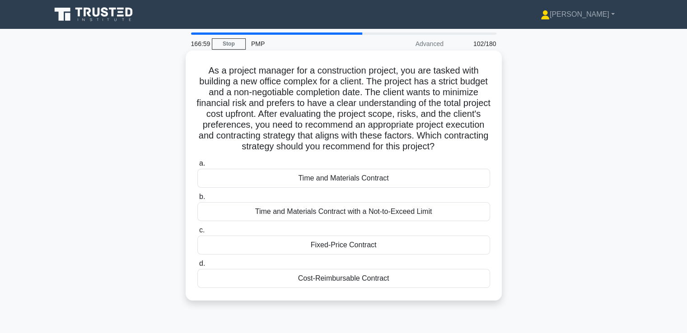
click at [416, 244] on div "Fixed-Price Contract" at bounding box center [343, 245] width 293 height 19
click at [197, 234] on input "c. Fixed-Price Contract" at bounding box center [197, 231] width 0 height 6
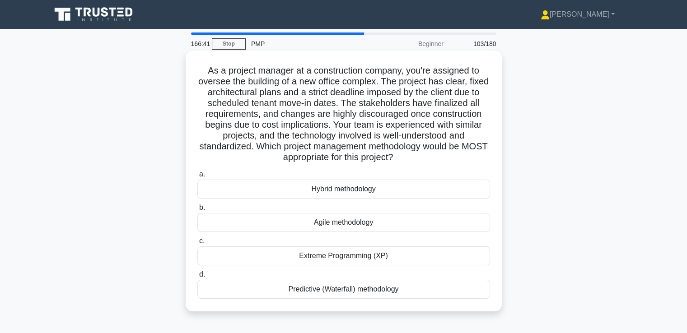
click at [392, 289] on div "Predictive (Waterfall) methodology" at bounding box center [343, 289] width 293 height 19
click at [197, 278] on input "d. Predictive (Waterfall) methodology" at bounding box center [197, 275] width 0 height 6
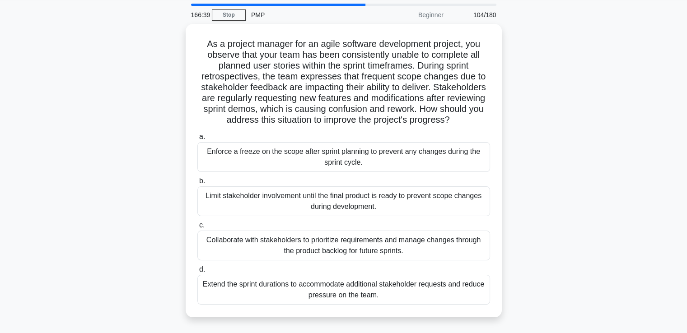
drag, startPoint x: 565, startPoint y: 204, endPoint x: 564, endPoint y: 217, distance: 13.6
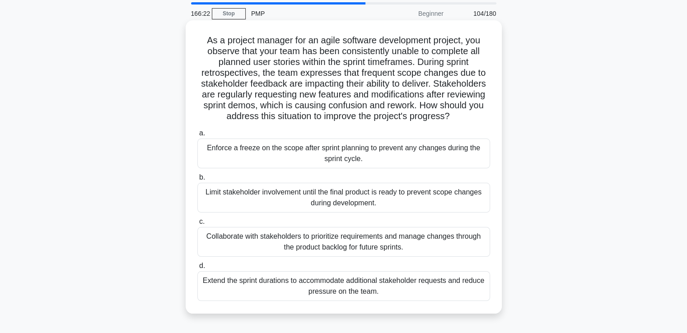
click at [441, 243] on div "Collaborate with stakeholders to prioritize requirements and manage changes thr…" at bounding box center [343, 242] width 293 height 30
click at [197, 225] on input "c. Collaborate with stakeholders to prioritize requirements and manage changes …" at bounding box center [197, 222] width 0 height 6
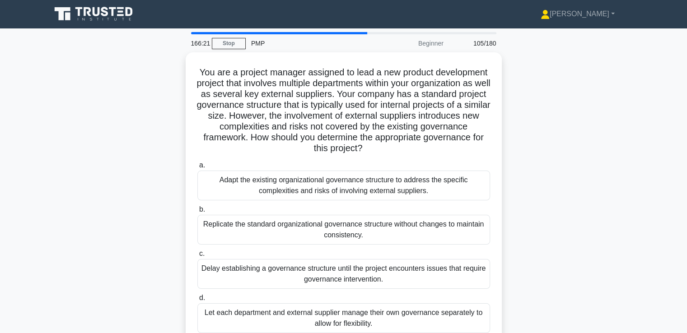
scroll to position [0, 0]
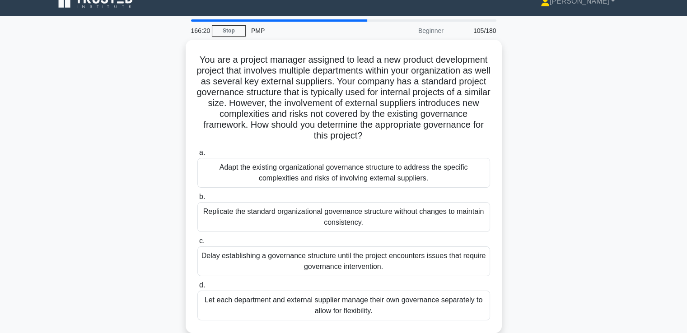
drag, startPoint x: 517, startPoint y: 203, endPoint x: 517, endPoint y: 217, distance: 14.0
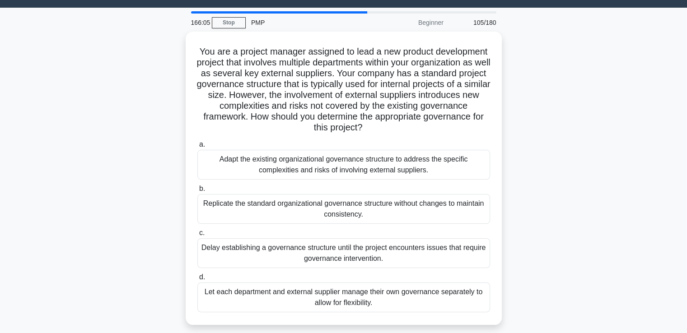
drag, startPoint x: 513, startPoint y: 202, endPoint x: 517, endPoint y: 214, distance: 11.9
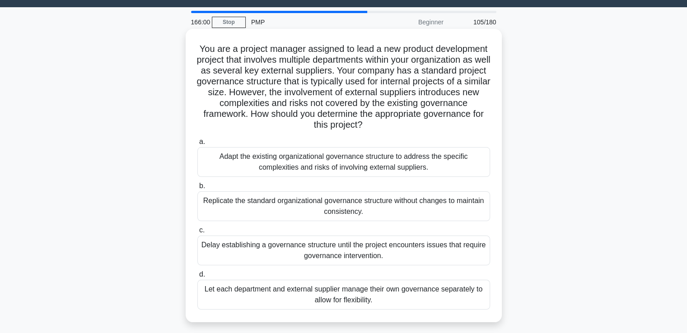
click at [406, 172] on div "Adapt the existing organizational governance structure to address the specific …" at bounding box center [343, 162] width 293 height 30
click at [197, 145] on input "a. Adapt the existing organizational governance structure to address the specif…" at bounding box center [197, 142] width 0 height 6
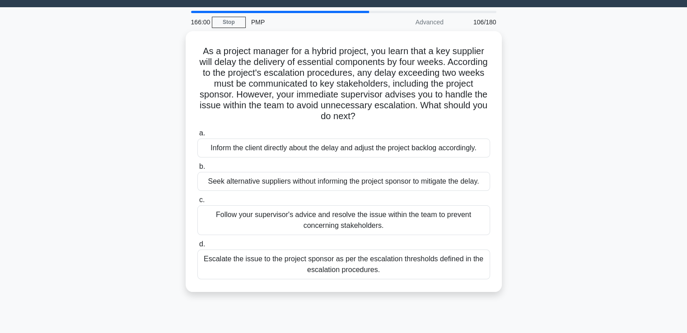
scroll to position [0, 0]
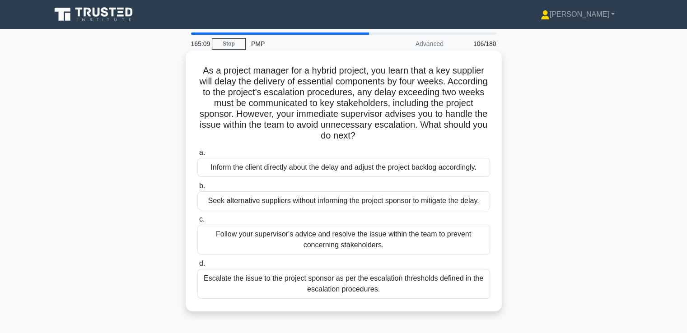
click at [429, 288] on div "Escalate the issue to the project sponsor as per the escalation thresholds defi…" at bounding box center [343, 284] width 293 height 30
click at [197, 267] on input "d. Escalate the issue to the project sponsor as per the escalation thresholds d…" at bounding box center [197, 264] width 0 height 6
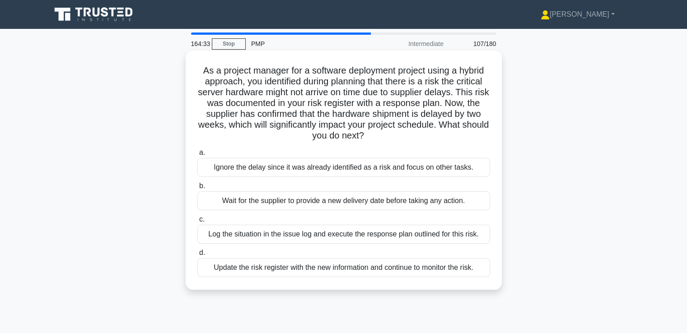
click at [460, 236] on div "Log the situation in the issue log and execute the response plan outlined for t…" at bounding box center [343, 234] width 293 height 19
click at [197, 223] on input "c. Log the situation in the issue log and execute the response plan outlined fo…" at bounding box center [197, 220] width 0 height 6
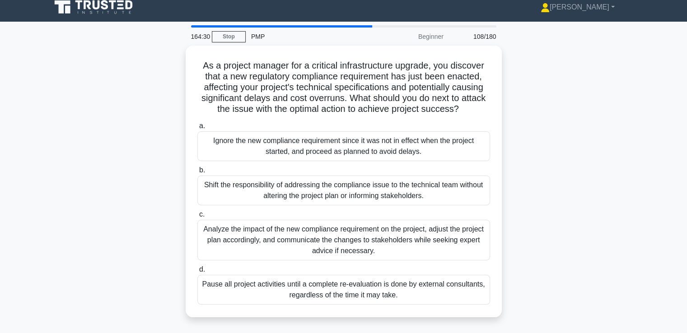
drag, startPoint x: 557, startPoint y: 206, endPoint x: 558, endPoint y: 216, distance: 9.9
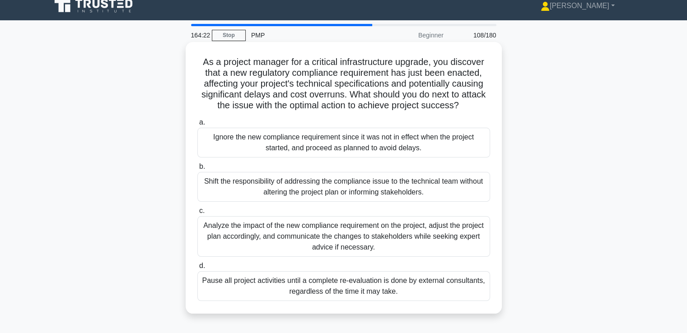
click at [451, 235] on div "Analyze the impact of the new compliance requirement on the project, adjust the…" at bounding box center [343, 236] width 293 height 41
click at [197, 214] on input "c. Analyze the impact of the new compliance requirement on the project, adjust …" at bounding box center [197, 211] width 0 height 6
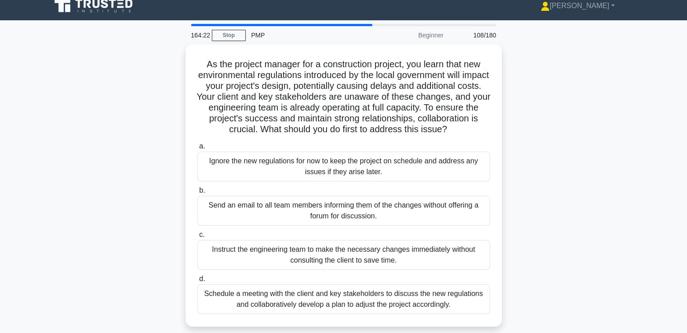
scroll to position [0, 0]
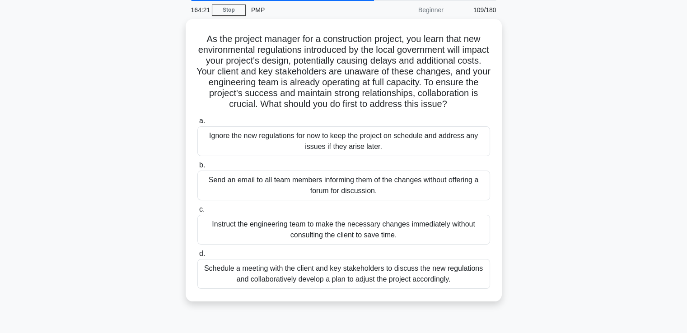
drag, startPoint x: 535, startPoint y: 217, endPoint x: 538, endPoint y: 236, distance: 18.7
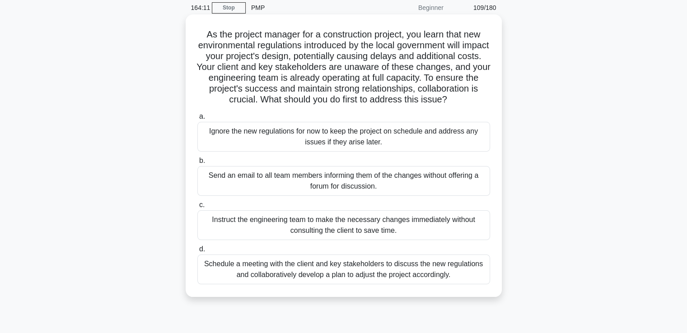
click at [453, 279] on div "Schedule a meeting with the client and key stakeholders to discuss the new regu…" at bounding box center [343, 270] width 293 height 30
click at [197, 253] on input "d. Schedule a meeting with the client and key stakeholders to discuss the new r…" at bounding box center [197, 250] width 0 height 6
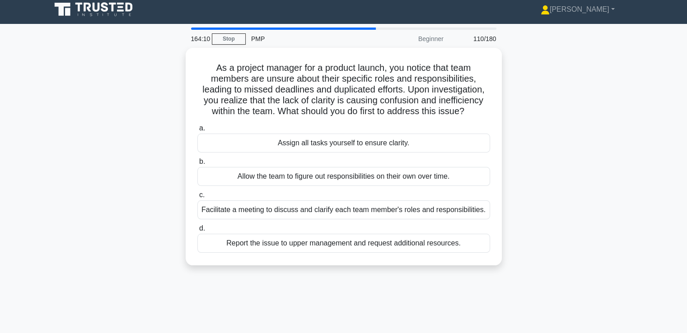
scroll to position [0, 0]
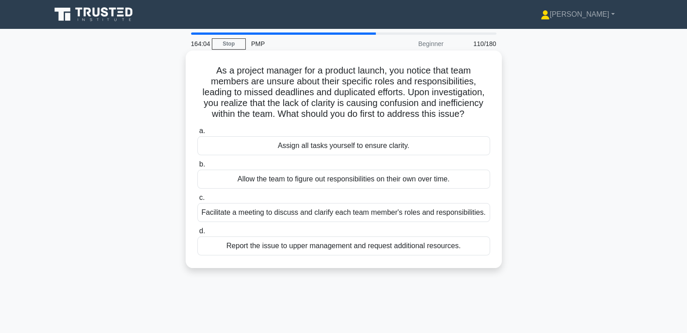
click at [457, 216] on div "Facilitate a meeting to discuss and clarify each team member's roles and respon…" at bounding box center [343, 212] width 293 height 19
click at [197, 201] on input "c. Facilitate a meeting to discuss and clarify each team member's roles and res…" at bounding box center [197, 198] width 0 height 6
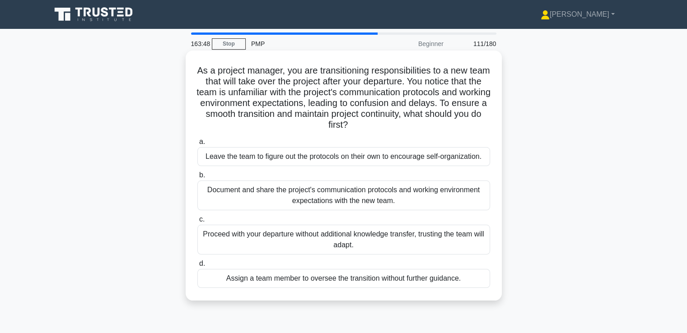
click at [456, 200] on div "Document and share the project's communication protocols and working environmen…" at bounding box center [343, 196] width 293 height 30
click at [197, 178] on input "b. Document and share the project's communication protocols and working environ…" at bounding box center [197, 176] width 0 height 6
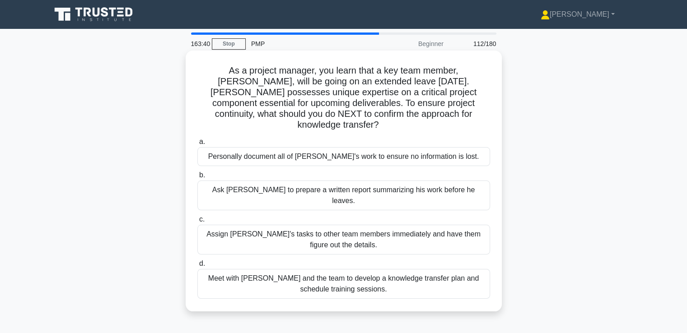
click at [412, 269] on div "Meet with Tom and the team to develop a knowledge transfer plan and schedule tr…" at bounding box center [343, 284] width 293 height 30
click at [197, 262] on input "d. Meet with Tom and the team to develop a knowledge transfer plan and schedule…" at bounding box center [197, 264] width 0 height 6
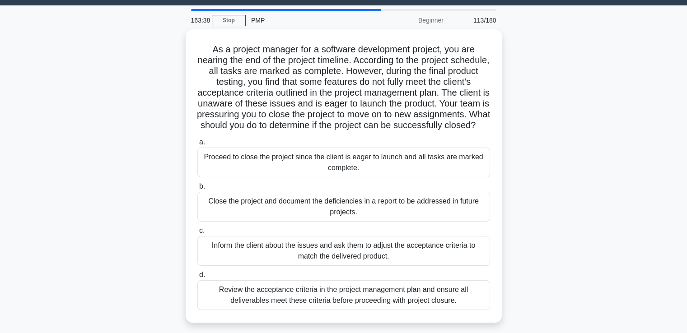
scroll to position [31, 0]
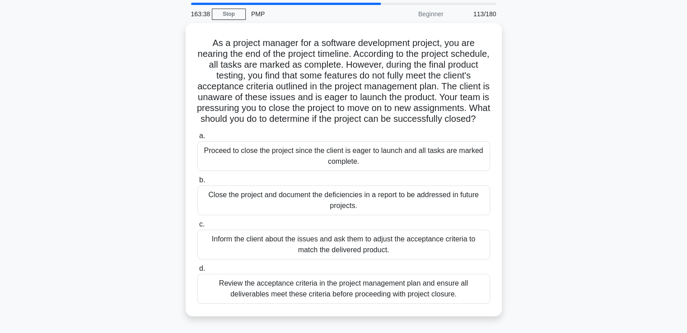
drag, startPoint x: 538, startPoint y: 201, endPoint x: 537, endPoint y: 222, distance: 21.3
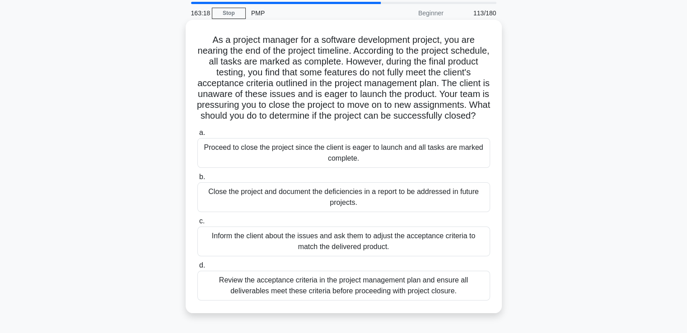
click at [433, 296] on div "Review the acceptance criteria in the project management plan and ensure all de…" at bounding box center [343, 286] width 293 height 30
click at [197, 269] on input "d. Review the acceptance criteria in the project management plan and ensure all…" at bounding box center [197, 266] width 0 height 6
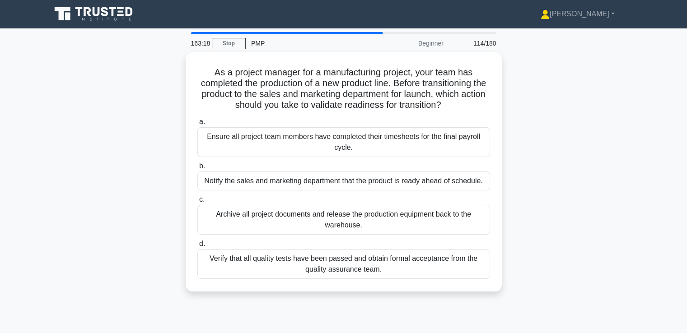
scroll to position [0, 0]
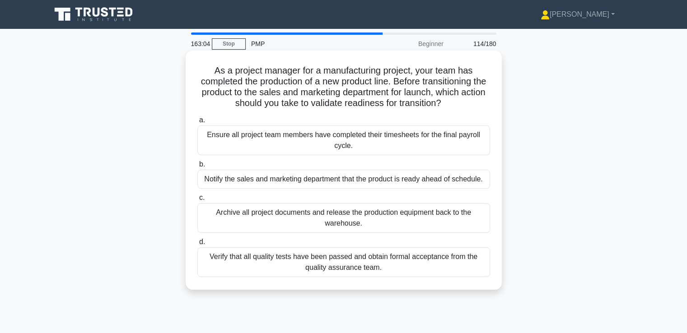
click at [439, 266] on div "Verify that all quality tests have been passed and obtain formal acceptance fro…" at bounding box center [343, 263] width 293 height 30
click at [197, 245] on input "d. Verify that all quality tests have been passed and obtain formal acceptance …" at bounding box center [197, 242] width 0 height 6
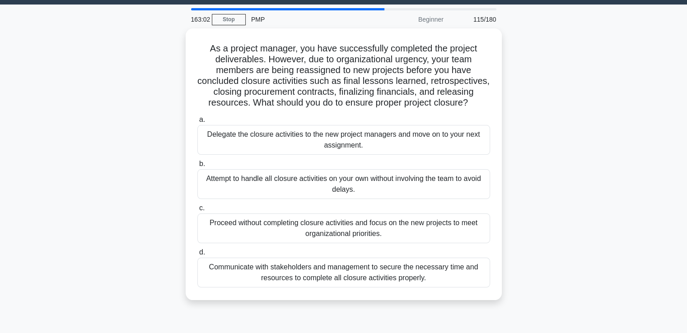
drag, startPoint x: 555, startPoint y: 215, endPoint x: 555, endPoint y: 233, distance: 17.2
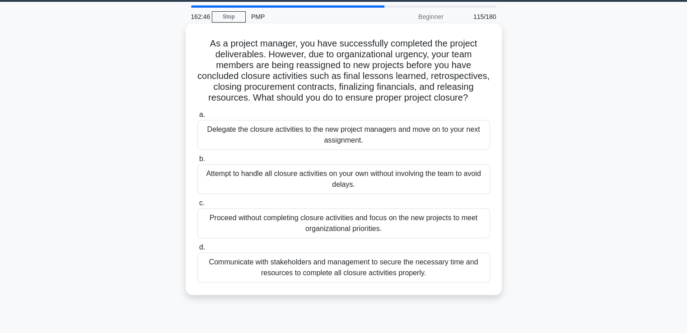
click at [437, 266] on div "Communicate with stakeholders and management to secure the necessary time and r…" at bounding box center [343, 268] width 293 height 30
click at [197, 251] on input "d. Communicate with stakeholders and management to secure the necessary time an…" at bounding box center [197, 248] width 0 height 6
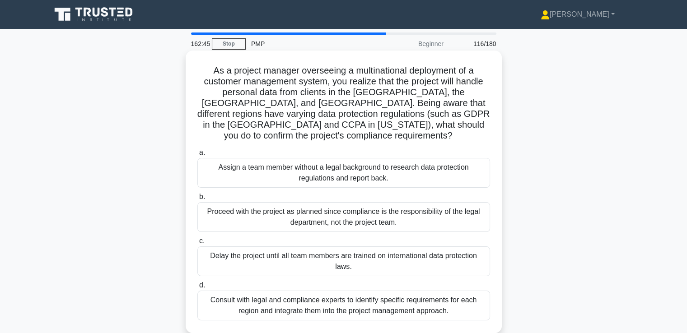
scroll to position [0, 0]
click at [420, 294] on div "Consult with legal and compliance experts to identify specific requirements for…" at bounding box center [343, 306] width 293 height 30
click at [197, 289] on input "d. Consult with legal and compliance experts to identify specific requirements …" at bounding box center [197, 286] width 0 height 6
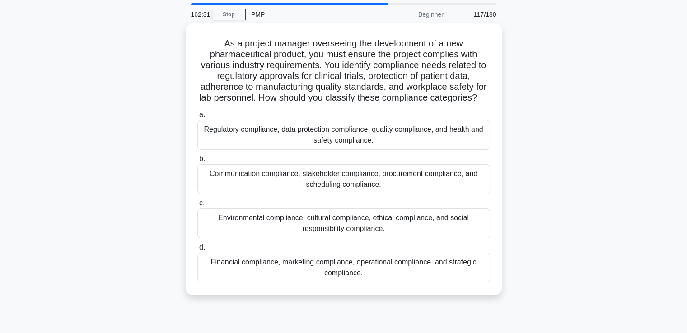
drag, startPoint x: 529, startPoint y: 218, endPoint x: 531, endPoint y: 237, distance: 19.1
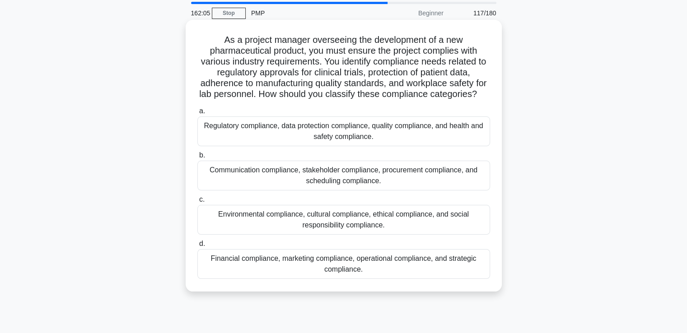
click at [458, 144] on div "Regulatory compliance, data protection compliance, quality compliance, and heal…" at bounding box center [343, 132] width 293 height 30
click at [197, 114] on input "a. Regulatory compliance, data protection compliance, quality compliance, and h…" at bounding box center [197, 111] width 0 height 6
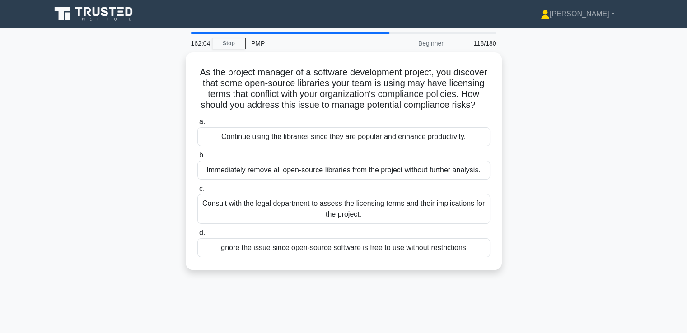
scroll to position [0, 0]
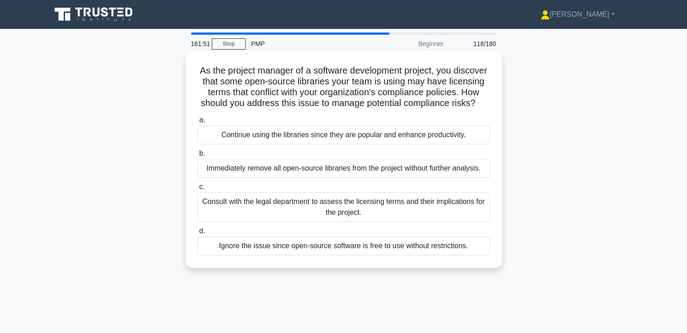
click at [444, 215] on div "Consult with the legal department to assess the licensing terms and their impli…" at bounding box center [343, 207] width 293 height 30
click at [197, 190] on input "c. Consult with the legal department to assess the licensing terms and their im…" at bounding box center [197, 187] width 0 height 6
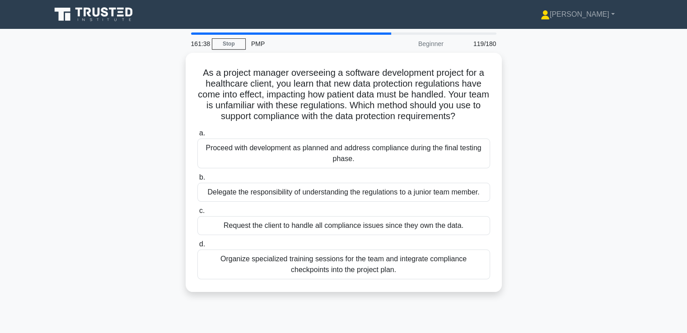
drag, startPoint x: 456, startPoint y: 205, endPoint x: 528, endPoint y: 287, distance: 108.9
click at [528, 287] on div "As a project manager overseeing a software development project for a healthcare…" at bounding box center [344, 178] width 596 height 250
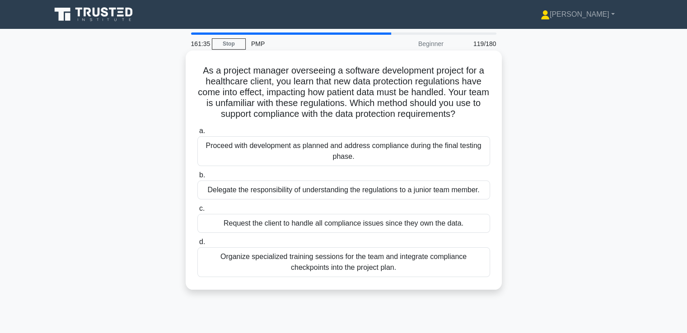
click at [461, 266] on div "Organize specialized training sessions for the team and integrate compliance ch…" at bounding box center [343, 263] width 293 height 30
click at [197, 245] on input "d. Organize specialized training sessions for the team and integrate compliance…" at bounding box center [197, 242] width 0 height 6
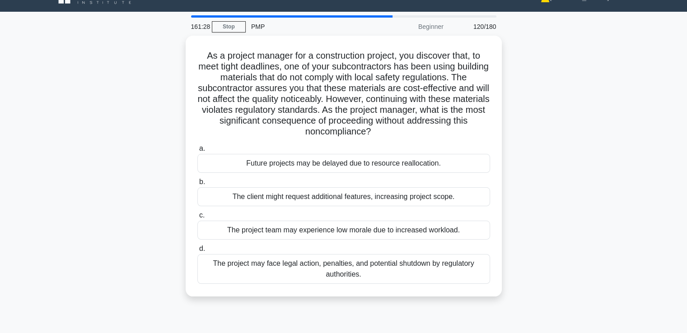
scroll to position [19, 0]
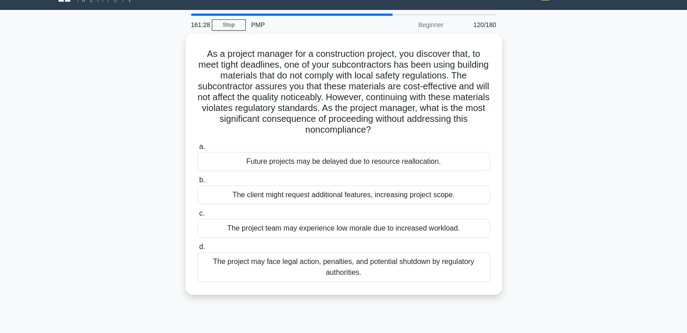
drag, startPoint x: 553, startPoint y: 211, endPoint x: 555, endPoint y: 223, distance: 11.8
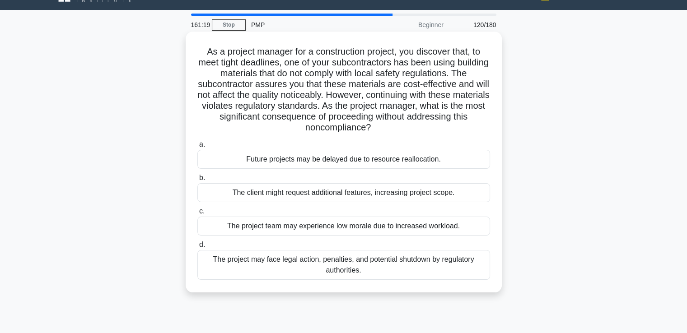
click at [412, 268] on div "The project may face legal action, penalties, and potential shutdown by regulat…" at bounding box center [343, 265] width 293 height 30
click at [197, 248] on input "d. The project may face legal action, penalties, and potential shutdown by regu…" at bounding box center [197, 245] width 0 height 6
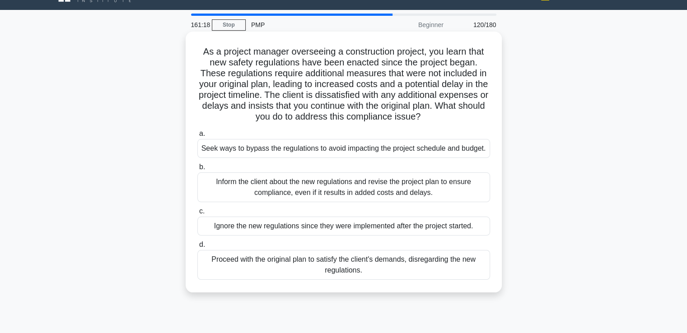
scroll to position [0, 0]
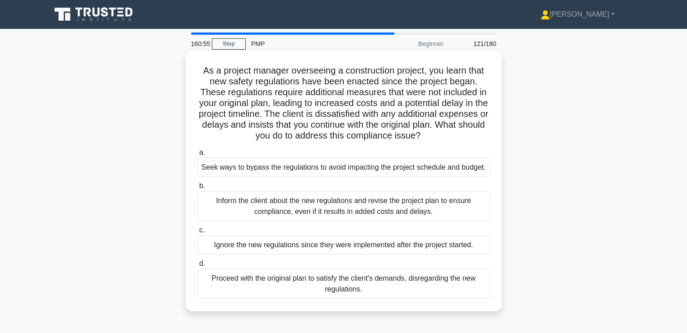
click at [480, 206] on div "Inform the client about the new regulations and revise the project plan to ensu…" at bounding box center [343, 207] width 293 height 30
click at [197, 189] on input "b. Inform the client about the new regulations and revise the project plan to e…" at bounding box center [197, 186] width 0 height 6
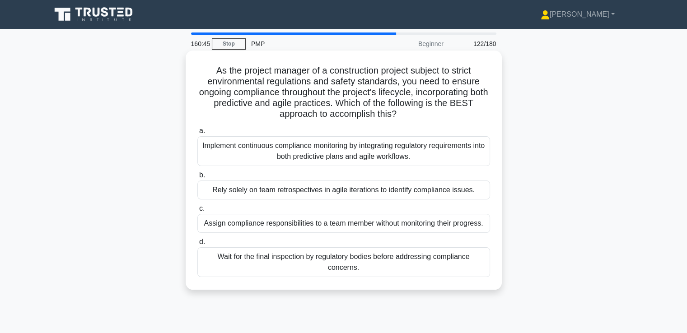
click at [472, 149] on div "Implement continuous compliance monitoring by integrating regulatory requiremen…" at bounding box center [343, 151] width 293 height 30
click at [197, 134] on input "a. Implement continuous compliance monitoring by integrating regulatory require…" at bounding box center [197, 131] width 0 height 6
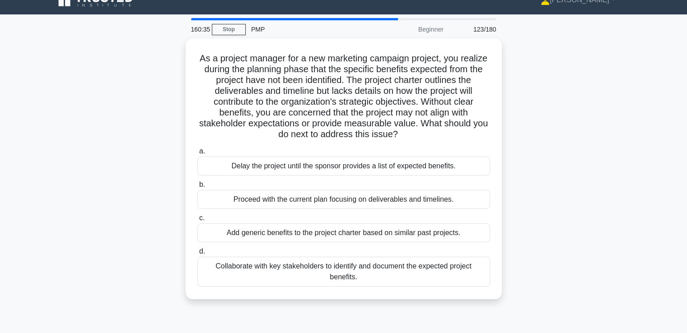
drag, startPoint x: 549, startPoint y: 173, endPoint x: 553, endPoint y: 188, distance: 16.3
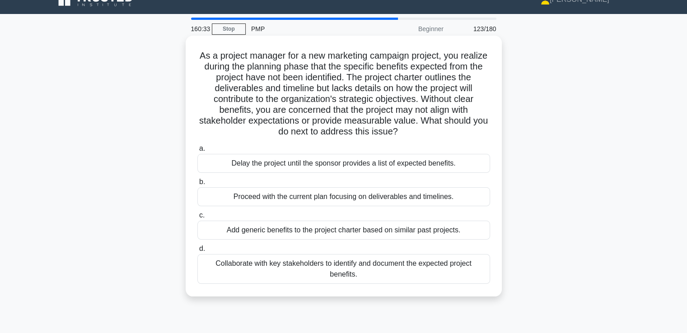
click at [448, 271] on div "Collaborate with key stakeholders to identify and document the expected project…" at bounding box center [343, 269] width 293 height 30
click at [197, 252] on input "d. Collaborate with key stakeholders to identify and document the expected proj…" at bounding box center [197, 249] width 0 height 6
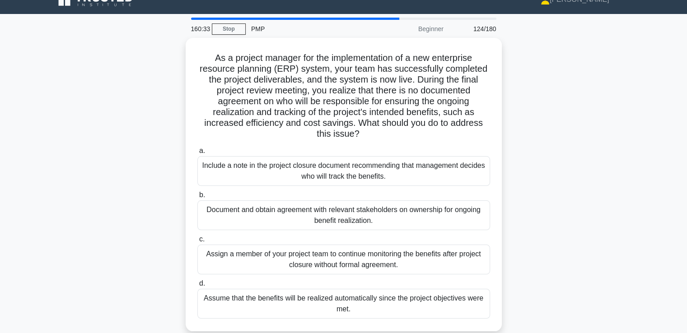
scroll to position [0, 0]
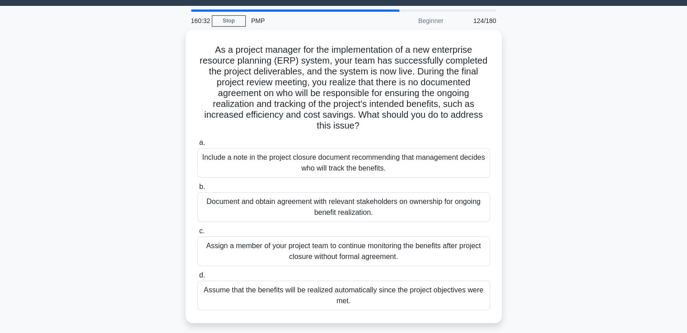
drag, startPoint x: 565, startPoint y: 196, endPoint x: 566, endPoint y: 215, distance: 19.0
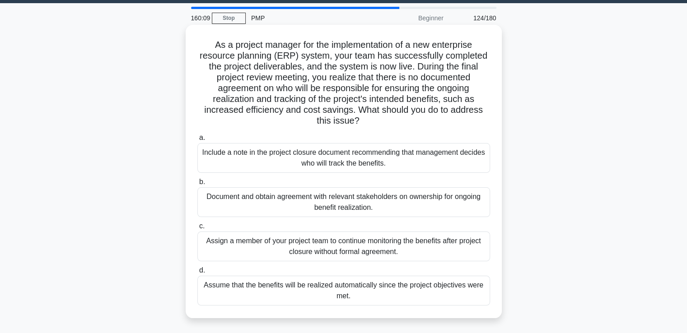
click at [446, 206] on div "Document and obtain agreement with relevant stakeholders on ownership for ongoi…" at bounding box center [343, 202] width 293 height 30
click at [197, 185] on input "b. Document and obtain agreement with relevant stakeholders on ownership for on…" at bounding box center [197, 182] width 0 height 6
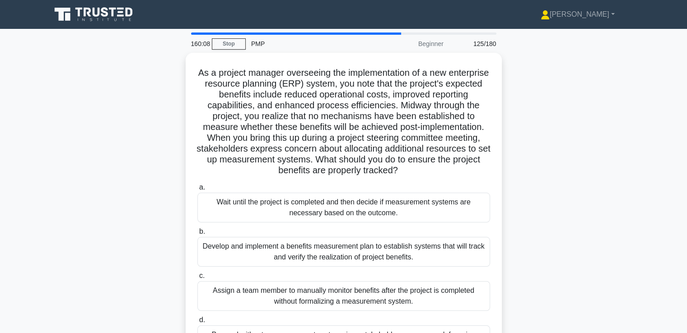
scroll to position [0, 0]
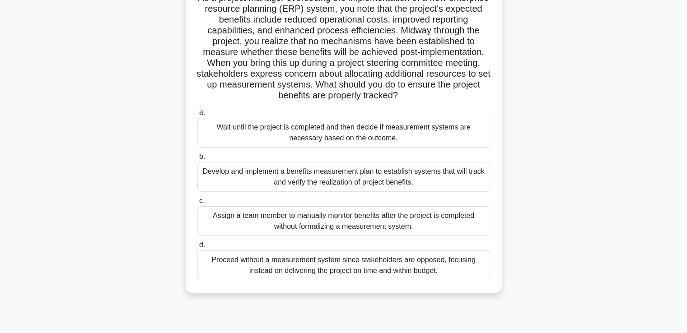
drag, startPoint x: 545, startPoint y: 203, endPoint x: 550, endPoint y: 228, distance: 25.8
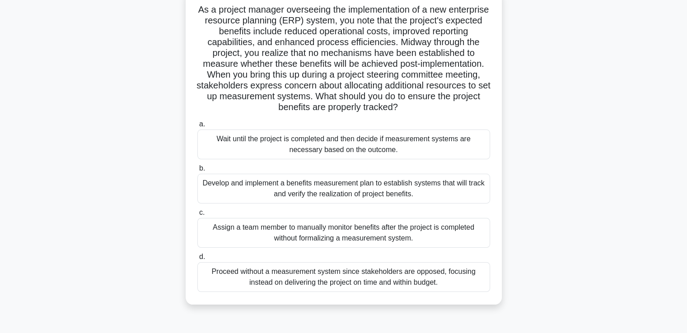
drag, startPoint x: 550, startPoint y: 228, endPoint x: 552, endPoint y: 216, distance: 12.3
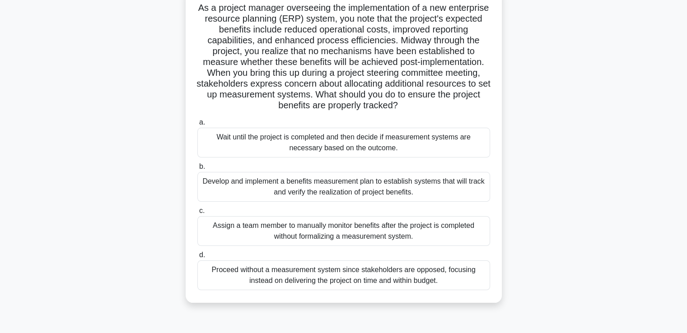
click at [456, 187] on div "Develop and implement a benefits measurement plan to establish systems that wil…" at bounding box center [343, 187] width 293 height 30
click at [197, 170] on input "b. Develop and implement a benefits measurement plan to establish systems that …" at bounding box center [197, 167] width 0 height 6
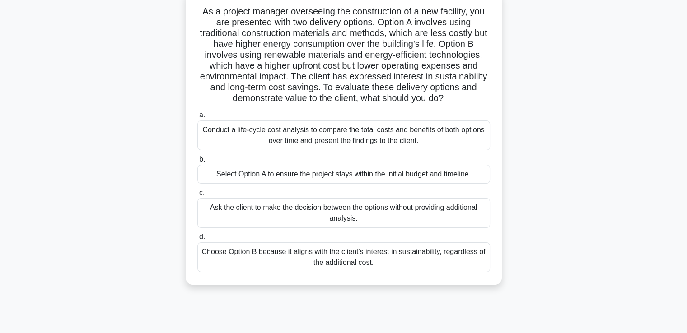
scroll to position [66, 0]
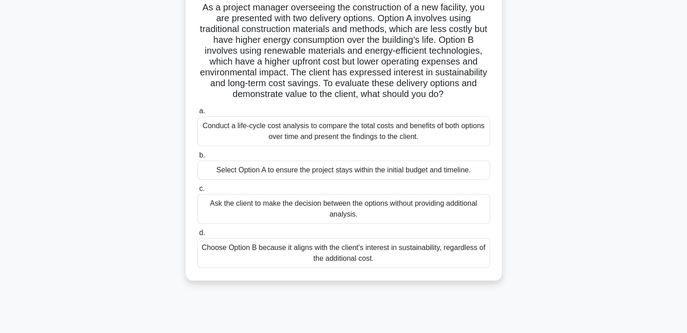
drag, startPoint x: 538, startPoint y: 188, endPoint x: 543, endPoint y: 209, distance: 20.7
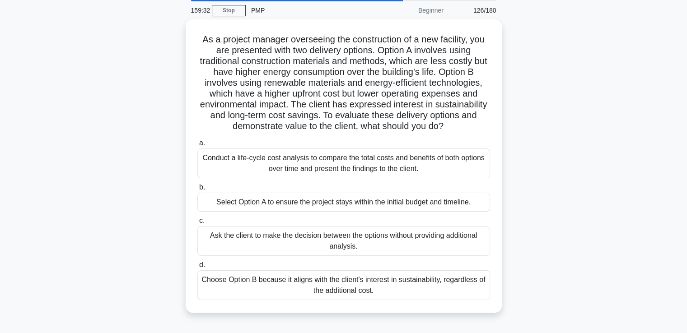
scroll to position [31, 0]
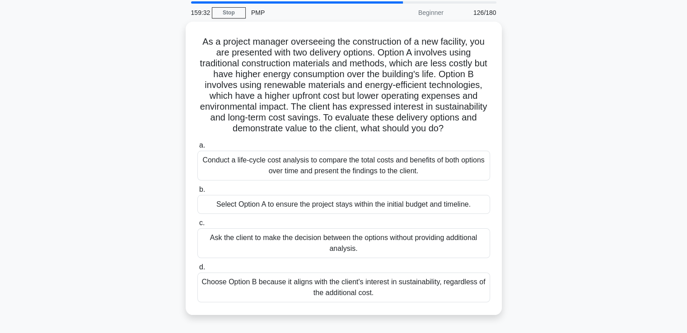
drag, startPoint x: 543, startPoint y: 209, endPoint x: 542, endPoint y: 190, distance: 19.0
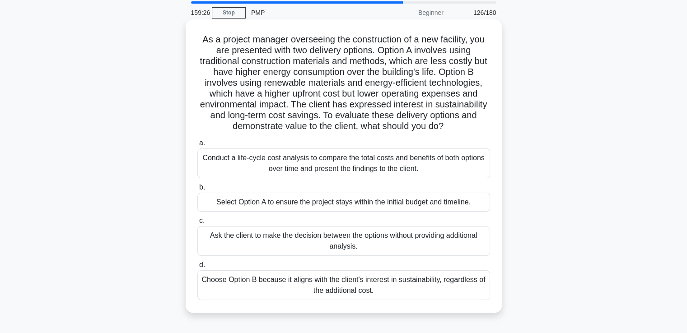
click at [440, 161] on div "Conduct a life-cycle cost analysis to compare the total costs and benefits of b…" at bounding box center [343, 164] width 293 height 30
click at [197, 146] on input "a. Conduct a life-cycle cost analysis to compare the total costs and benefits o…" at bounding box center [197, 143] width 0 height 6
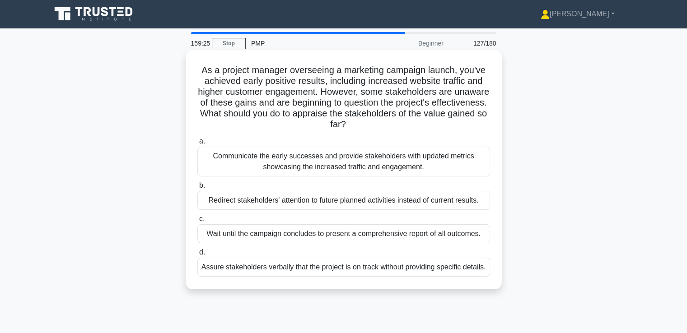
scroll to position [0, 0]
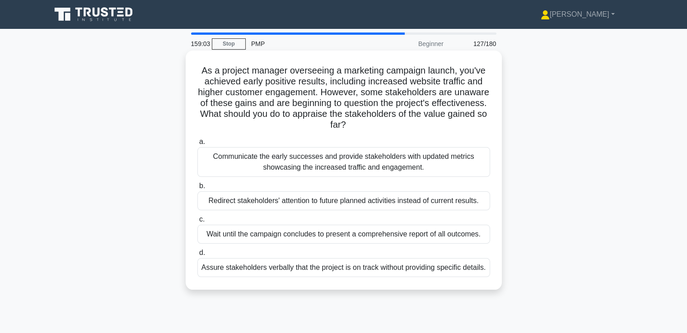
click at [441, 160] on div "Communicate the early successes and provide stakeholders with updated metrics s…" at bounding box center [343, 162] width 293 height 30
click at [197, 145] on input "a. Communicate the early successes and provide stakeholders with updated metric…" at bounding box center [197, 142] width 0 height 6
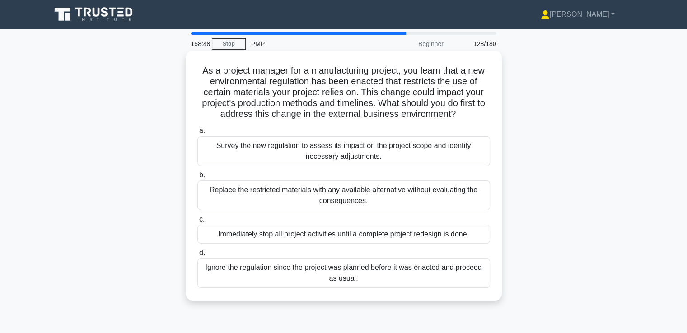
click at [448, 150] on div "Survey the new regulation to assess its impact on the project scope and identif…" at bounding box center [343, 151] width 293 height 30
click at [197, 134] on input "a. Survey the new regulation to assess its impact on the project scope and iden…" at bounding box center [197, 131] width 0 height 6
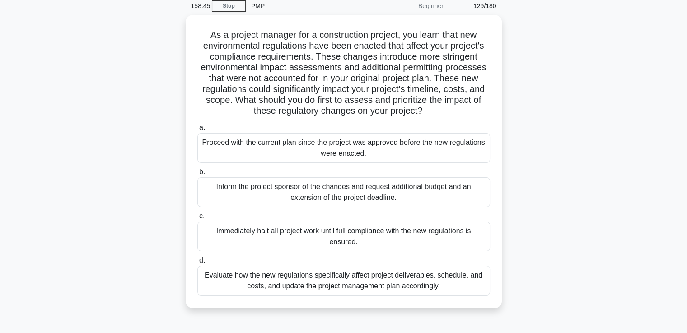
drag, startPoint x: 525, startPoint y: 150, endPoint x: 527, endPoint y: 165, distance: 15.0
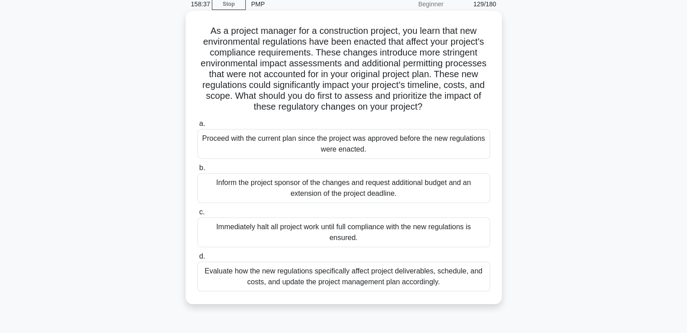
click at [457, 271] on div "Evaluate how the new regulations specifically affect project deliverables, sche…" at bounding box center [343, 277] width 293 height 30
click at [197, 260] on input "d. Evaluate how the new regulations specifically affect project deliverables, s…" at bounding box center [197, 257] width 0 height 6
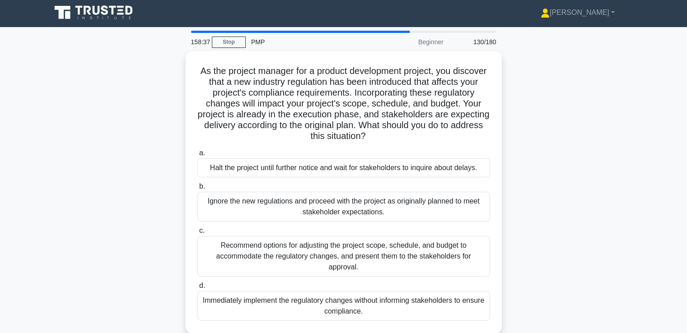
scroll to position [0, 0]
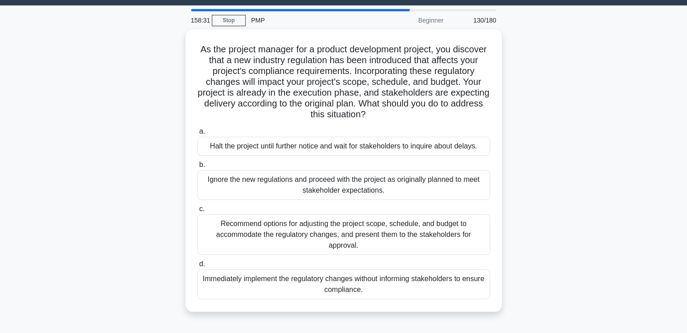
drag, startPoint x: 585, startPoint y: 197, endPoint x: 585, endPoint y: 215, distance: 18.1
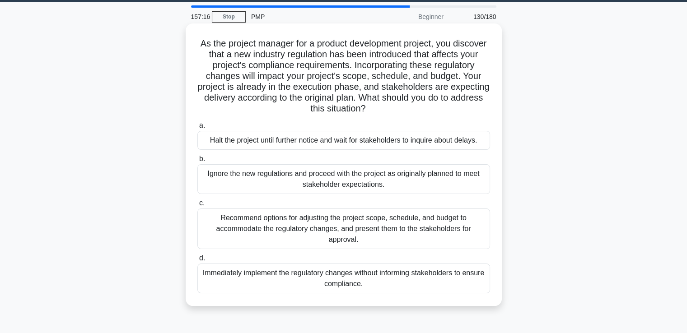
click at [454, 225] on div "Recommend options for adjusting the project scope, schedule, and budget to acco…" at bounding box center [343, 229] width 293 height 41
click at [197, 206] on input "c. Recommend options for adjusting the project scope, schedule, and budget to a…" at bounding box center [197, 204] width 0 height 6
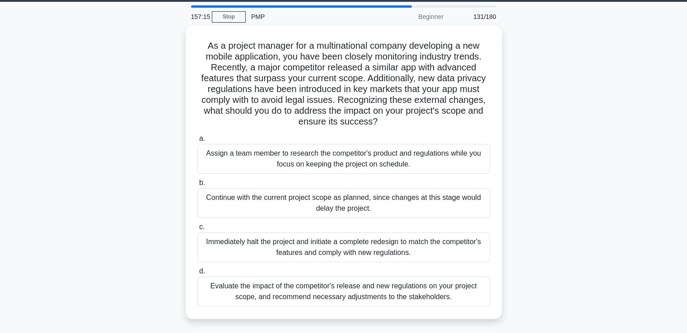
scroll to position [0, 0]
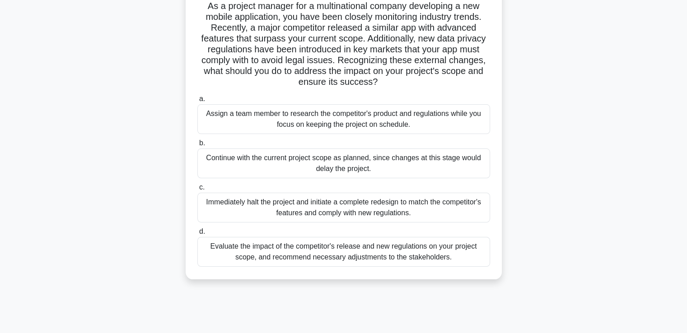
drag, startPoint x: 518, startPoint y: 211, endPoint x: 522, endPoint y: 239, distance: 27.9
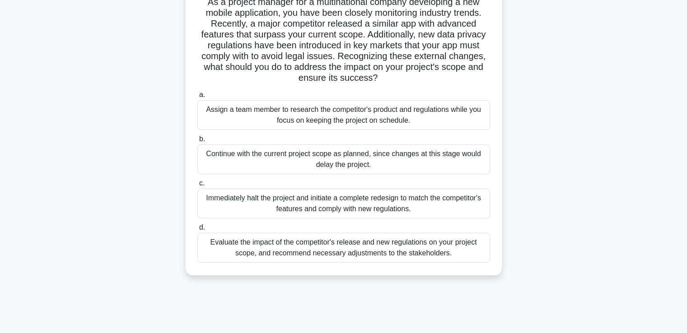
click at [461, 246] on div "Evaluate the impact of the competitor's release and new regulations on your pro…" at bounding box center [343, 248] width 293 height 30
click at [197, 231] on input "d. Evaluate the impact of the competitor's release and new regulations on your …" at bounding box center [197, 228] width 0 height 6
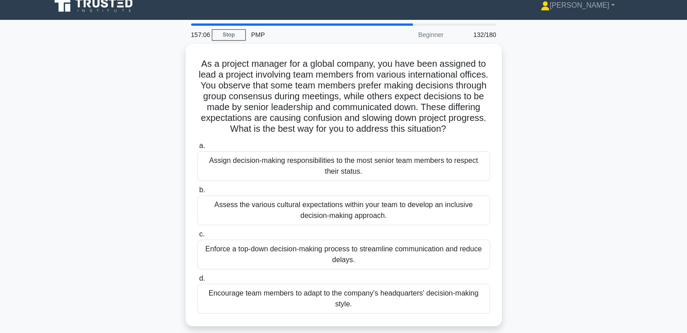
scroll to position [0, 0]
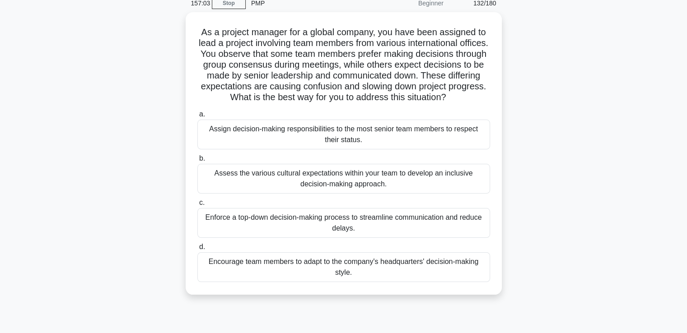
drag, startPoint x: 553, startPoint y: 206, endPoint x: 555, endPoint y: 221, distance: 14.5
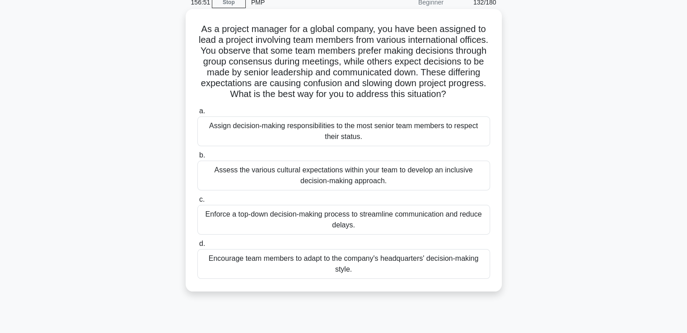
click at [460, 188] on div "Assess the various cultural expectations within your team to develop an inclusi…" at bounding box center [343, 176] width 293 height 30
click at [197, 159] on input "b. Assess the various cultural expectations within your team to develop an incl…" at bounding box center [197, 156] width 0 height 6
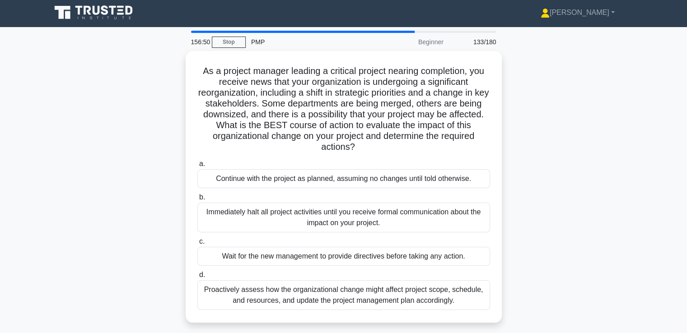
scroll to position [0, 0]
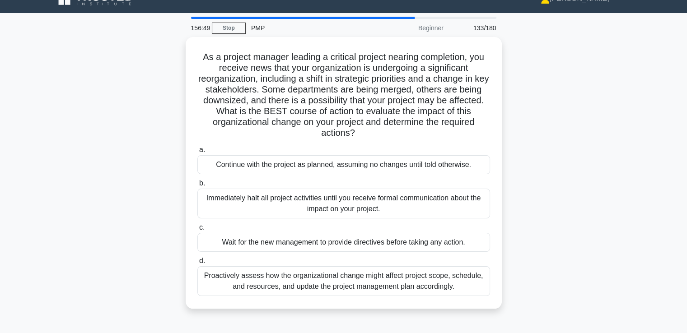
drag, startPoint x: 527, startPoint y: 181, endPoint x: 530, endPoint y: 197, distance: 16.7
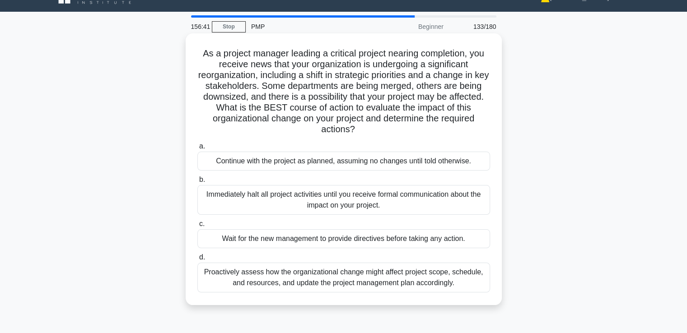
click at [448, 275] on div "Proactively assess how the organizational change might affect project scope, sc…" at bounding box center [343, 278] width 293 height 30
click at [197, 261] on input "d. Proactively assess how the organizational change might affect project scope,…" at bounding box center [197, 258] width 0 height 6
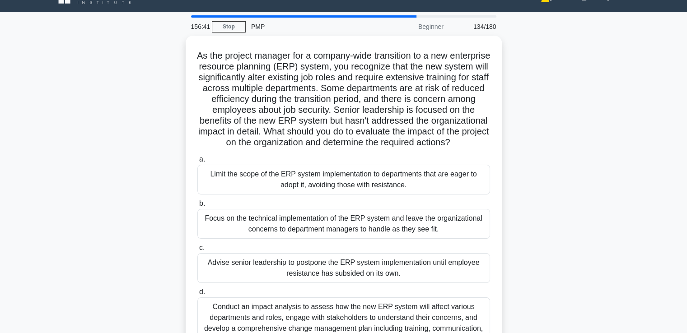
scroll to position [0, 0]
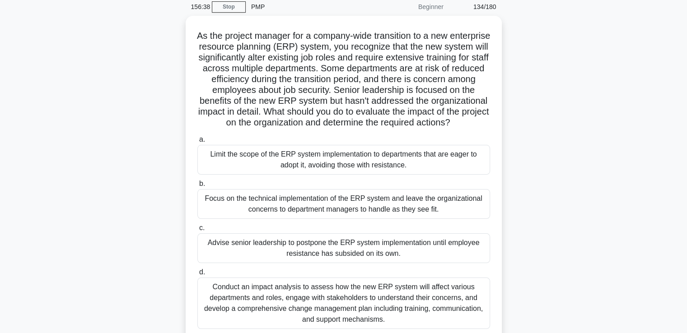
drag, startPoint x: 541, startPoint y: 215, endPoint x: 542, endPoint y: 229, distance: 14.0
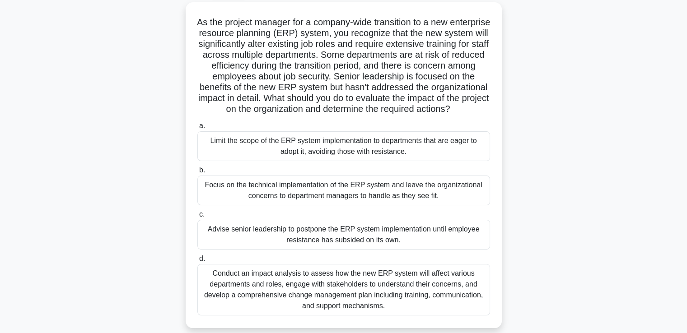
drag, startPoint x: 542, startPoint y: 230, endPoint x: 538, endPoint y: 243, distance: 13.9
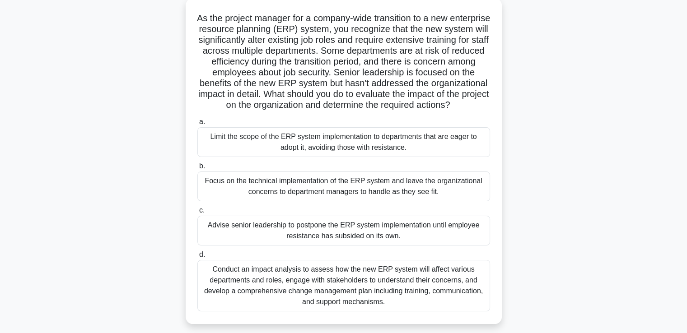
click at [430, 289] on div "Conduct an impact analysis to assess how the new ERP system will affect various…" at bounding box center [343, 285] width 293 height 51
click at [197, 258] on input "d. Conduct an impact analysis to assess how the new ERP system will affect vari…" at bounding box center [197, 255] width 0 height 6
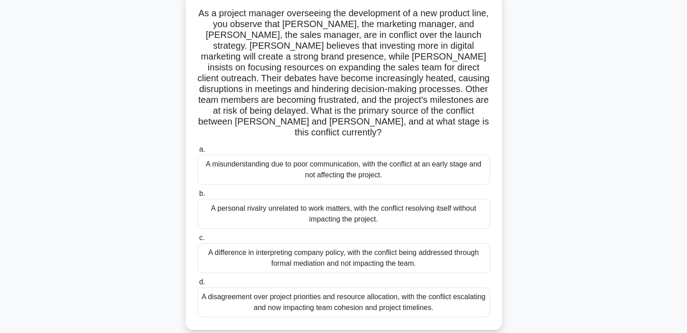
scroll to position [61, 0]
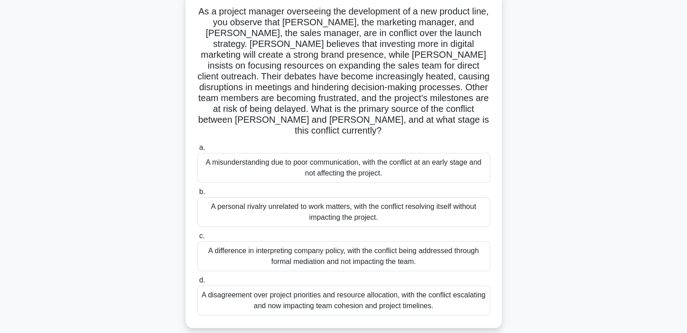
drag, startPoint x: 560, startPoint y: 220, endPoint x: 559, endPoint y: 232, distance: 11.4
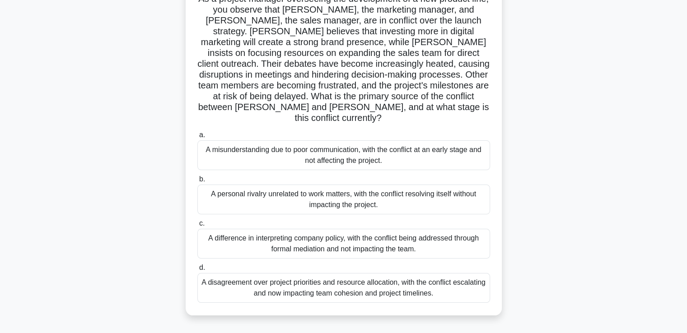
drag, startPoint x: 559, startPoint y: 232, endPoint x: 559, endPoint y: 241, distance: 9.5
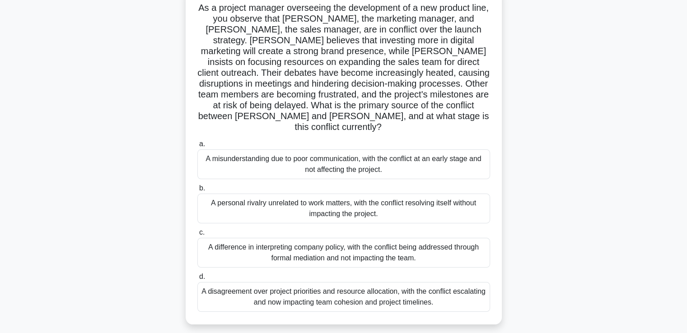
scroll to position [59, 0]
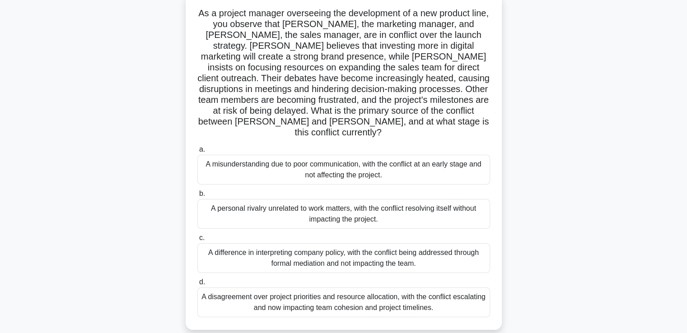
drag, startPoint x: 535, startPoint y: 234, endPoint x: 535, endPoint y: 217, distance: 16.3
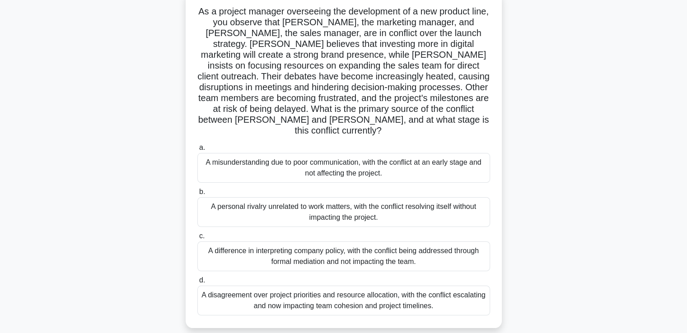
click at [407, 298] on div "A disagreement over project priorities and resource allocation, with the confli…" at bounding box center [343, 301] width 293 height 30
click at [197, 284] on input "d. A disagreement over project priorities and resource allocation, with the con…" at bounding box center [197, 281] width 0 height 6
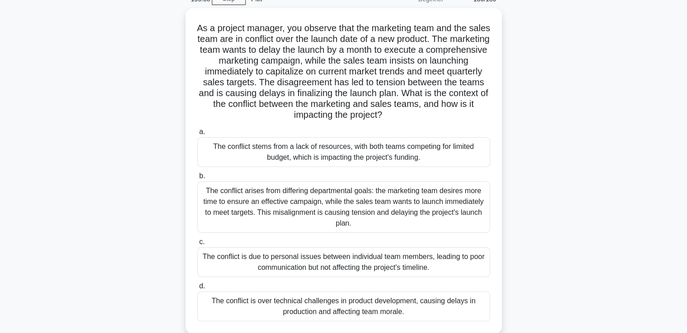
scroll to position [90, 0]
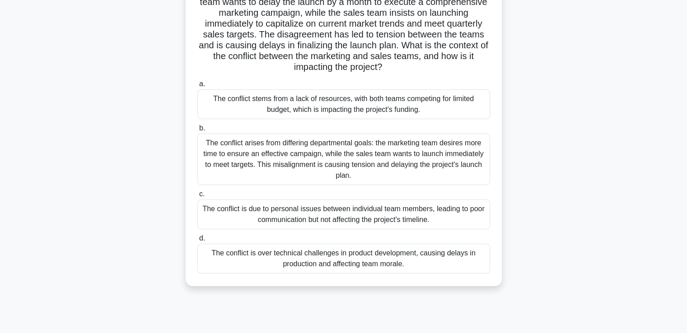
click at [454, 161] on div "The conflict arises from differing departmental goals: the marketing team desir…" at bounding box center [343, 159] width 293 height 51
click at [197, 131] on input "b. The conflict arises from differing departmental goals: the marketing team de…" at bounding box center [197, 129] width 0 height 6
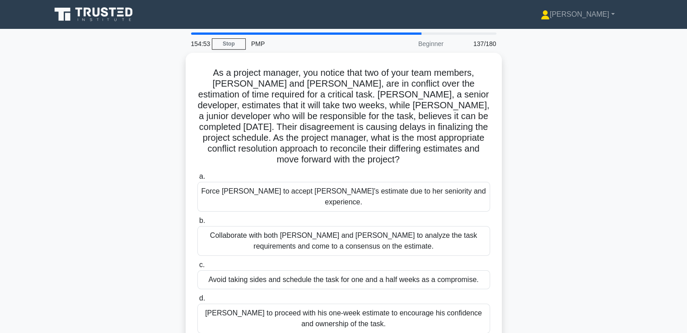
scroll to position [45, 0]
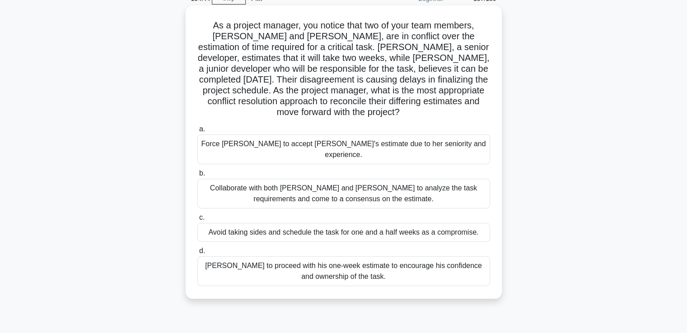
click at [461, 184] on div "Collaborate with both Emily and Raj to analyze the task requirements and come t…" at bounding box center [343, 194] width 293 height 30
click at [197, 177] on input "b. Collaborate with both Emily and Raj to analyze the task requirements and com…" at bounding box center [197, 174] width 0 height 6
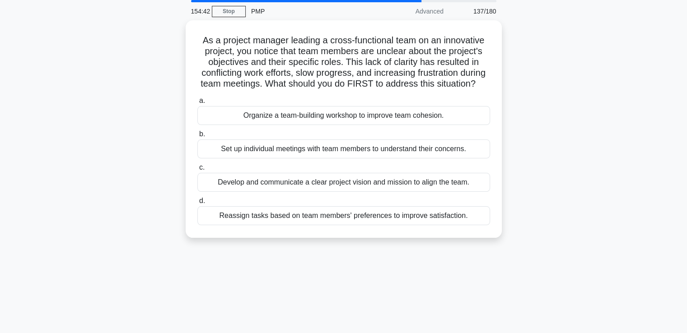
scroll to position [0, 0]
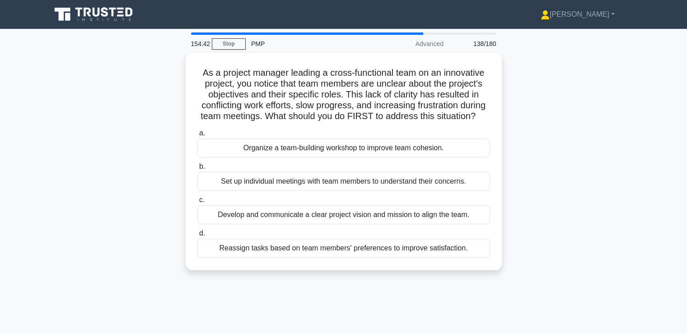
drag, startPoint x: 566, startPoint y: 208, endPoint x: 564, endPoint y: 190, distance: 18.1
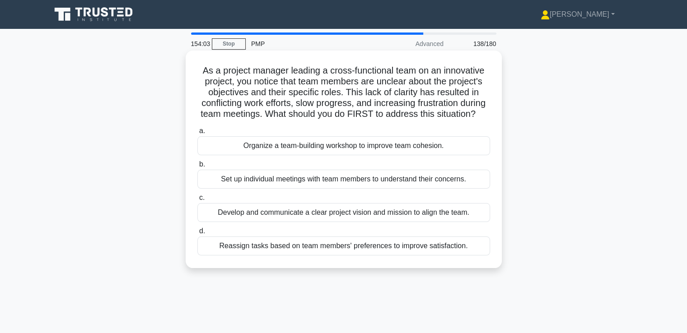
click at [455, 189] on div "Set up individual meetings with team members to understand their concerns." at bounding box center [343, 179] width 293 height 19
click at [197, 168] on input "b. Set up individual meetings with team members to understand their concerns." at bounding box center [197, 165] width 0 height 6
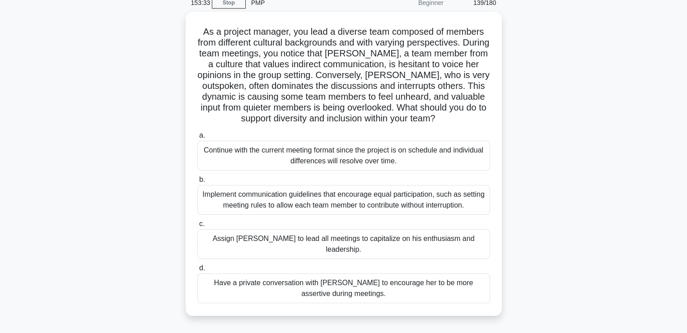
scroll to position [41, 0]
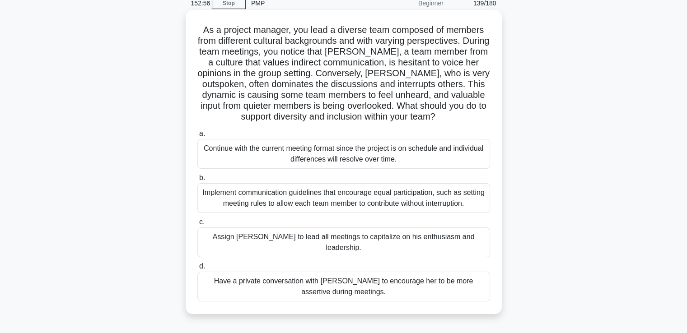
click at [389, 196] on div "Implement communication guidelines that encourage equal participation, such as …" at bounding box center [343, 198] width 293 height 30
click at [197, 181] on input "b. Implement communication guidelines that encourage equal participation, such …" at bounding box center [197, 178] width 0 height 6
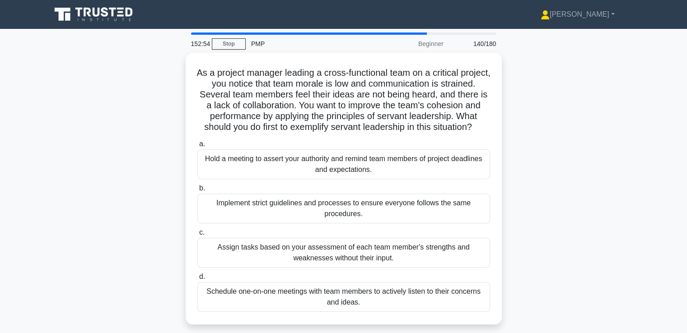
scroll to position [28, 0]
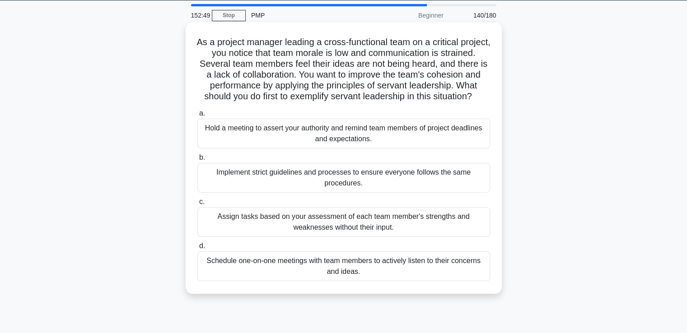
click at [358, 271] on div "Schedule one-on-one meetings with team members to actively listen to their conc…" at bounding box center [343, 267] width 293 height 30
click at [197, 249] on input "d. Schedule one-on-one meetings with team members to actively listen to their c…" at bounding box center [197, 246] width 0 height 6
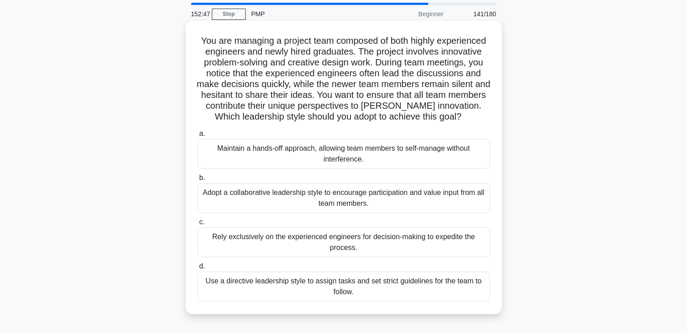
scroll to position [36, 0]
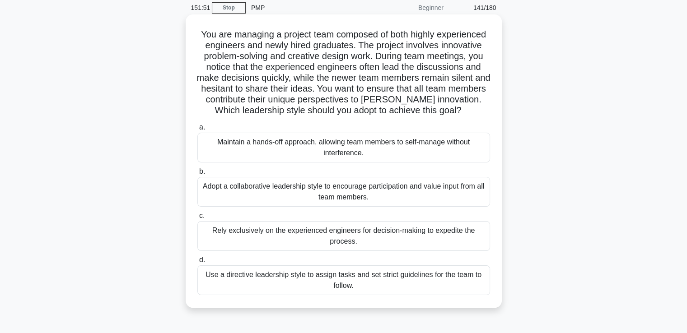
click at [443, 188] on div "Adopt a collaborative leadership style to encourage participation and value inp…" at bounding box center [343, 192] width 293 height 30
click at [197, 175] on input "b. Adopt a collaborative leadership style to encourage participation and value …" at bounding box center [197, 172] width 0 height 6
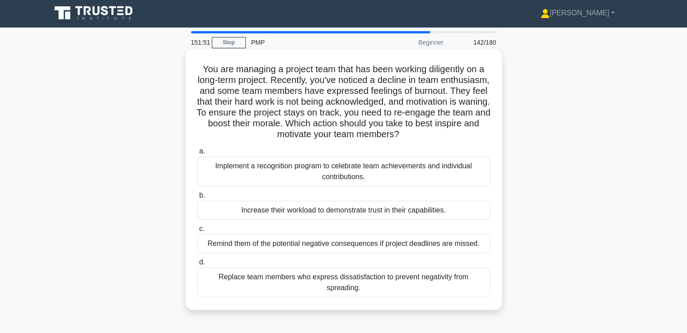
scroll to position [0, 0]
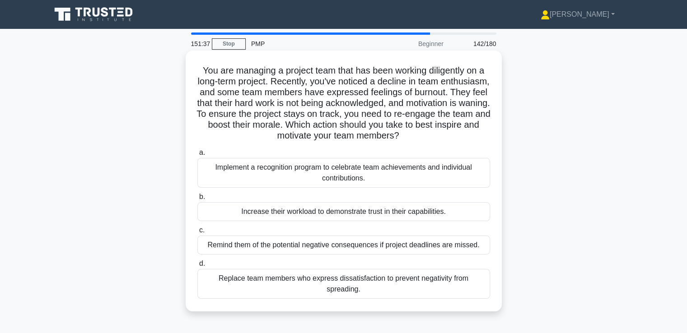
click at [412, 174] on div "Implement a recognition program to celebrate team achievements and individual c…" at bounding box center [343, 173] width 293 height 30
click at [197, 156] on input "a. Implement a recognition program to celebrate team achievements and individua…" at bounding box center [197, 153] width 0 height 6
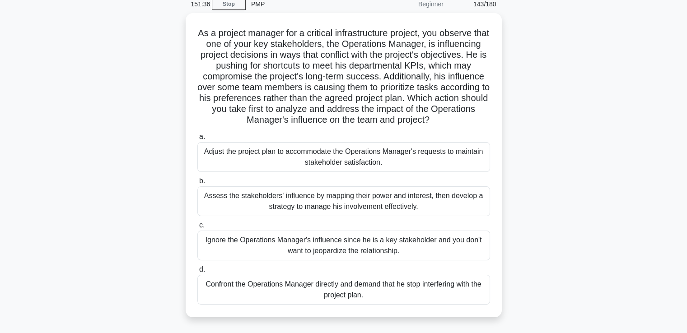
drag, startPoint x: 515, startPoint y: 181, endPoint x: 517, endPoint y: 198, distance: 17.3
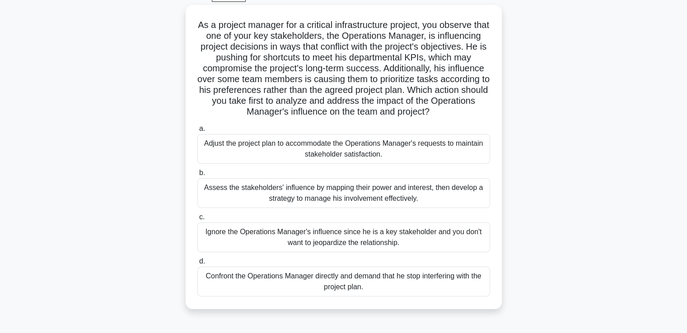
drag, startPoint x: 517, startPoint y: 198, endPoint x: 518, endPoint y: 211, distance: 12.7
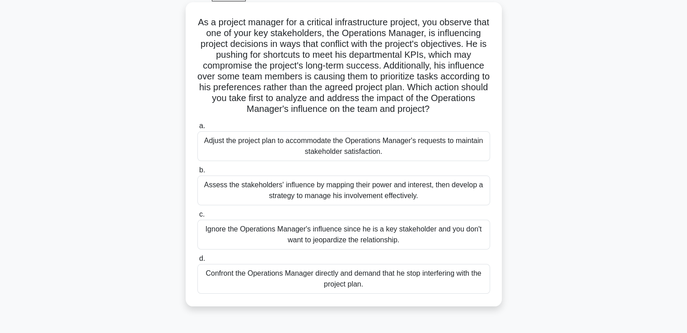
click at [442, 193] on div "Assess the stakeholders' influence by mapping their power and interest, then de…" at bounding box center [343, 191] width 293 height 30
click at [197, 173] on input "b. Assess the stakeholders' influence by mapping their power and interest, then…" at bounding box center [197, 171] width 0 height 6
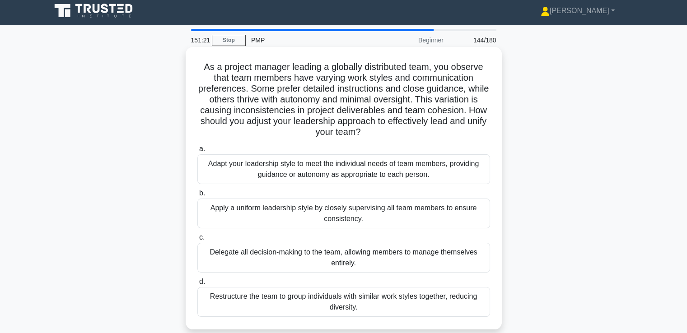
scroll to position [0, 0]
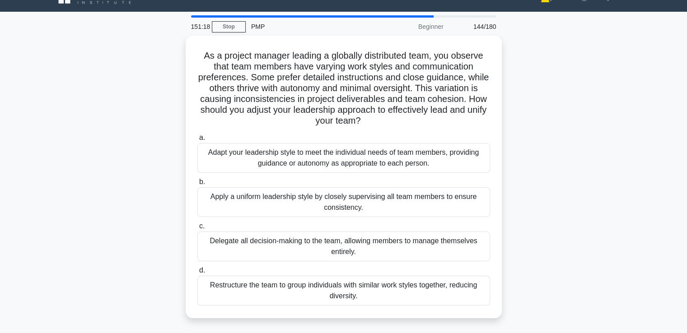
drag, startPoint x: 544, startPoint y: 197, endPoint x: 547, endPoint y: 211, distance: 13.8
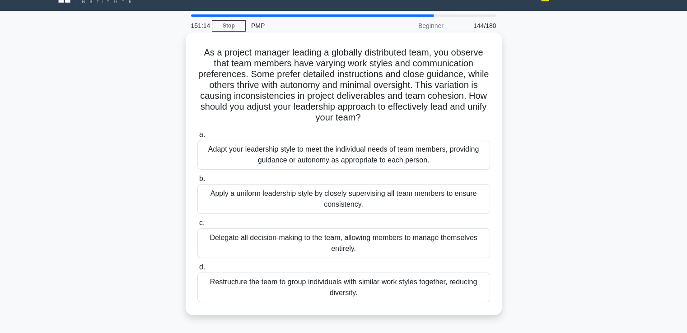
click at [451, 157] on div "Adapt your leadership style to meet the individual needs of team members, provi…" at bounding box center [343, 155] width 293 height 30
click at [197, 138] on input "a. Adapt your leadership style to meet the individual needs of team members, pr…" at bounding box center [197, 135] width 0 height 6
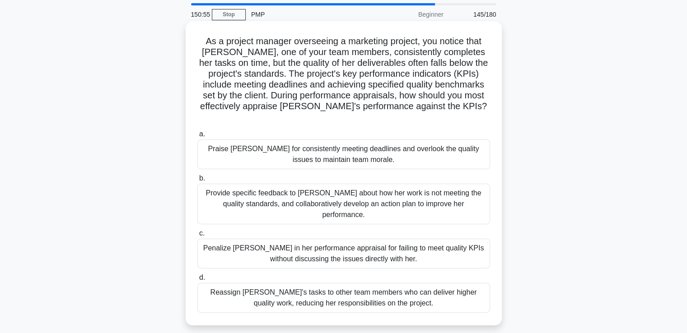
scroll to position [45, 0]
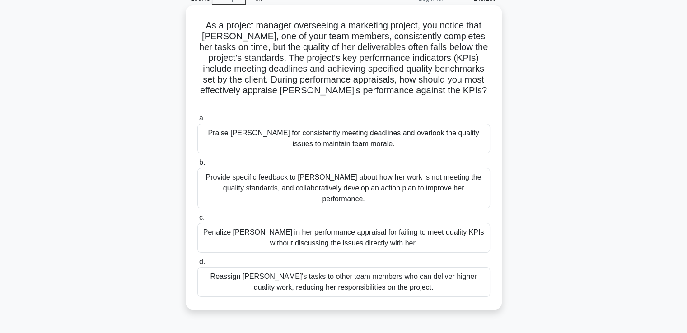
click at [435, 174] on div "Provide specific feedback to Emma about how her work is not meeting the quality…" at bounding box center [343, 188] width 293 height 41
click at [197, 166] on input "b. Provide specific feedback to Emma about how her work is not meeting the qual…" at bounding box center [197, 163] width 0 height 6
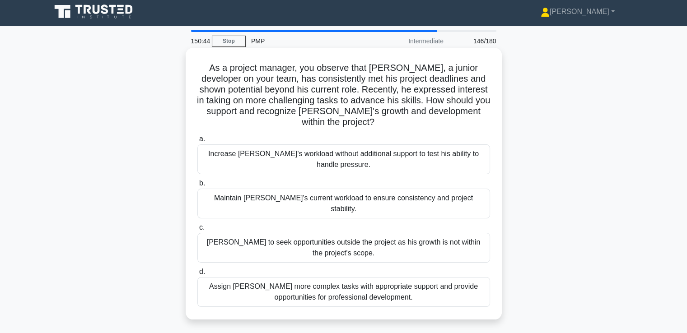
scroll to position [0, 0]
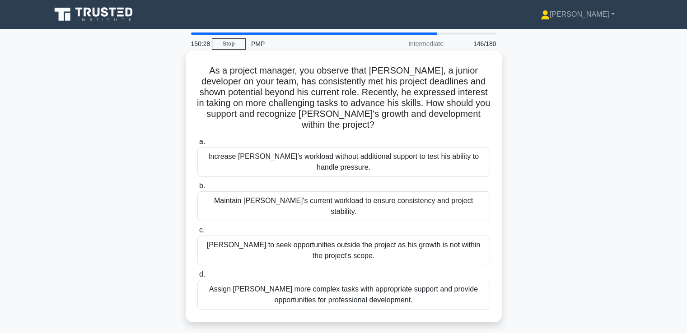
click at [430, 288] on div "Assign Jamal more complex tasks with appropriate support and provide opportunit…" at bounding box center [343, 295] width 293 height 30
click at [197, 278] on input "d. Assign Jamal more complex tasks with appropriate support and provide opportu…" at bounding box center [197, 275] width 0 height 6
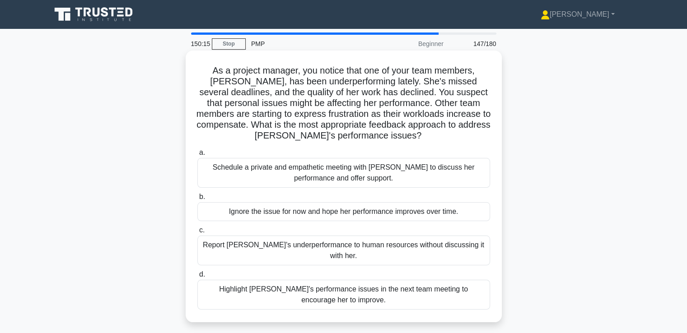
click at [451, 176] on div "Schedule a private and empathetic meeting with Karen to discuss her performance…" at bounding box center [343, 173] width 293 height 30
click at [197, 156] on input "a. Schedule a private and empathetic meeting with Karen to discuss her performa…" at bounding box center [197, 153] width 0 height 6
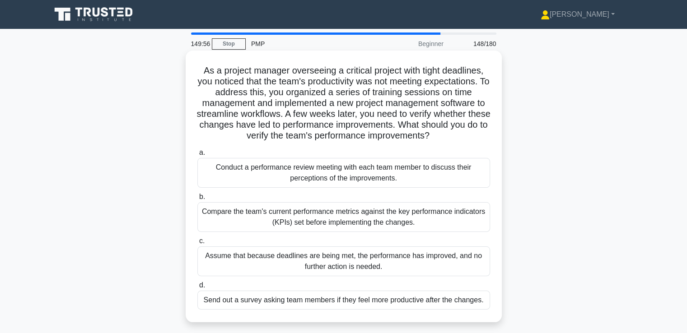
click at [433, 215] on div "Compare the team's current performance metrics against the key performance indi…" at bounding box center [343, 217] width 293 height 30
click at [197, 200] on input "b. Compare the team's current performance metrics against the key performance i…" at bounding box center [197, 197] width 0 height 6
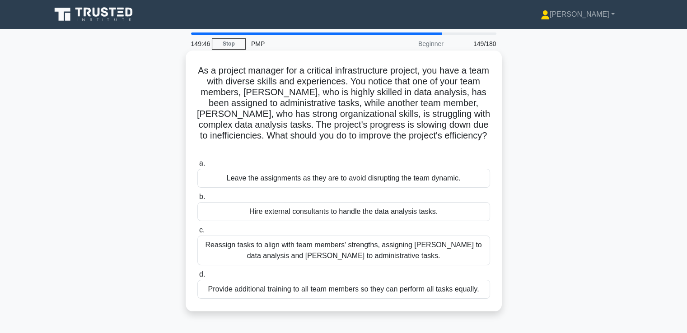
click at [382, 252] on div "Reassign tasks to align with team members' strengths, assigning Emma to data an…" at bounding box center [343, 251] width 293 height 30
click at [197, 234] on input "c. Reassign tasks to align with team members' strengths, assigning Emma to data…" at bounding box center [197, 231] width 0 height 6
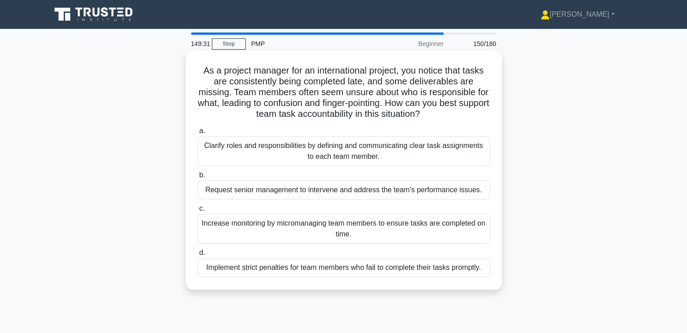
click at [425, 147] on div "Clarify roles and responsibilities by defining and communicating clear task ass…" at bounding box center [343, 151] width 293 height 30
click at [197, 134] on input "a. Clarify roles and responsibilities by defining and communicating clear task …" at bounding box center [197, 131] width 0 height 6
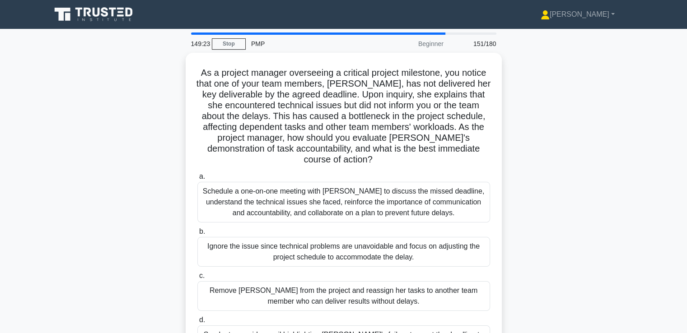
scroll to position [45, 0]
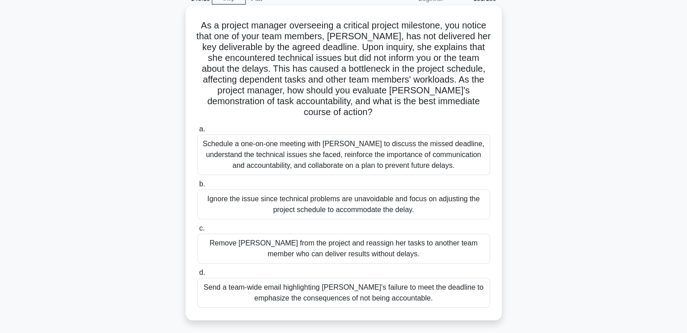
click at [437, 151] on div "Schedule a one-on-one meeting with Emily to discuss the missed deadline, unders…" at bounding box center [343, 155] width 293 height 41
click at [197, 132] on input "a. Schedule a one-on-one meeting with Emily to discuss the missed deadline, und…" at bounding box center [197, 129] width 0 height 6
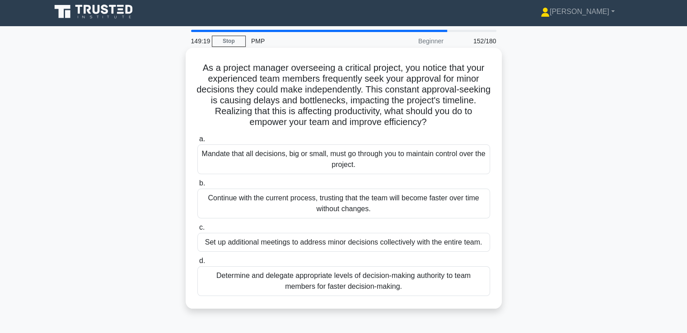
scroll to position [0, 0]
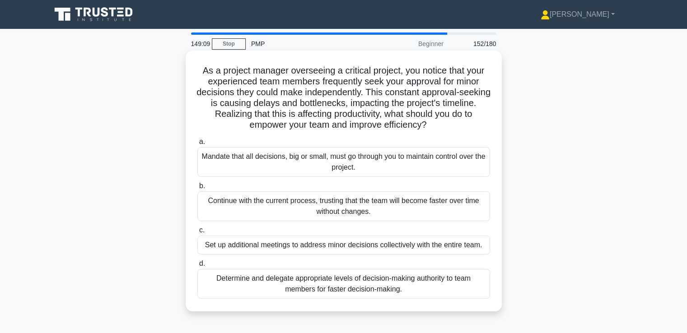
click at [392, 281] on div "Determine and delegate appropriate levels of decision-making authority to team …" at bounding box center [343, 284] width 293 height 30
click at [197, 267] on input "d. Determine and delegate appropriate levels of decision-making authority to te…" at bounding box center [197, 264] width 0 height 6
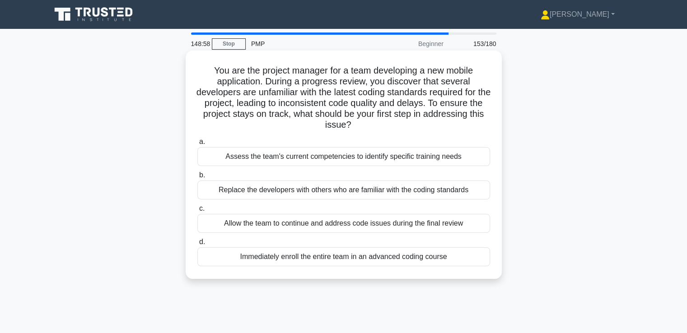
click at [435, 156] on div "Assess the team's current competencies to identify specific training needs" at bounding box center [343, 156] width 293 height 19
click at [197, 145] on input "a. Assess the team's current competencies to identify specific training needs" at bounding box center [197, 142] width 0 height 6
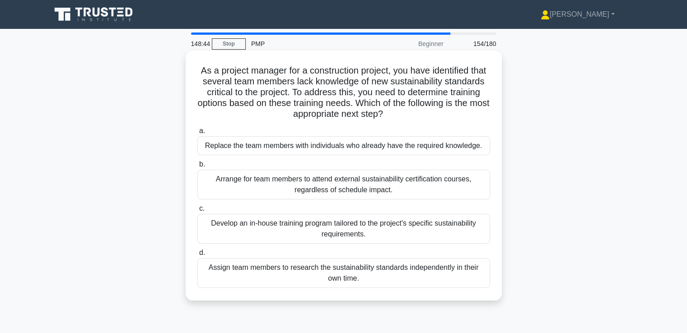
click at [418, 228] on div "Develop an in-house training program tailored to the project's specific sustain…" at bounding box center [343, 229] width 293 height 30
click at [197, 212] on input "c. Develop an in-house training program tailored to the project's specific sust…" at bounding box center [197, 209] width 0 height 6
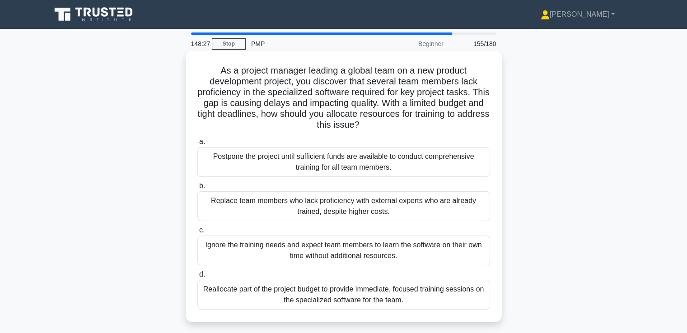
click at [393, 295] on div "Reallocate part of the project budget to provide immediate, focused training se…" at bounding box center [343, 295] width 293 height 30
click at [197, 278] on input "d. Reallocate part of the project budget to provide immediate, focused training…" at bounding box center [197, 275] width 0 height 6
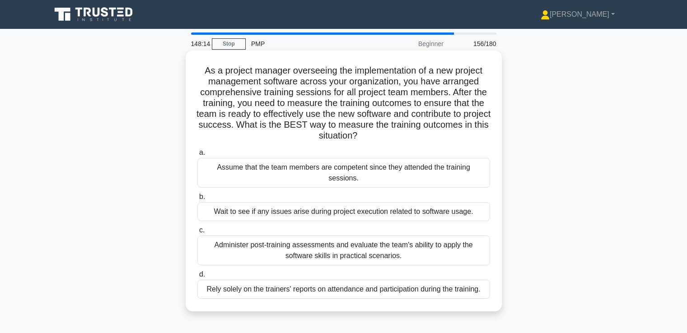
click at [444, 239] on div "Administer post-training assessments and evaluate the team's ability to apply t…" at bounding box center [343, 251] width 293 height 30
click at [197, 234] on input "c. Administer post-training assessments and evaluate the team's ability to appl…" at bounding box center [197, 231] width 0 height 6
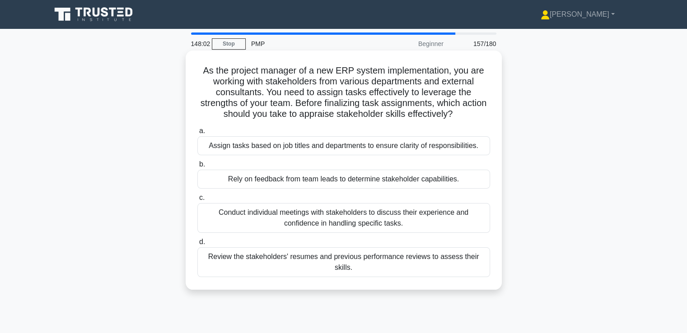
click at [464, 222] on div "Conduct individual meetings with stakeholders to discuss their experience and c…" at bounding box center [343, 218] width 293 height 30
click at [197, 201] on input "c. Conduct individual meetings with stakeholders to discuss their experience an…" at bounding box center [197, 198] width 0 height 6
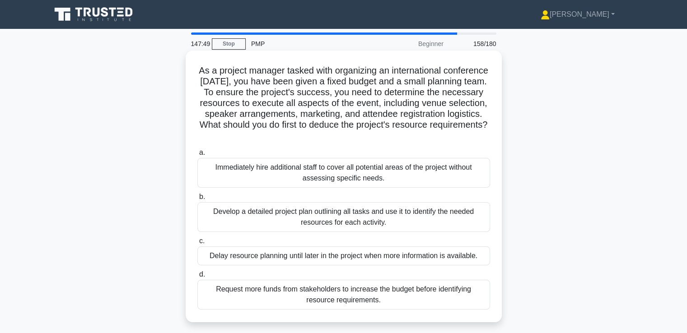
click at [439, 215] on div "Develop a detailed project plan outlining all tasks and use it to identify the …" at bounding box center [343, 217] width 293 height 30
click at [197, 200] on input "b. Develop a detailed project plan outlining all tasks and use it to identify t…" at bounding box center [197, 197] width 0 height 6
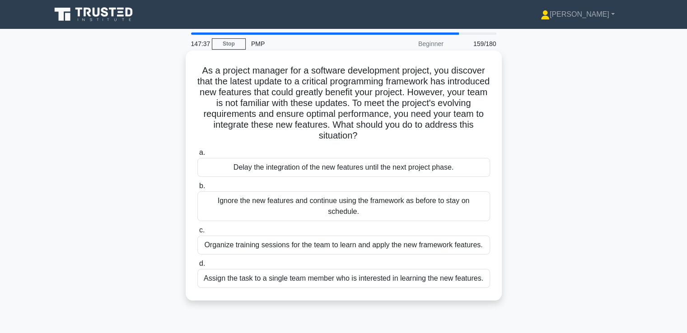
click at [406, 237] on div "Organize training sessions for the team to learn and apply the new framework fe…" at bounding box center [343, 245] width 293 height 19
click at [197, 234] on input "c. Organize training sessions for the team to learn and apply the new framework…" at bounding box center [197, 231] width 0 height 6
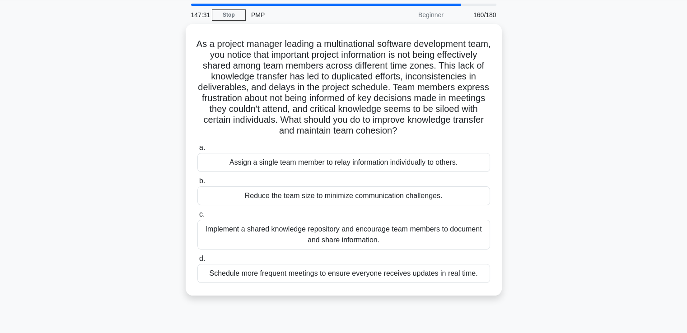
scroll to position [45, 0]
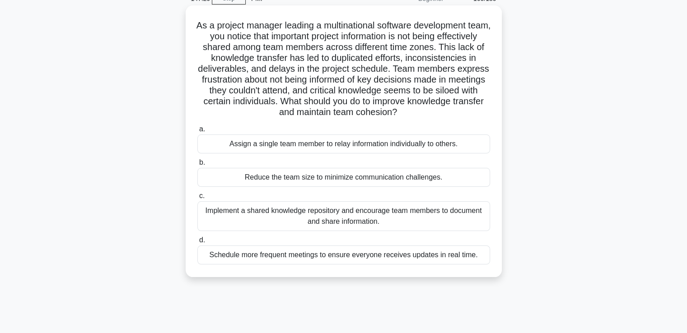
click at [458, 216] on div "Implement a shared knowledge repository and encourage team members to document …" at bounding box center [343, 216] width 293 height 30
click at [197, 199] on input "c. Implement a shared knowledge repository and encourage team members to docume…" at bounding box center [197, 196] width 0 height 6
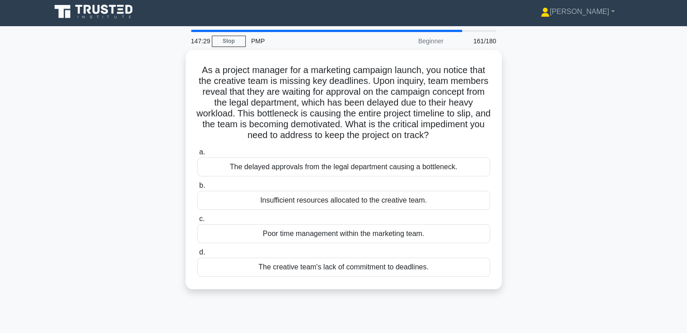
scroll to position [0, 0]
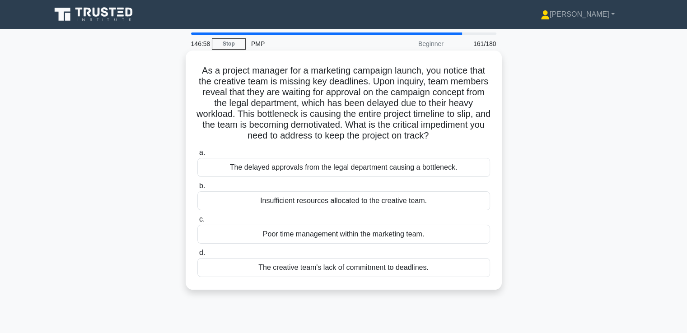
click at [464, 177] on div "The delayed approvals from the legal department causing a bottleneck." at bounding box center [343, 167] width 293 height 19
click at [197, 156] on input "a. The delayed approvals from the legal department causing a bottleneck." at bounding box center [197, 153] width 0 height 6
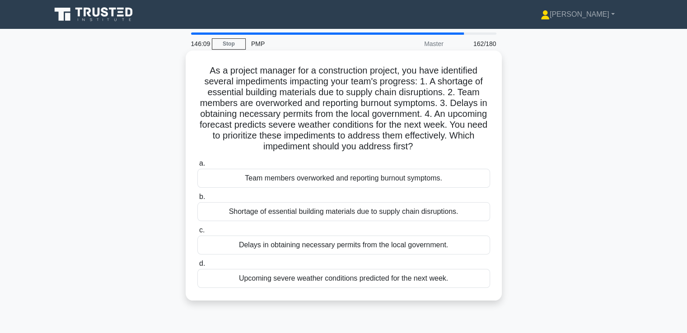
click at [446, 179] on div "Team members overworked and reporting burnout symptoms." at bounding box center [343, 178] width 293 height 19
click at [197, 167] on input "a. Team members overworked and reporting burnout symptoms." at bounding box center [197, 164] width 0 height 6
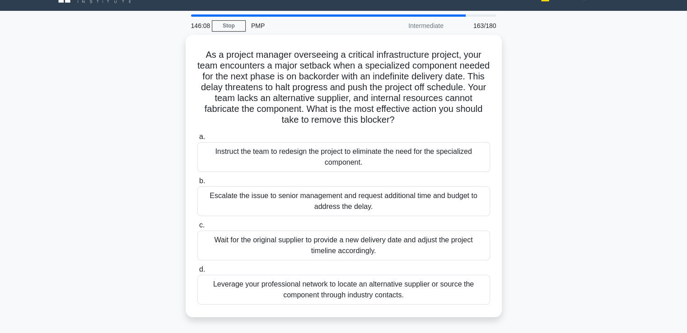
drag, startPoint x: 530, startPoint y: 166, endPoint x: 534, endPoint y: 185, distance: 19.4
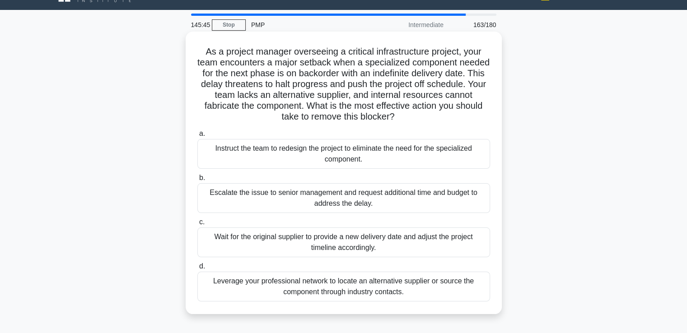
click at [429, 285] on div "Leverage your professional network to locate an alternative supplier or source …" at bounding box center [343, 287] width 293 height 30
click at [197, 270] on input "d. Leverage your professional network to locate an alternative supplier or sour…" at bounding box center [197, 267] width 0 height 6
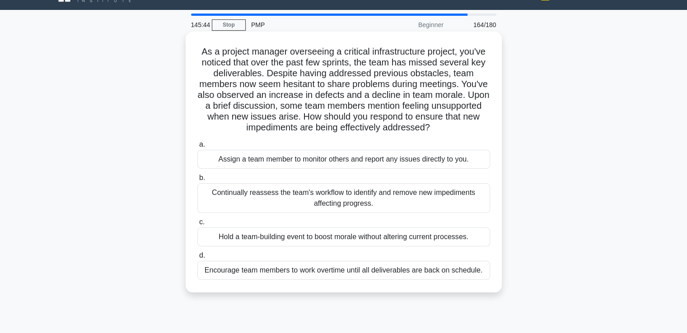
scroll to position [0, 0]
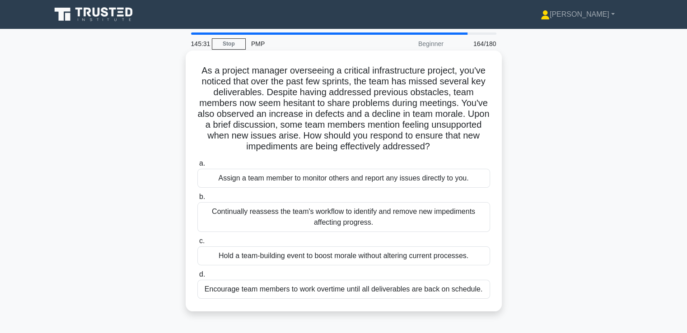
click at [416, 215] on div "Continually reassess the team's workflow to identify and remove new impediments…" at bounding box center [343, 217] width 293 height 30
click at [197, 200] on input "b. Continually reassess the team's workflow to identify and remove new impedime…" at bounding box center [197, 197] width 0 height 6
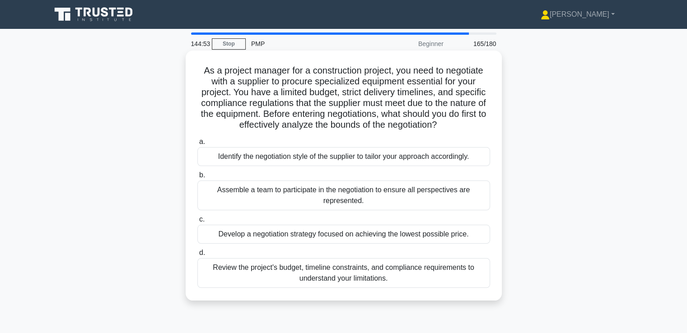
click at [404, 271] on div "Review the project's budget, timeline constraints, and compliance requirements …" at bounding box center [343, 273] width 293 height 30
click at [197, 256] on input "d. Review the project's budget, timeline constraints, and compliance requiremen…" at bounding box center [197, 253] width 0 height 6
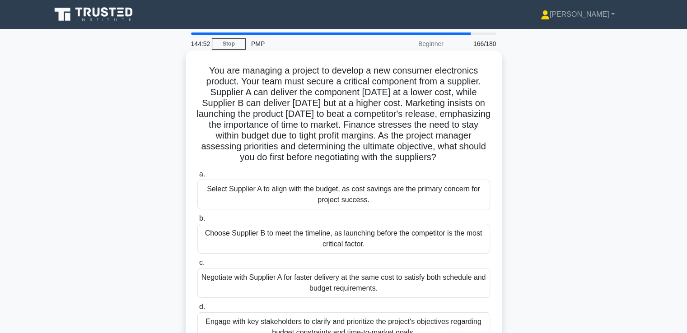
scroll to position [45, 0]
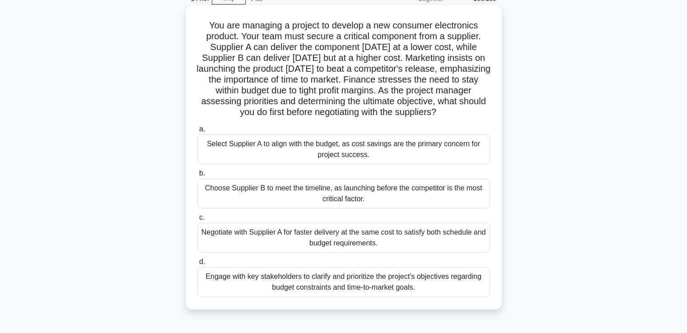
click at [390, 287] on div "Engage with key stakeholders to clarify and prioritize the project's objectives…" at bounding box center [343, 282] width 293 height 30
click at [197, 265] on input "d. Engage with key stakeholders to clarify and prioritize the project's objecti…" at bounding box center [197, 262] width 0 height 6
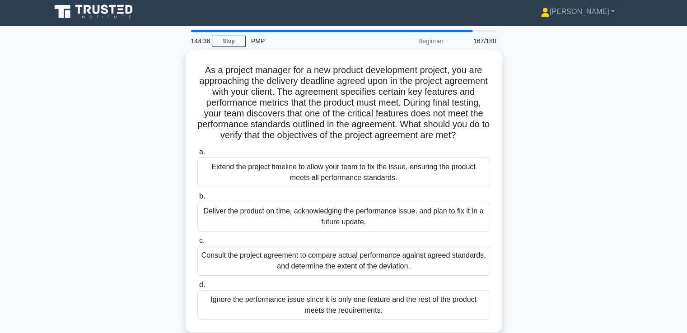
scroll to position [0, 0]
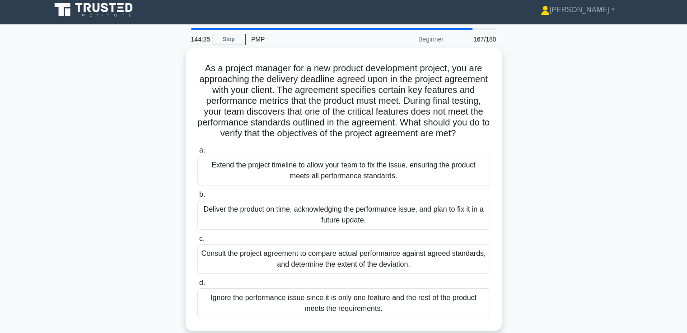
drag, startPoint x: 547, startPoint y: 215, endPoint x: 547, endPoint y: 225, distance: 9.5
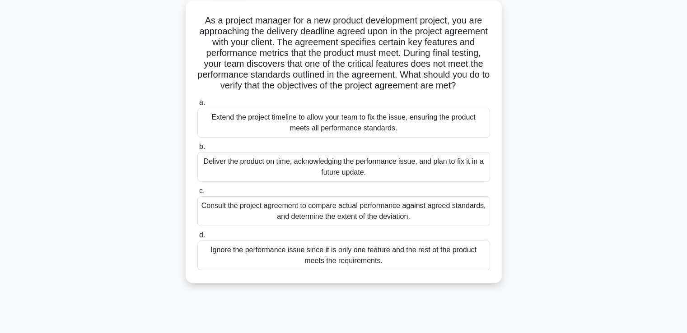
scroll to position [51, 0]
click at [427, 217] on div "Consult the project agreement to compare actual performance against agreed stan…" at bounding box center [343, 211] width 293 height 30
click at [197, 194] on input "c. Consult the project agreement to compare actual performance against agreed s…" at bounding box center [197, 191] width 0 height 6
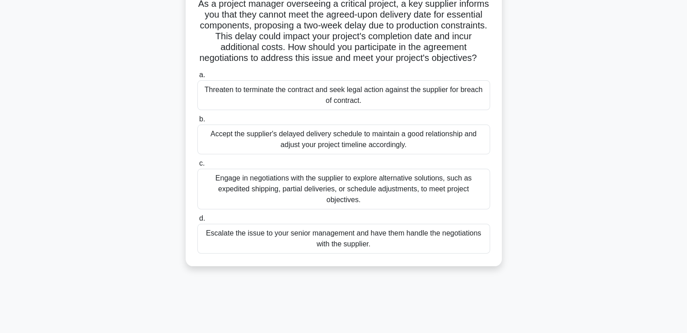
scroll to position [45, 0]
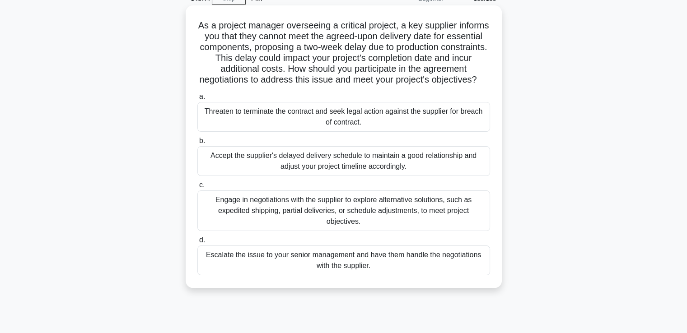
click at [420, 227] on div "Engage in negotiations with the supplier to explore alternative solutions, such…" at bounding box center [343, 211] width 293 height 41
click at [197, 188] on input "c. Engage in negotiations with the supplier to explore alternative solutions, s…" at bounding box center [197, 185] width 0 height 6
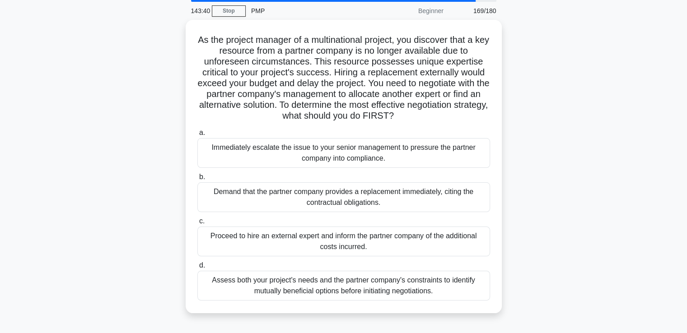
scroll to position [31, 0]
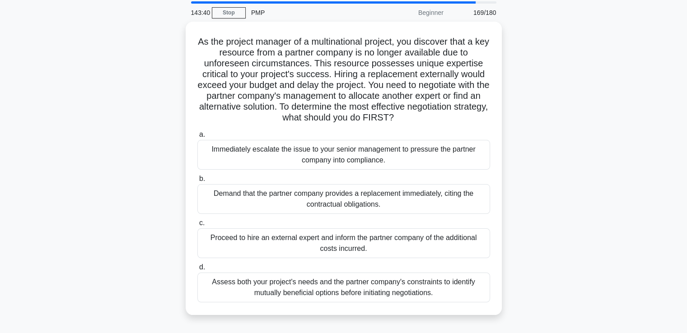
drag, startPoint x: 522, startPoint y: 214, endPoint x: 523, endPoint y: 200, distance: 13.6
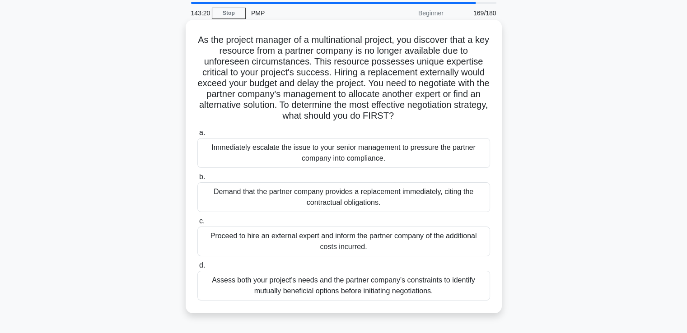
click at [405, 287] on div "Assess both your project's needs and the partner company's constraints to ident…" at bounding box center [343, 286] width 293 height 30
click at [197, 269] on input "d. Assess both your project's needs and the partner company's constraints to id…" at bounding box center [197, 266] width 0 height 6
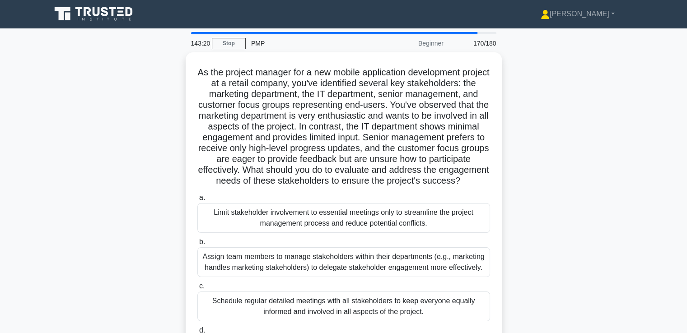
scroll to position [0, 0]
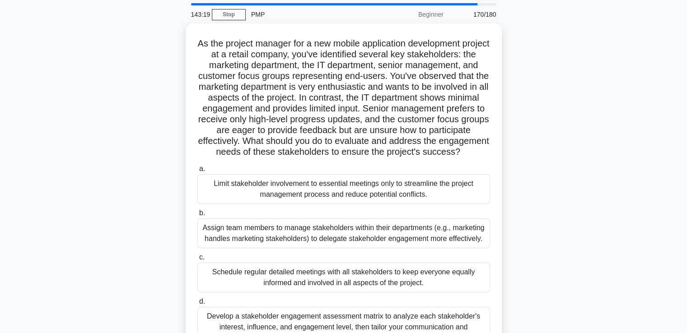
drag, startPoint x: 544, startPoint y: 226, endPoint x: 546, endPoint y: 243, distance: 16.8
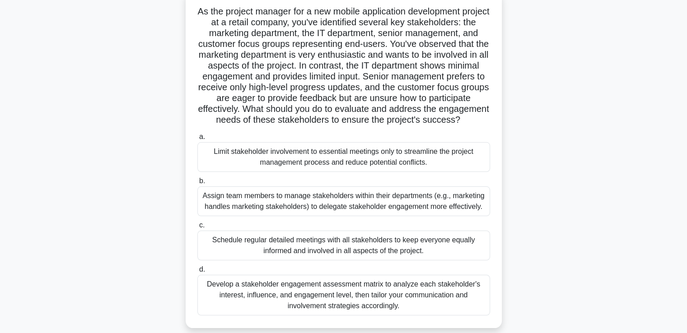
scroll to position [65, 0]
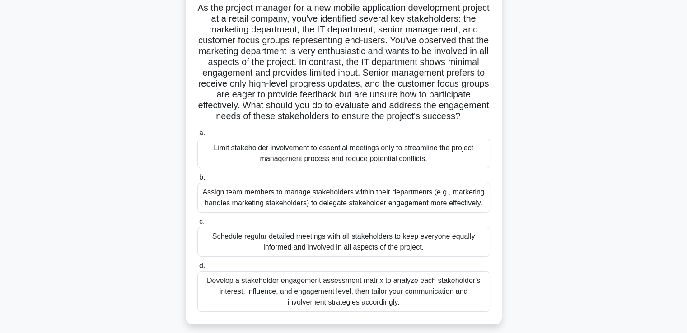
drag, startPoint x: 542, startPoint y: 251, endPoint x: 541, endPoint y: 259, distance: 8.2
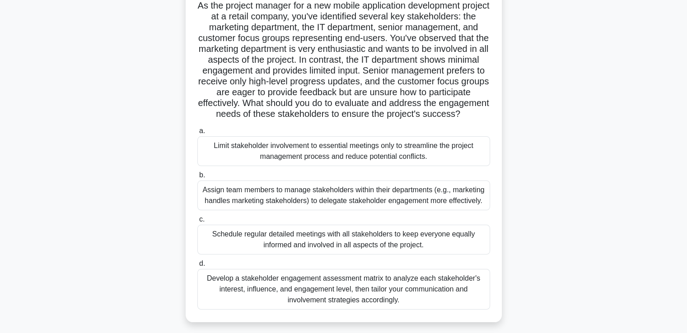
click at [465, 290] on div "Develop a stakeholder engagement assessment matrix to analyze each stakeholder'…" at bounding box center [343, 289] width 293 height 41
click at [197, 267] on input "d. Develop a stakeholder engagement assessment matrix to analyze each stakehold…" at bounding box center [197, 264] width 0 height 6
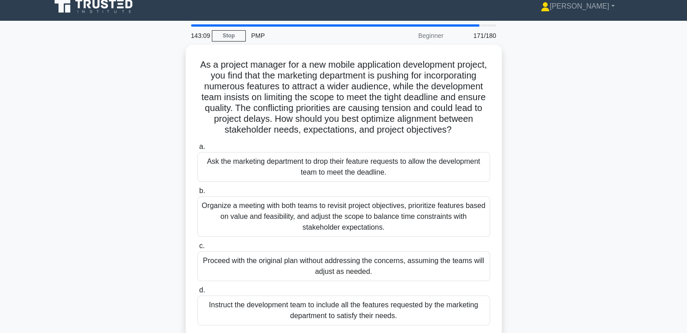
scroll to position [14, 0]
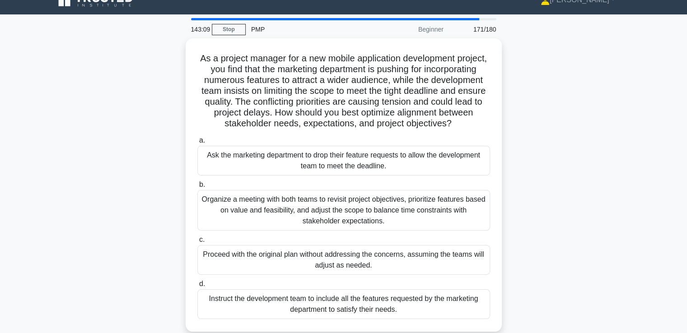
drag, startPoint x: 556, startPoint y: 230, endPoint x: 555, endPoint y: 245, distance: 14.9
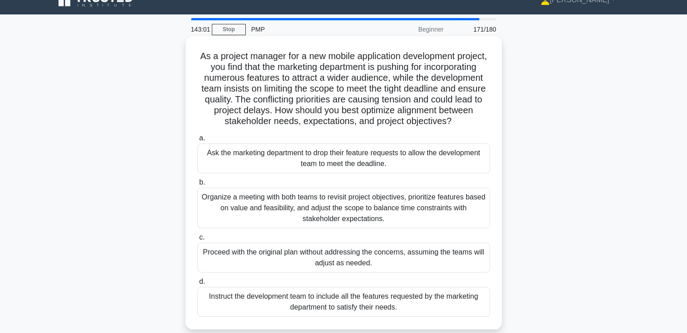
click at [451, 220] on div "Organize a meeting with both teams to revisit project objectives, prioritize fe…" at bounding box center [343, 208] width 293 height 41
click at [197, 186] on input "b. Organize a meeting with both teams to revisit project objectives, prioritize…" at bounding box center [197, 183] width 0 height 6
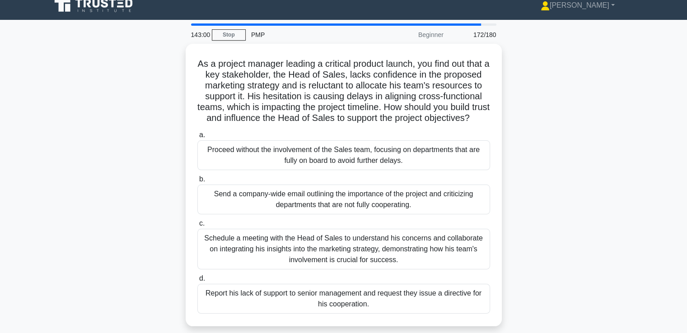
scroll to position [12, 0]
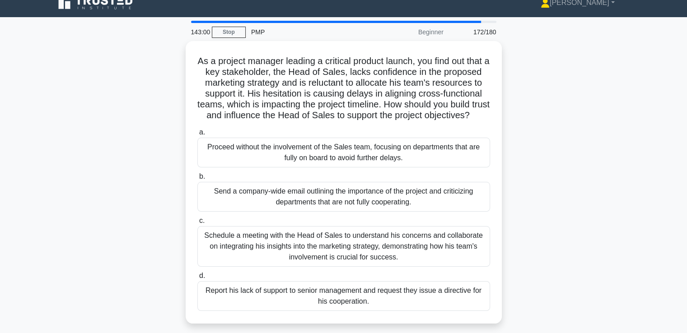
drag, startPoint x: 528, startPoint y: 217, endPoint x: 531, endPoint y: 228, distance: 11.3
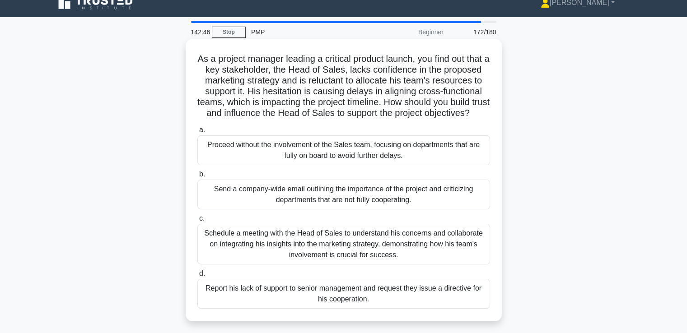
click at [419, 251] on div "Schedule a meeting with the Head of Sales to understand his concerns and collab…" at bounding box center [343, 244] width 293 height 41
click at [197, 222] on input "c. Schedule a meeting with the Head of Sales to understand his concerns and col…" at bounding box center [197, 219] width 0 height 6
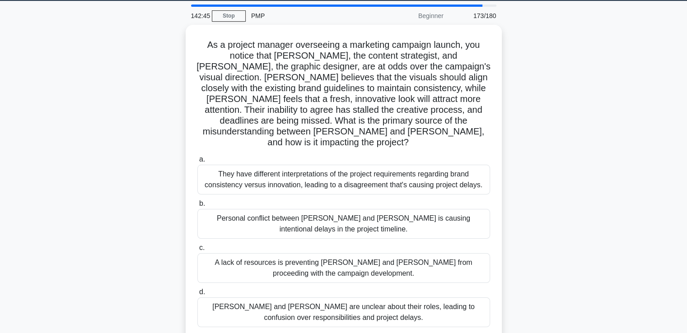
scroll to position [38, 0]
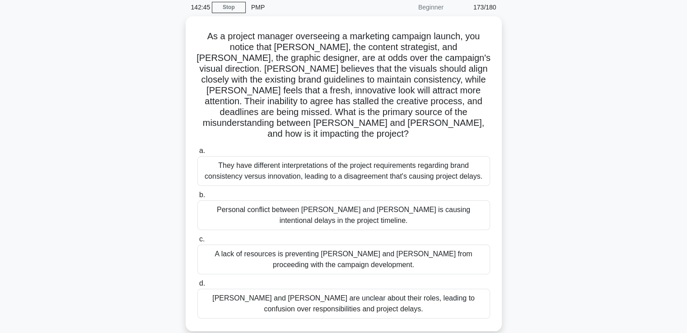
drag, startPoint x: 519, startPoint y: 226, endPoint x: 531, endPoint y: 248, distance: 24.9
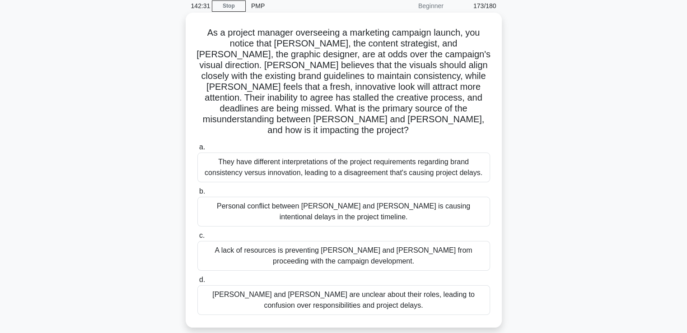
click at [414, 158] on div "They have different interpretations of the project requirements regarding brand…" at bounding box center [343, 168] width 293 height 30
click at [197, 150] on input "a. They have different interpretations of the project requirements regarding br…" at bounding box center [197, 148] width 0 height 6
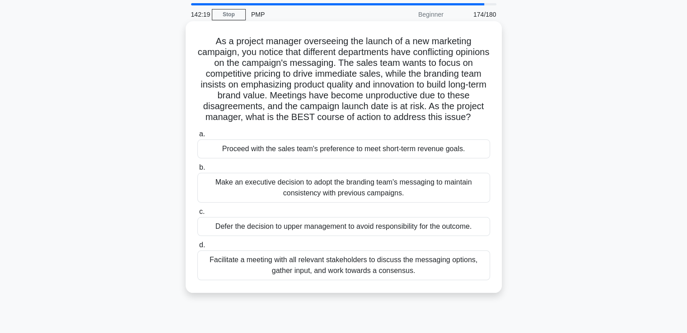
scroll to position [45, 0]
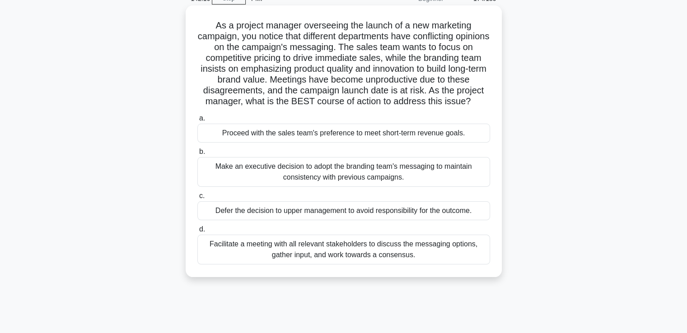
click at [375, 263] on div "Facilitate a meeting with all relevant stakeholders to discuss the messaging op…" at bounding box center [343, 250] width 293 height 30
click at [197, 233] on input "d. Facilitate a meeting with all relevant stakeholders to discuss the messaging…" at bounding box center [197, 230] width 0 height 6
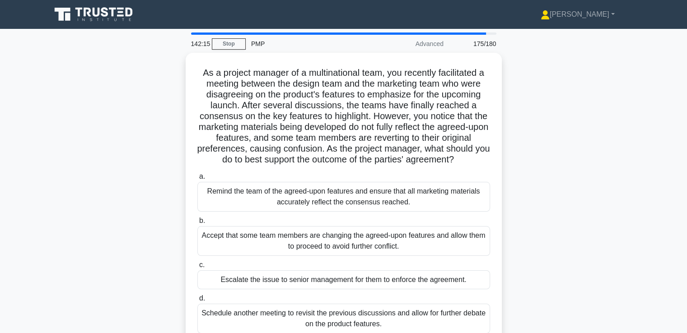
scroll to position [0, 0]
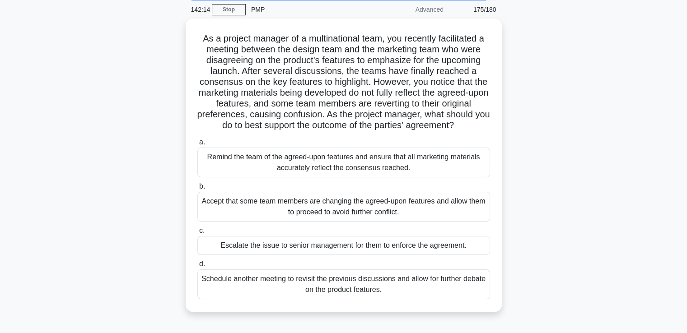
drag, startPoint x: 517, startPoint y: 219, endPoint x: 520, endPoint y: 232, distance: 13.4
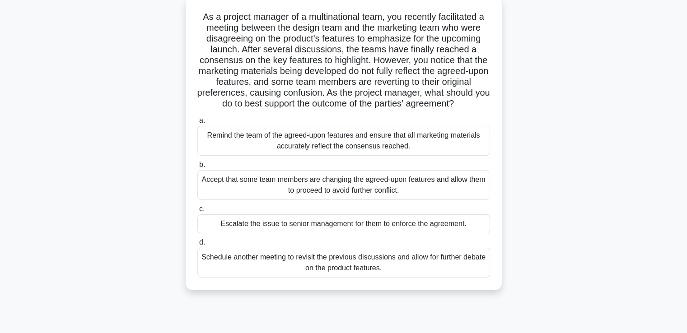
drag, startPoint x: 547, startPoint y: 197, endPoint x: 550, endPoint y: 209, distance: 12.1
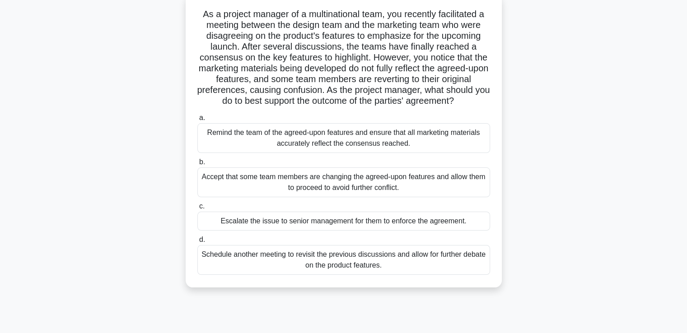
click at [443, 152] on div "Remind the team of the agreed-upon features and ensure that all marketing mater…" at bounding box center [343, 138] width 293 height 30
click at [197, 121] on input "a. Remind the team of the agreed-upon features and ensure that all marketing ma…" at bounding box center [197, 118] width 0 height 6
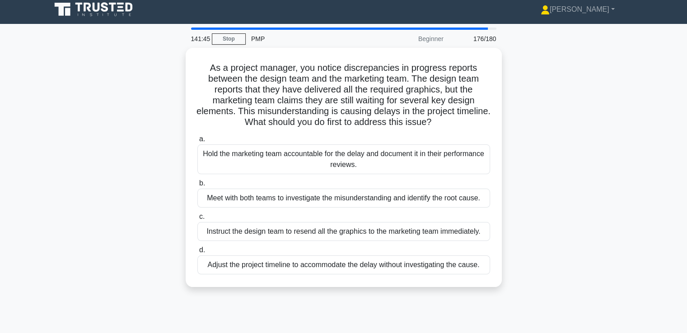
scroll to position [5, 0]
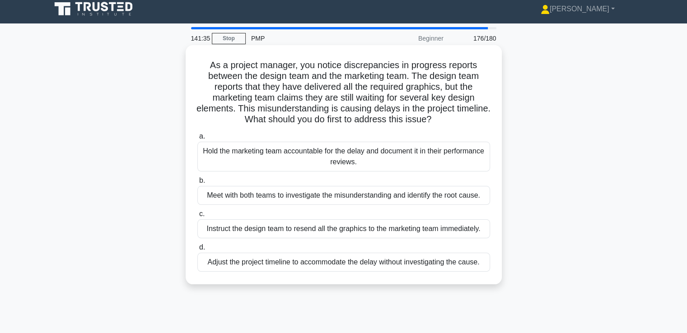
click at [393, 196] on div "Meet with both teams to investigate the misunderstanding and identify the root …" at bounding box center [343, 195] width 293 height 19
click at [197, 184] on input "b. Meet with both teams to investigate the misunderstanding and identify the ro…" at bounding box center [197, 181] width 0 height 6
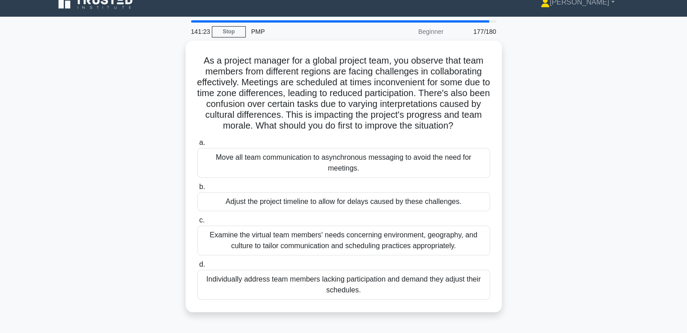
scroll to position [17, 0]
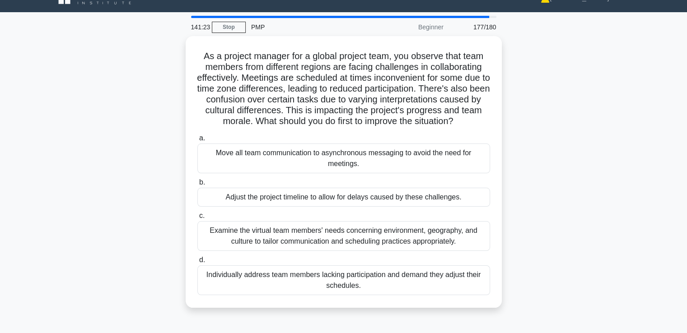
drag, startPoint x: 524, startPoint y: 196, endPoint x: 528, endPoint y: 211, distance: 15.3
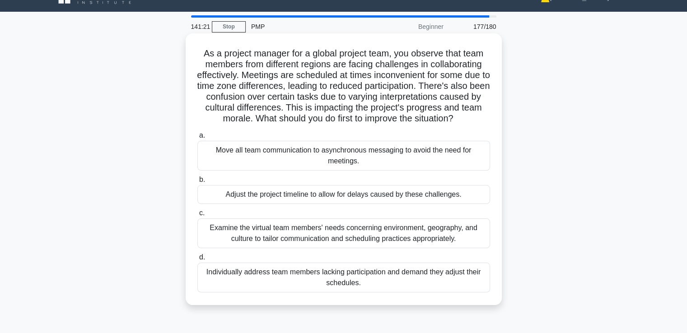
click at [435, 228] on div "Examine the virtual team members' needs concerning environment, geography, and …" at bounding box center [343, 234] width 293 height 30
click at [197, 216] on input "c. Examine the virtual team members' needs concerning environment, geography, a…" at bounding box center [197, 214] width 0 height 6
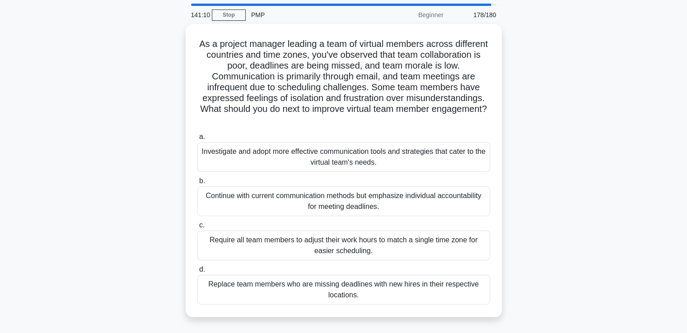
scroll to position [45, 0]
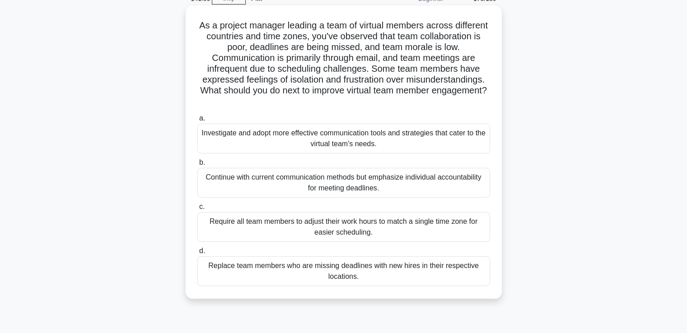
click at [446, 136] on div "Investigate and adopt more effective communication tools and strategies that ca…" at bounding box center [343, 139] width 293 height 30
click at [197, 122] on input "a. Investigate and adopt more effective communication tools and strategies that…" at bounding box center [197, 119] width 0 height 6
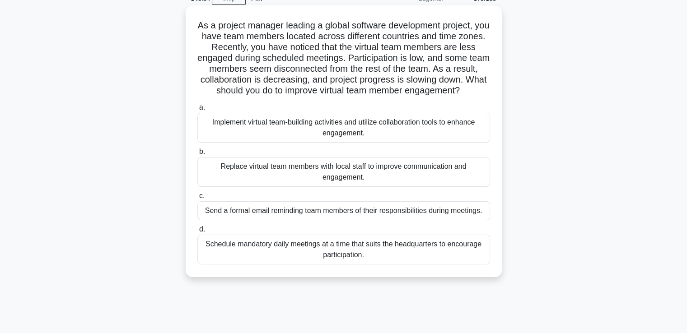
click at [441, 139] on div "Implement virtual team-building activities and utilize collaboration tools to e…" at bounding box center [343, 128] width 293 height 30
click at [197, 111] on input "a. Implement virtual team-building activities and utilize collaboration tools t…" at bounding box center [197, 108] width 0 height 6
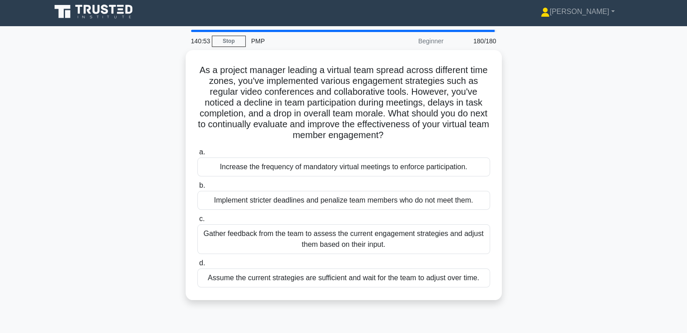
scroll to position [0, 0]
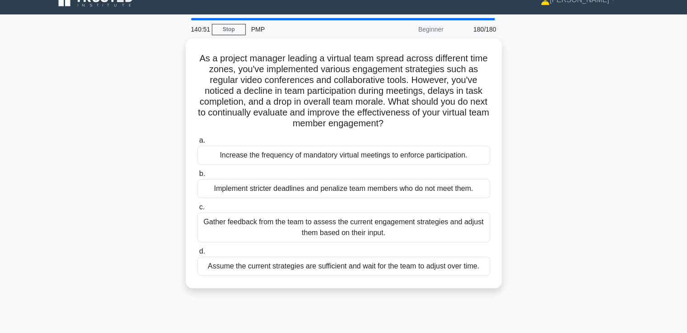
drag, startPoint x: 515, startPoint y: 131, endPoint x: 521, endPoint y: 148, distance: 18.7
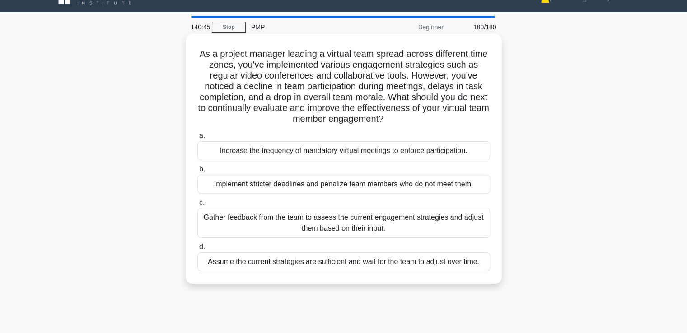
click at [396, 225] on div "Gather feedback from the team to assess the current engagement strategies and a…" at bounding box center [343, 223] width 293 height 30
click at [197, 206] on input "c. Gather feedback from the team to assess the current engagement strategies an…" at bounding box center [197, 203] width 0 height 6
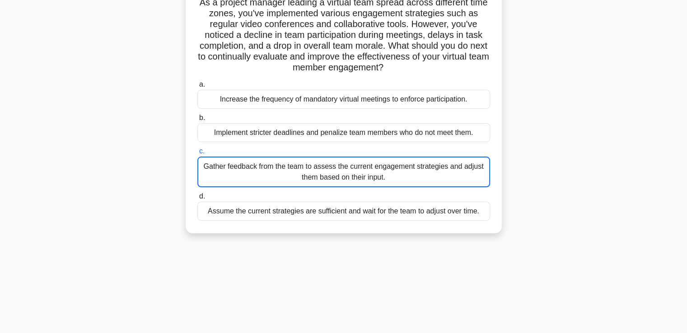
scroll to position [107, 0]
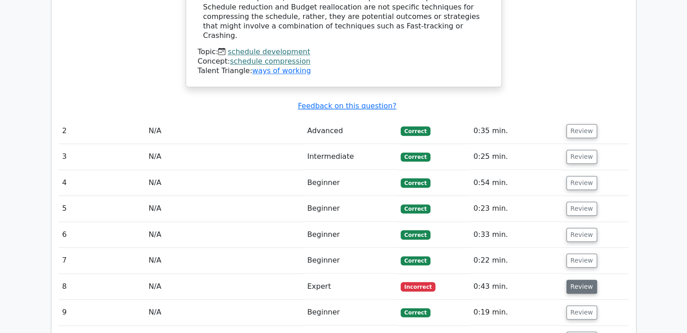
scroll to position [949, 0]
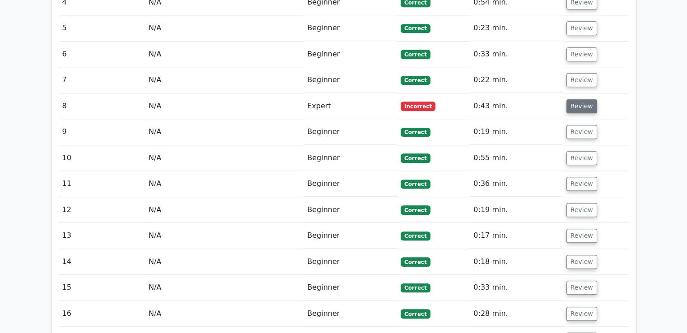
click at [578, 99] on button "Review" at bounding box center [581, 106] width 31 height 14
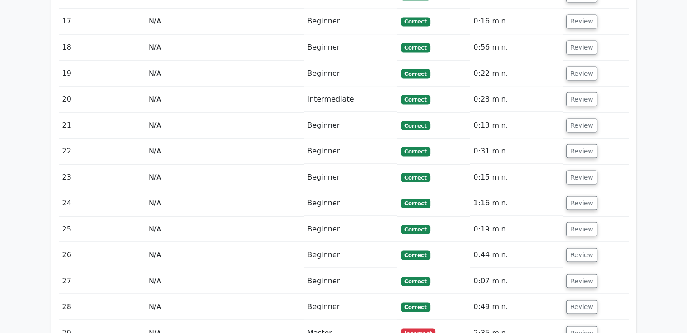
scroll to position [1762, 0]
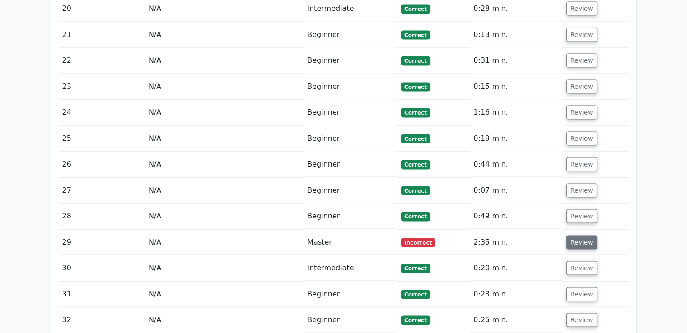
click at [588, 236] on button "Review" at bounding box center [581, 243] width 31 height 14
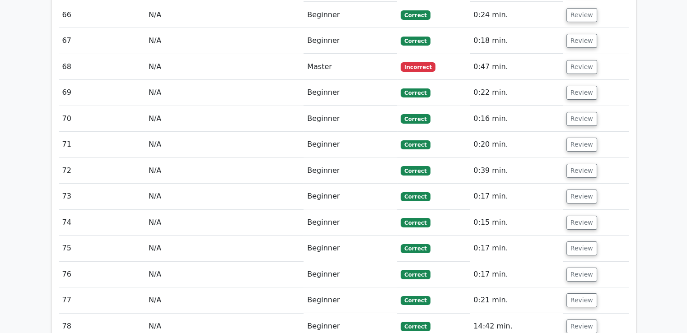
scroll to position [3343, 0]
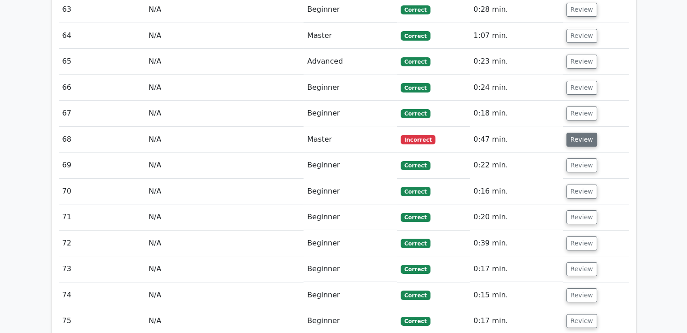
click at [585, 133] on button "Review" at bounding box center [581, 140] width 31 height 14
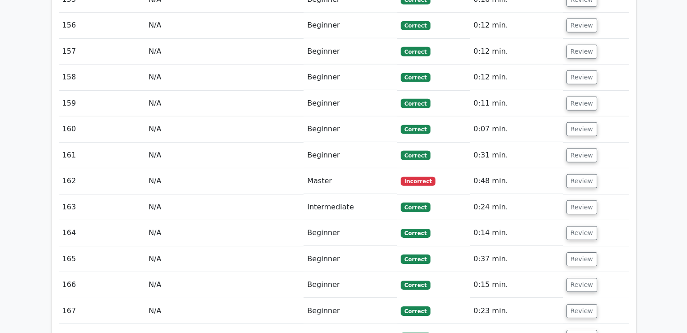
scroll to position [6207, 0]
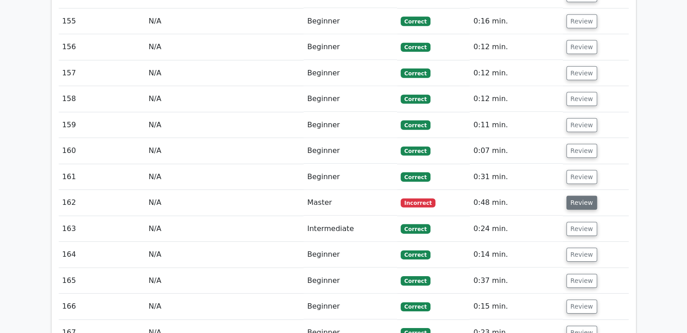
click at [582, 196] on button "Review" at bounding box center [581, 203] width 31 height 14
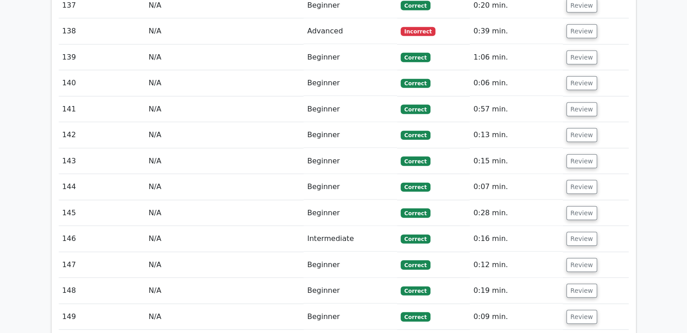
scroll to position [5574, 0]
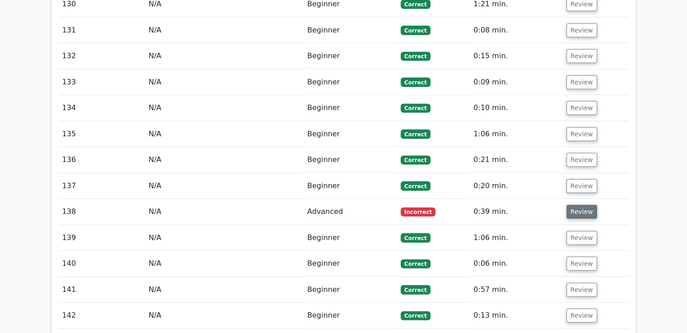
click at [570, 205] on button "Review" at bounding box center [581, 212] width 31 height 14
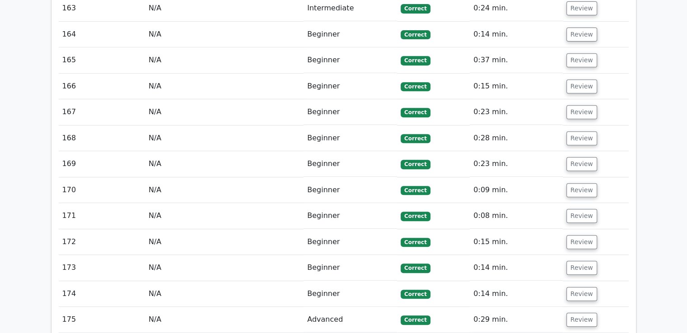
scroll to position [7389, 0]
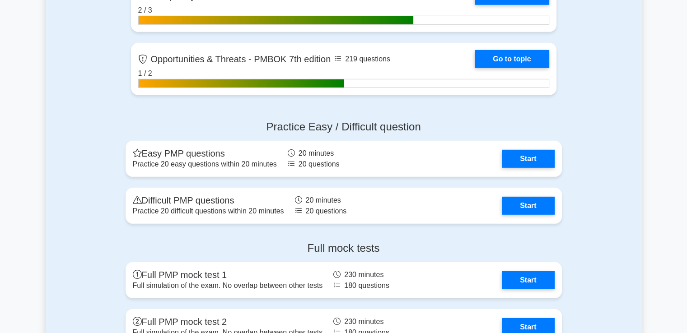
scroll to position [2575, 0]
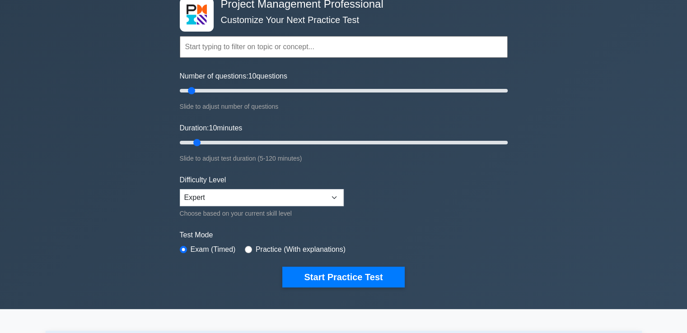
drag, startPoint x: 655, startPoint y: 185, endPoint x: 635, endPoint y: 83, distance: 104.1
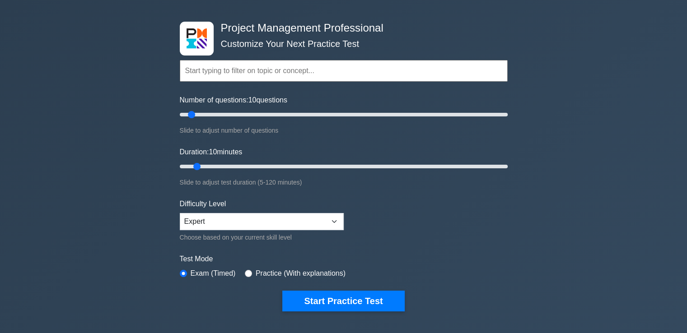
drag, startPoint x: 633, startPoint y: 86, endPoint x: 629, endPoint y: 107, distance: 21.1
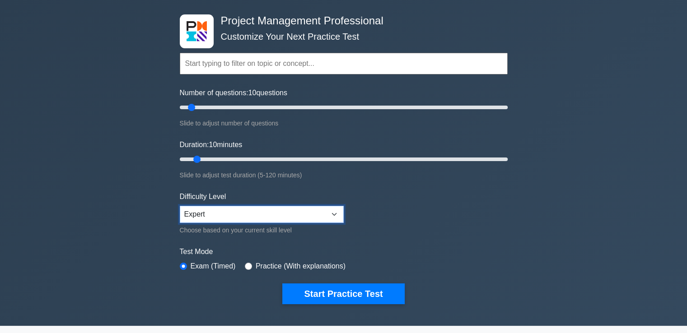
click at [304, 221] on select "Beginner Intermediate Expert" at bounding box center [262, 214] width 164 height 17
click at [304, 213] on select "Beginner Intermediate Expert" at bounding box center [262, 214] width 164 height 17
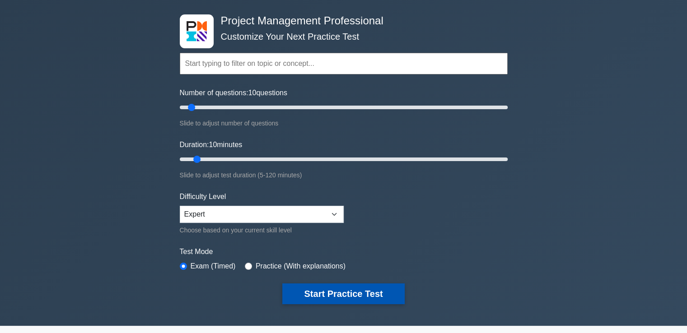
click at [359, 287] on button "Start Practice Test" at bounding box center [343, 294] width 122 height 21
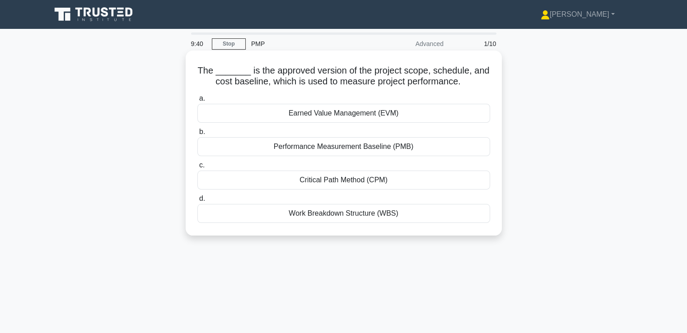
click at [381, 150] on div "Performance Measurement Baseline (PMB)" at bounding box center [343, 146] width 293 height 19
click at [197, 135] on input "b. Performance Measurement Baseline (PMB)" at bounding box center [197, 132] width 0 height 6
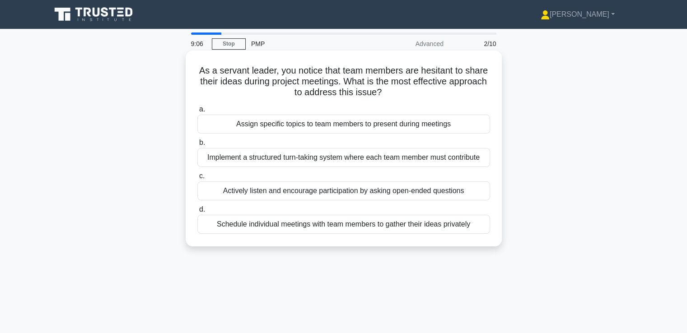
click at [443, 192] on div "Actively listen and encourage participation by asking open-ended questions" at bounding box center [343, 191] width 293 height 19
click at [197, 179] on input "c. Actively listen and encourage participation by asking open-ended questions" at bounding box center [197, 176] width 0 height 6
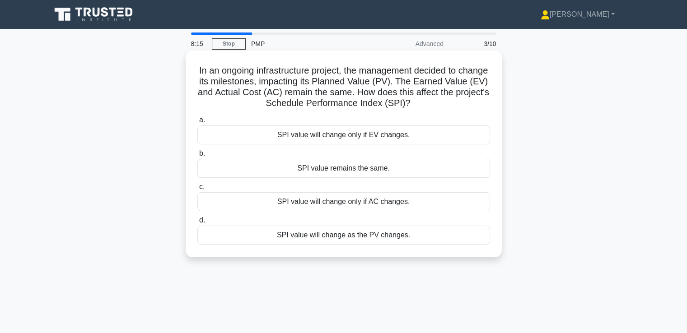
click at [412, 234] on div "SPI value will change as the PV changes." at bounding box center [343, 235] width 293 height 19
click at [197, 224] on input "d. SPI value will change as the PV changes." at bounding box center [197, 221] width 0 height 6
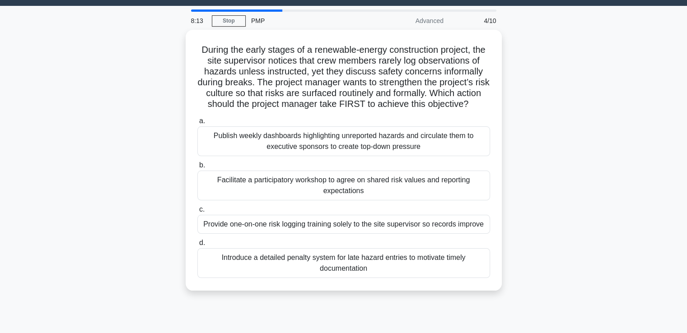
drag, startPoint x: 524, startPoint y: 185, endPoint x: 524, endPoint y: 194, distance: 9.0
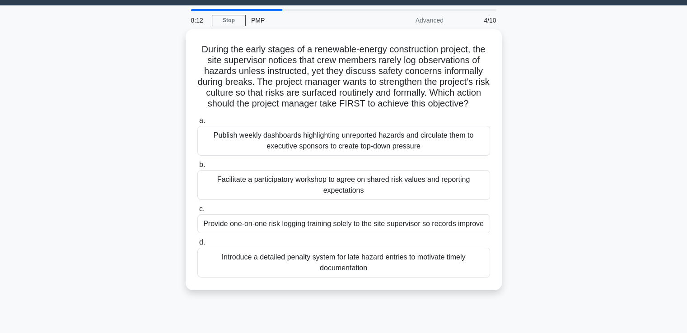
scroll to position [21, 0]
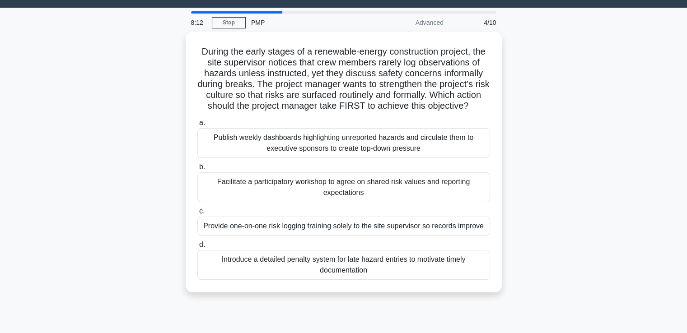
drag, startPoint x: 524, startPoint y: 194, endPoint x: 529, endPoint y: 181, distance: 14.2
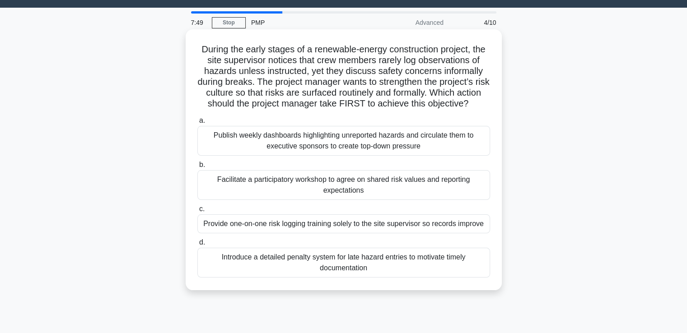
click at [458, 192] on div "Facilitate a participatory workshop to agree on shared risk values and reportin…" at bounding box center [343, 185] width 293 height 30
click at [197, 168] on input "b. Facilitate a participatory workshop to agree on shared risk values and repor…" at bounding box center [197, 165] width 0 height 6
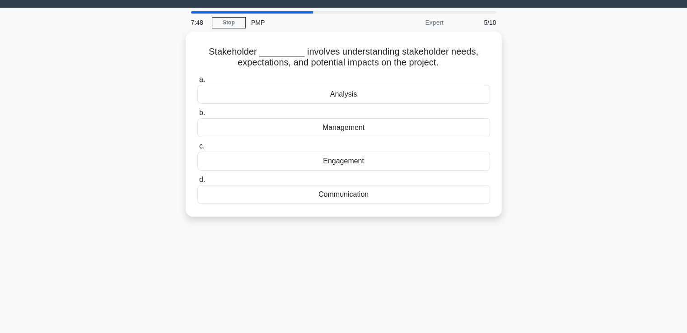
scroll to position [0, 0]
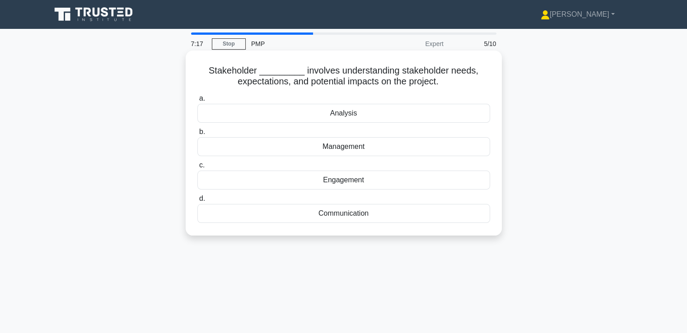
click at [440, 114] on div "Analysis" at bounding box center [343, 113] width 293 height 19
click at [197, 102] on input "a. Analysis" at bounding box center [197, 99] width 0 height 6
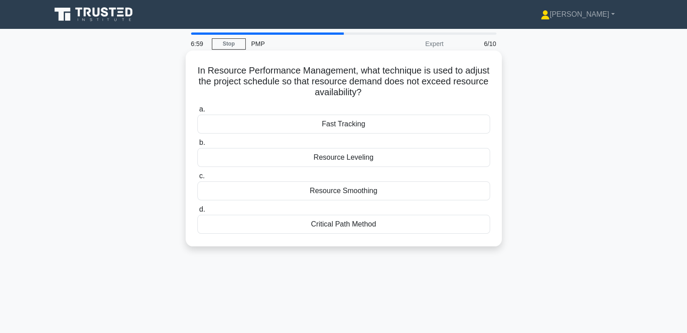
click at [382, 158] on div "Resource Leveling" at bounding box center [343, 157] width 293 height 19
click at [197, 146] on input "b. Resource Leveling" at bounding box center [197, 143] width 0 height 6
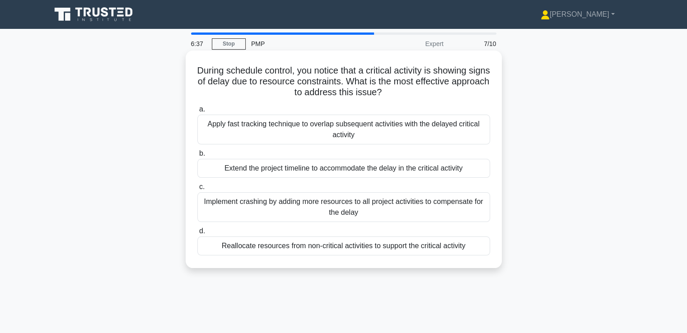
click at [439, 245] on div "Reallocate resources from non-critical activities to support the critical activ…" at bounding box center [343, 246] width 293 height 19
click at [197, 234] on input "d. Reallocate resources from non-critical activities to support the critical ac…" at bounding box center [197, 232] width 0 height 6
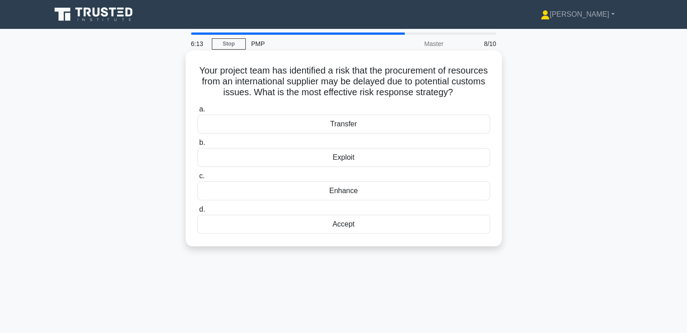
click at [459, 134] on div "Transfer" at bounding box center [343, 124] width 293 height 19
click at [197, 112] on input "a. Transfer" at bounding box center [197, 110] width 0 height 6
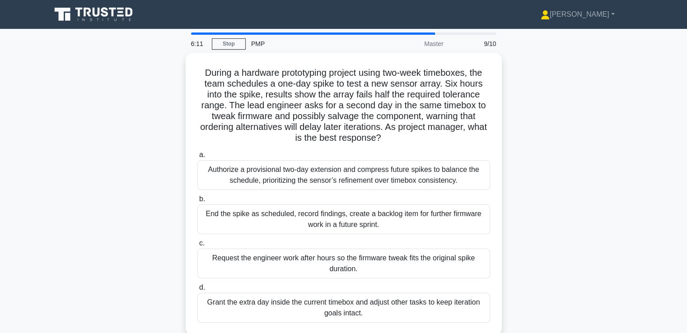
scroll to position [45, 0]
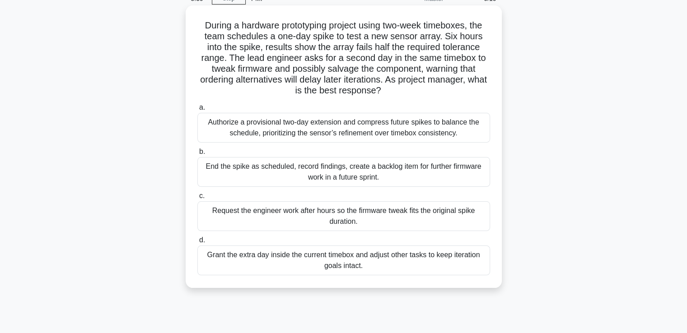
click at [433, 127] on div "Authorize a provisional two-day extension and compress future spikes to balance…" at bounding box center [343, 128] width 293 height 30
click at [197, 111] on input "a. Authorize a provisional two-day extension and compress future spikes to bala…" at bounding box center [197, 108] width 0 height 6
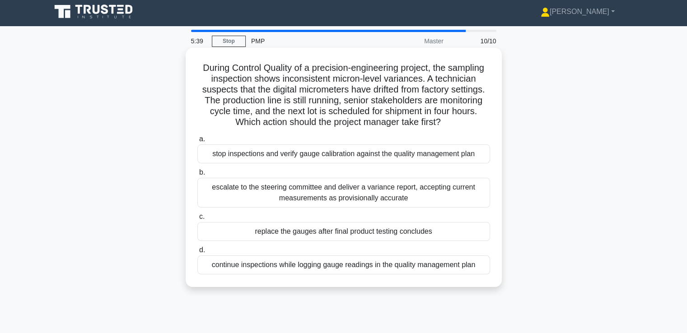
scroll to position [0, 0]
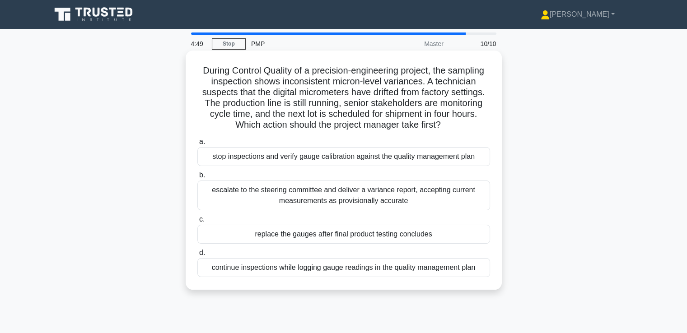
click at [386, 270] on div "continue inspections while logging gauge readings in the quality management plan" at bounding box center [343, 267] width 293 height 19
click at [197, 256] on input "d. continue inspections while logging gauge readings in the quality management …" at bounding box center [197, 253] width 0 height 6
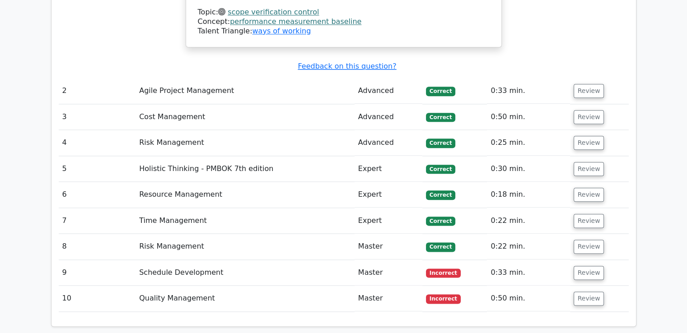
scroll to position [1084, 0]
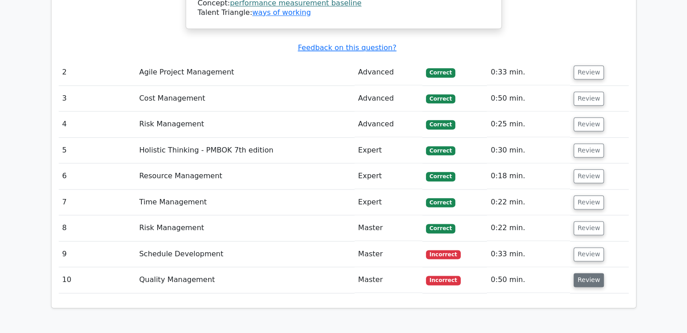
click at [582, 273] on button "Review" at bounding box center [589, 280] width 31 height 14
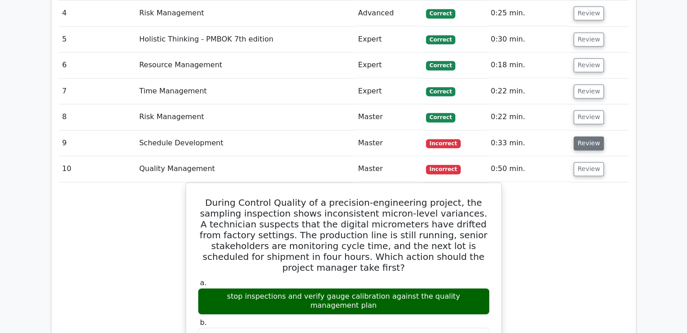
scroll to position [1174, 0]
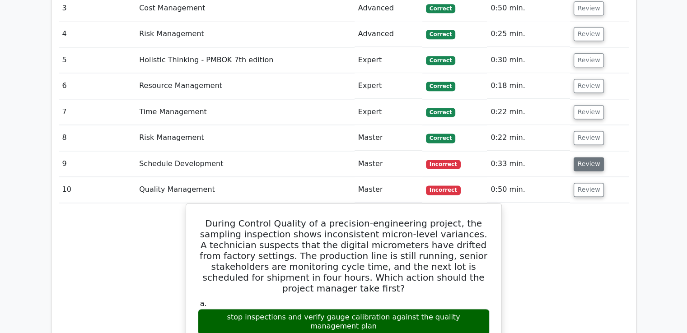
click at [589, 157] on button "Review" at bounding box center [589, 164] width 31 height 14
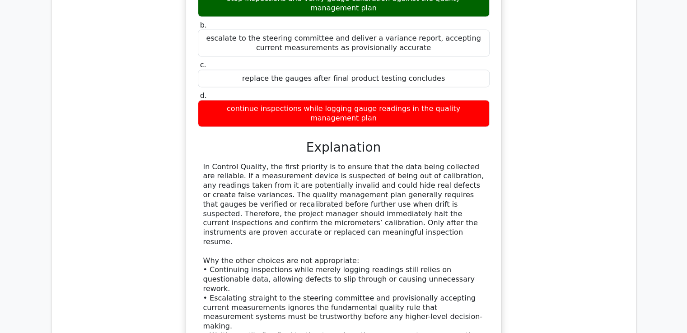
scroll to position [2168, 0]
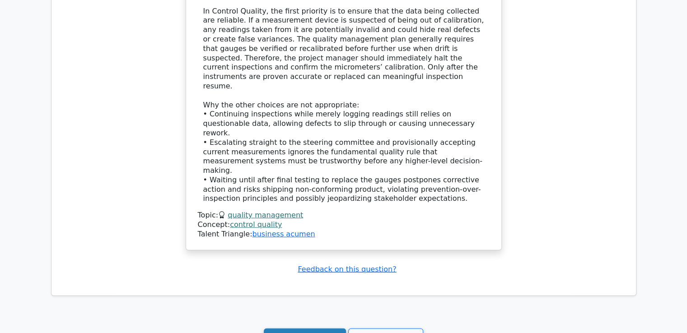
click at [323, 329] on link "Continue practicing" at bounding box center [305, 337] width 83 height 17
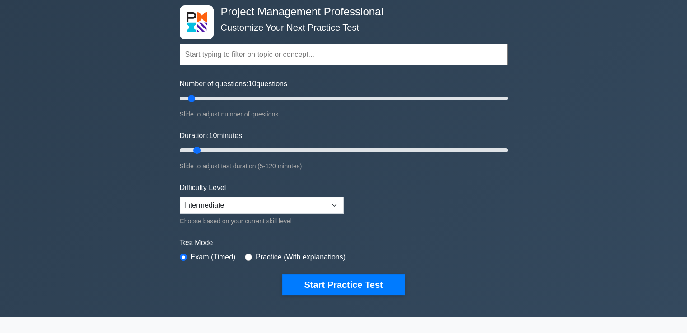
scroll to position [44, 0]
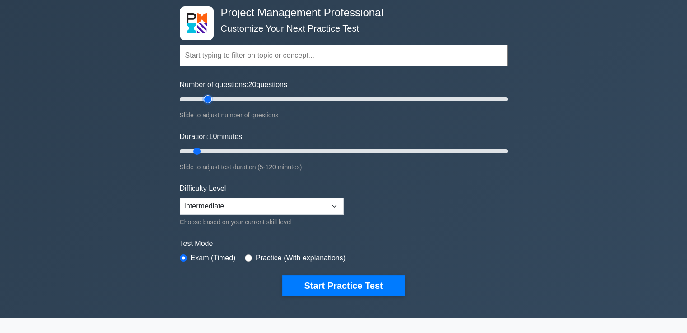
drag, startPoint x: 190, startPoint y: 98, endPoint x: 211, endPoint y: 96, distance: 21.3
type input "20"
click at [211, 96] on input "Number of questions: 20 questions" at bounding box center [344, 99] width 328 height 11
click at [328, 203] on select "Beginner Intermediate Expert" at bounding box center [262, 206] width 164 height 17
